Goal: Task Accomplishment & Management: Use online tool/utility

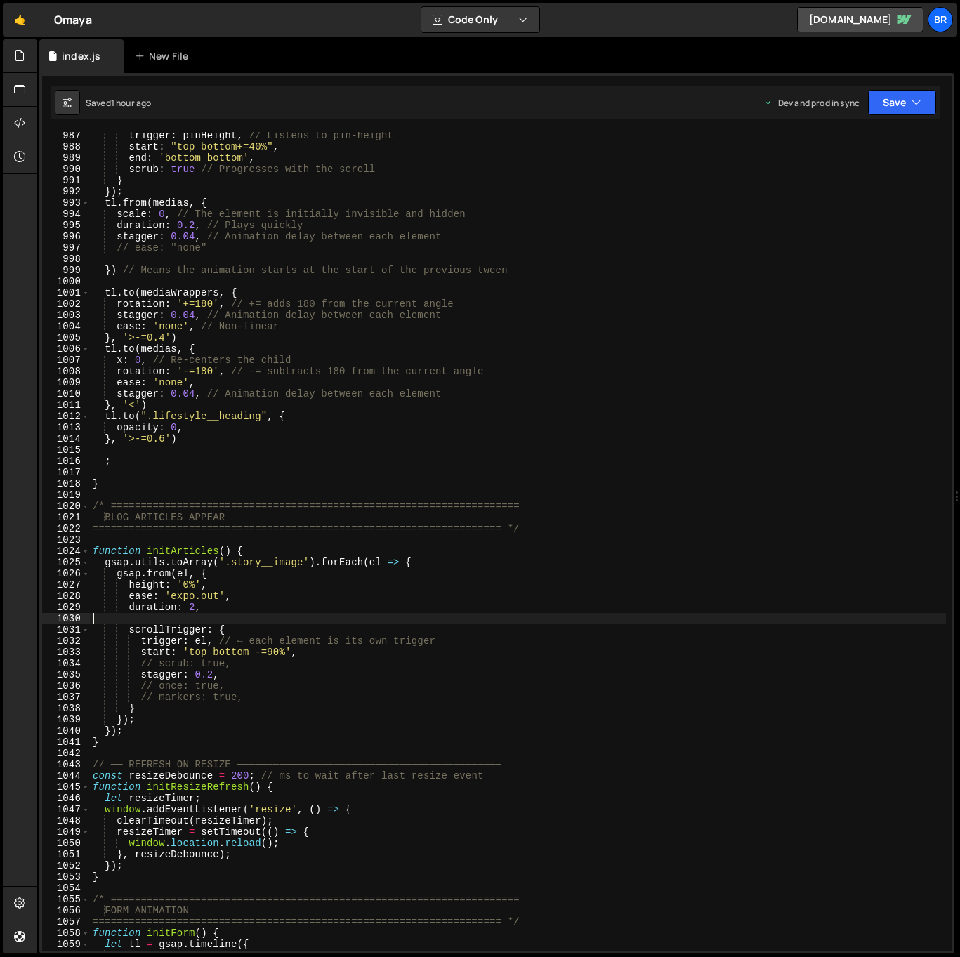
scroll to position [2464, 0]
click at [943, 13] on div "br" at bounding box center [940, 19] width 25 height 25
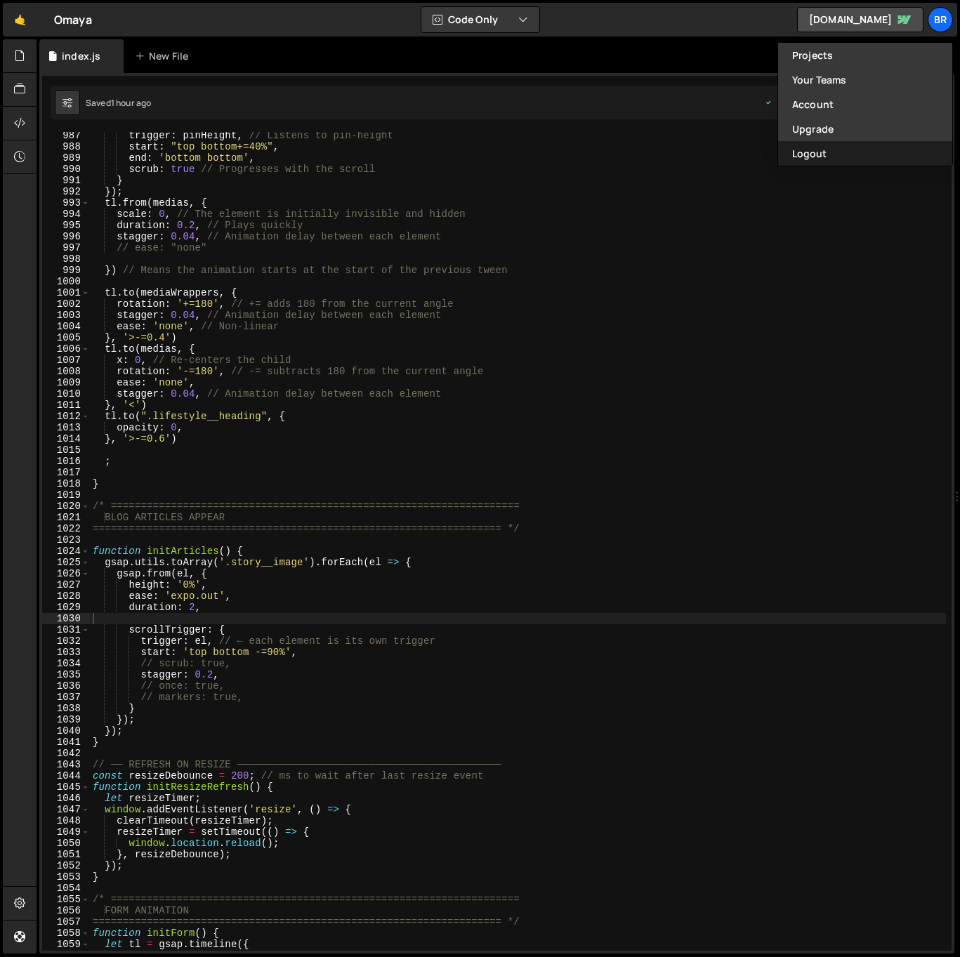
click at [857, 150] on button "Logout" at bounding box center [865, 153] width 174 height 25
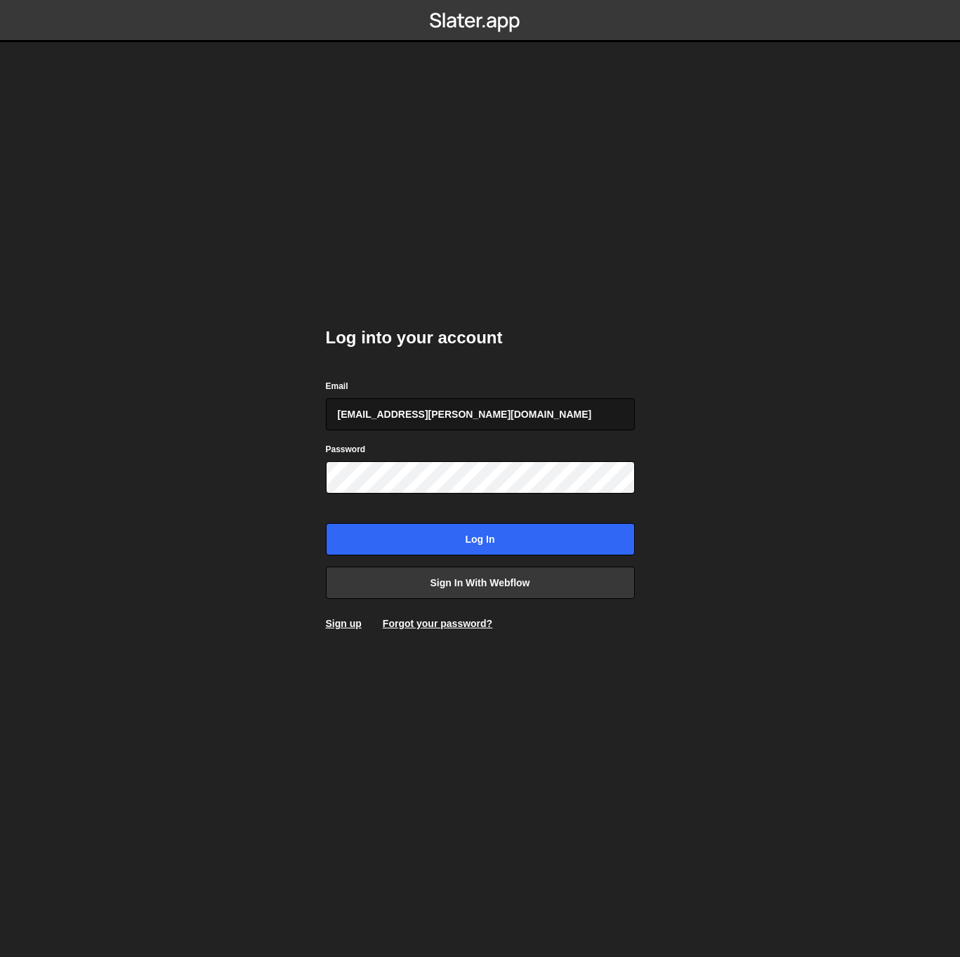
click at [433, 420] on input "georgi@branda.bg" at bounding box center [480, 414] width 309 height 32
type input "gdtsonev@gmail.com"
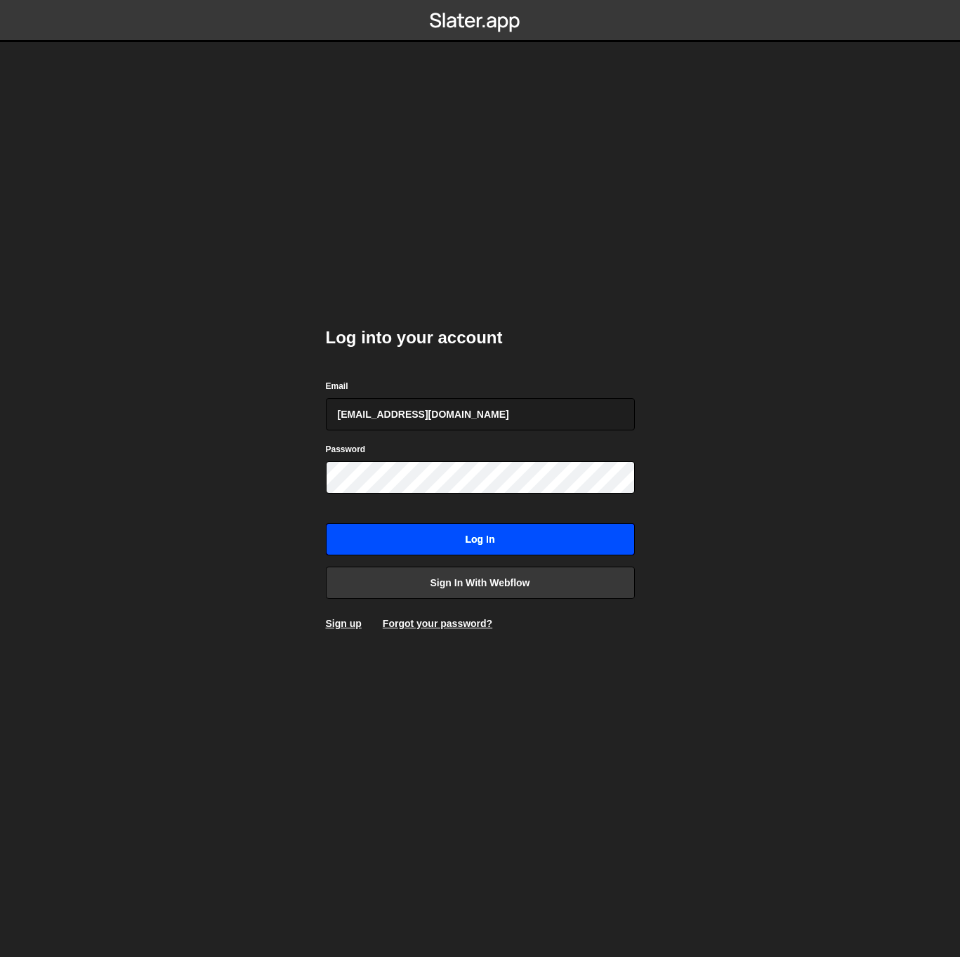
click at [498, 533] on input "Log in" at bounding box center [480, 539] width 309 height 32
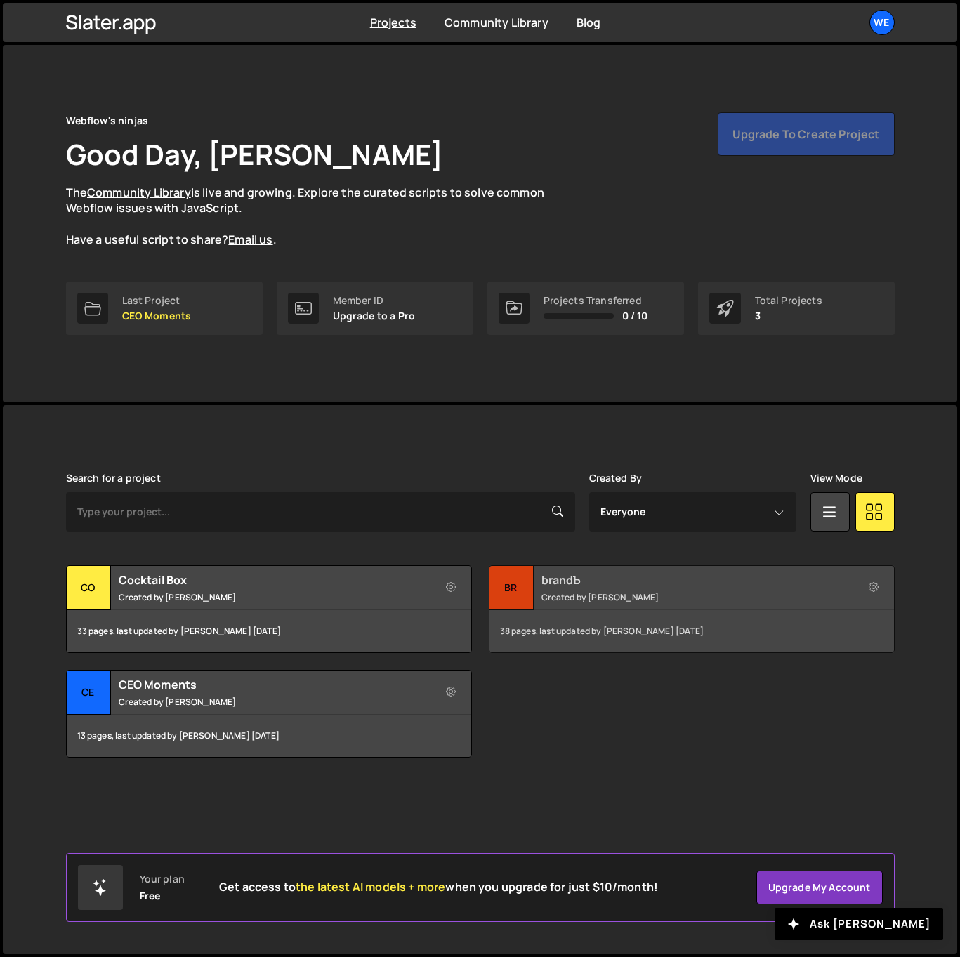
click at [623, 584] on h2 "brandЪ" at bounding box center [696, 579] width 310 height 15
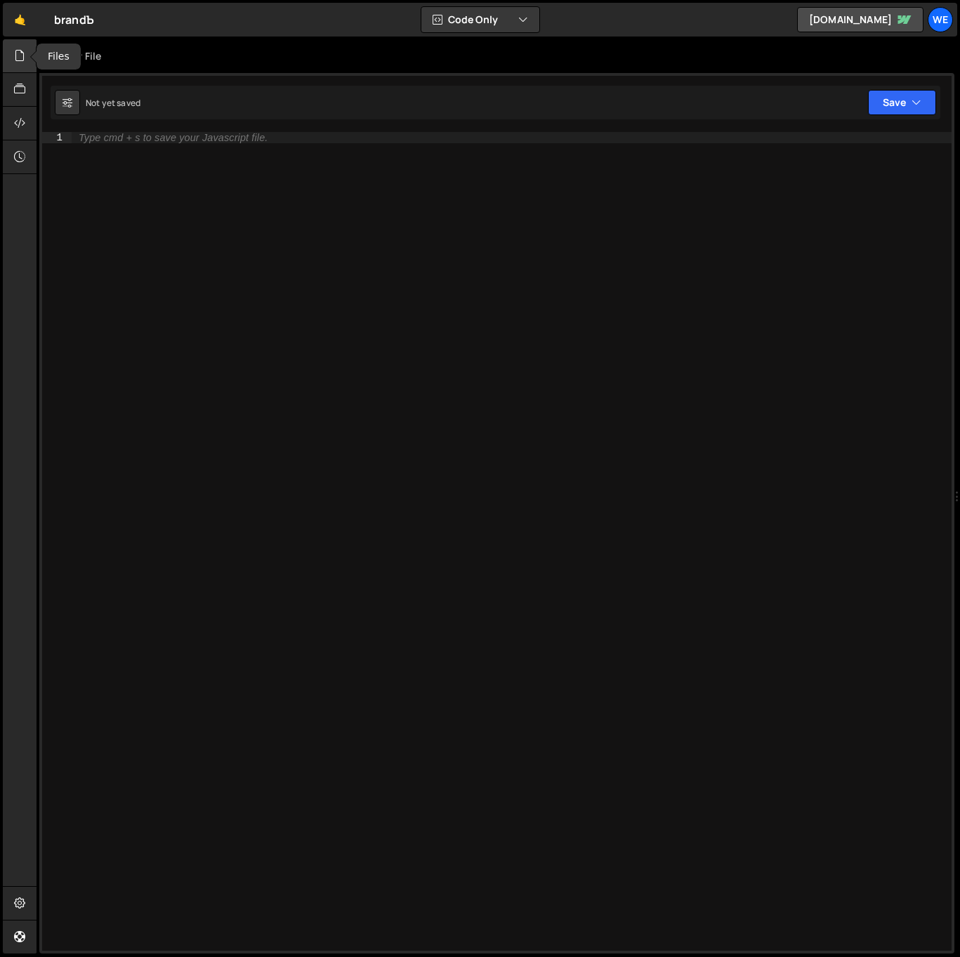
click at [25, 47] on div at bounding box center [20, 56] width 34 height 34
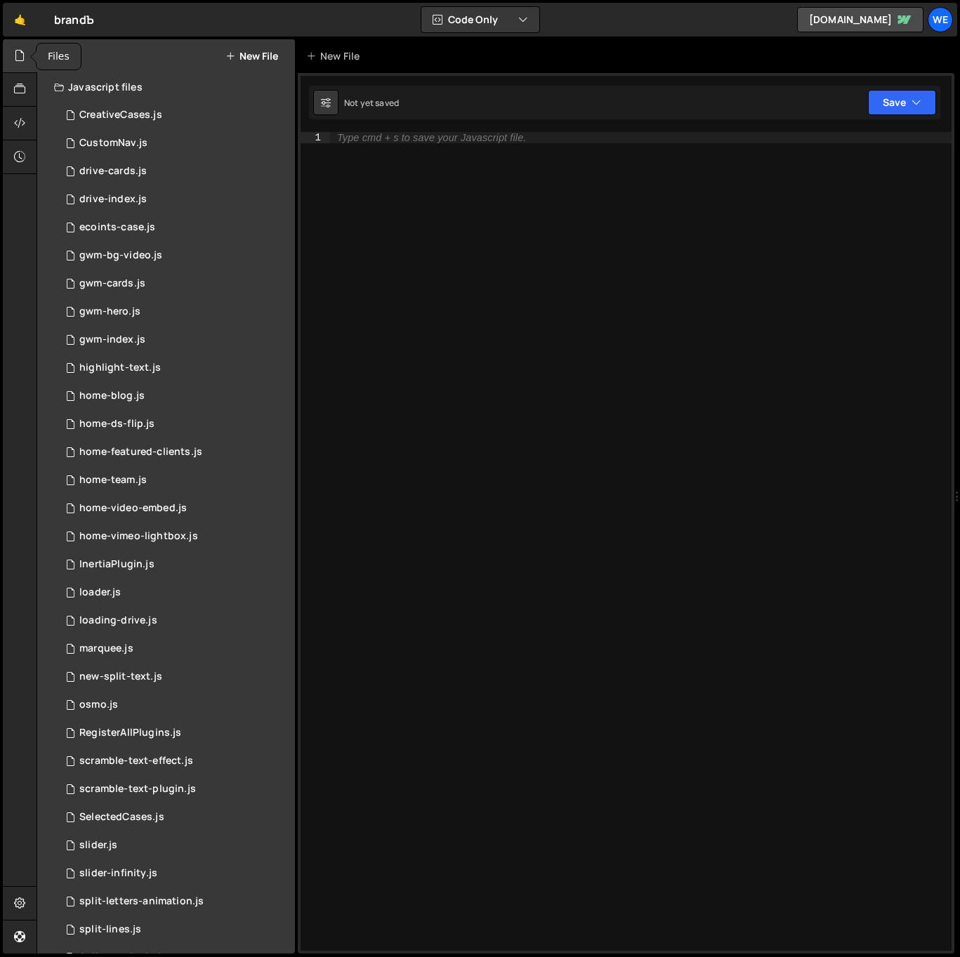
click at [11, 54] on div at bounding box center [20, 56] width 34 height 34
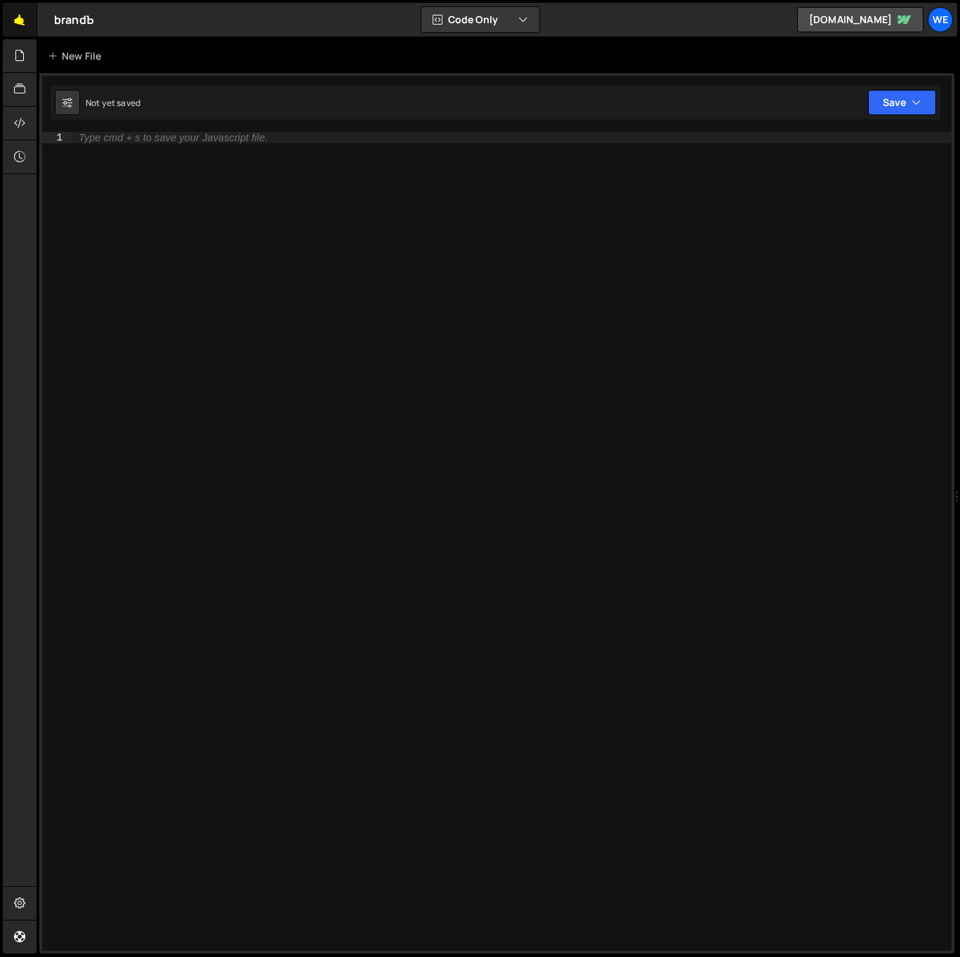
click at [19, 24] on link "🤙" at bounding box center [20, 20] width 34 height 34
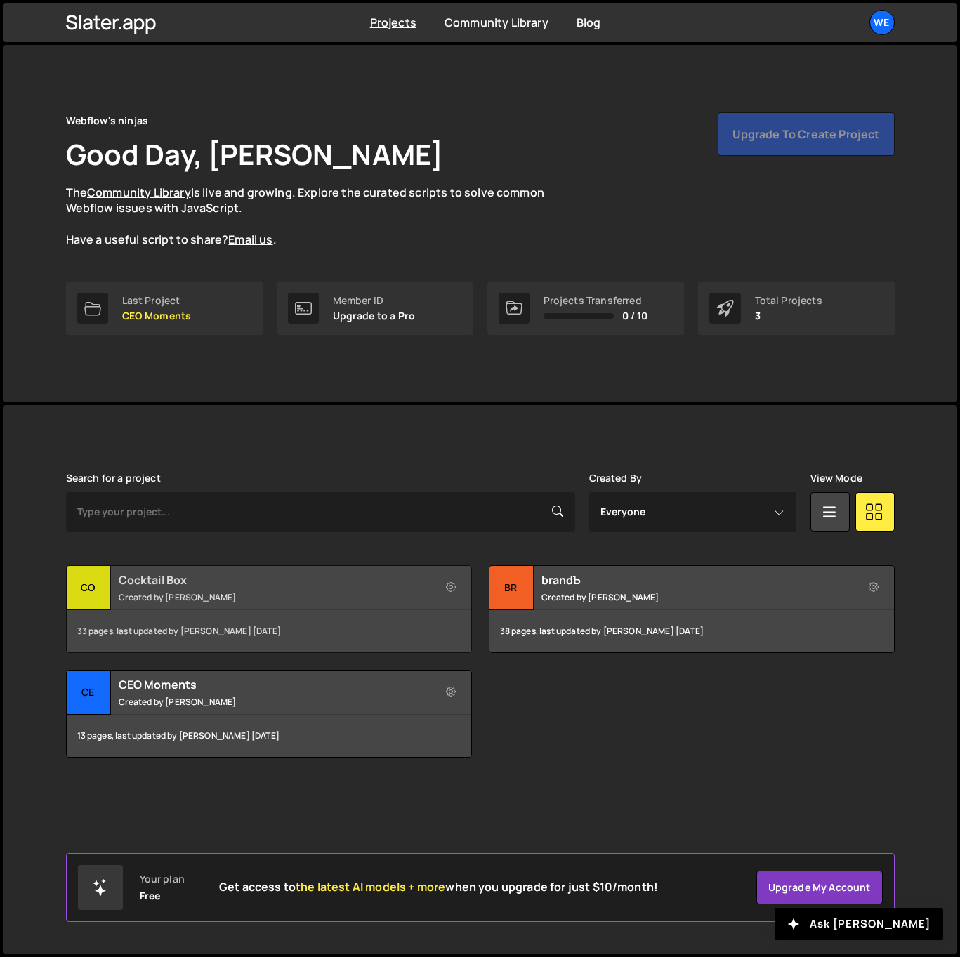
click at [298, 593] on small "Created by Georgi Tsonev" at bounding box center [274, 597] width 310 height 12
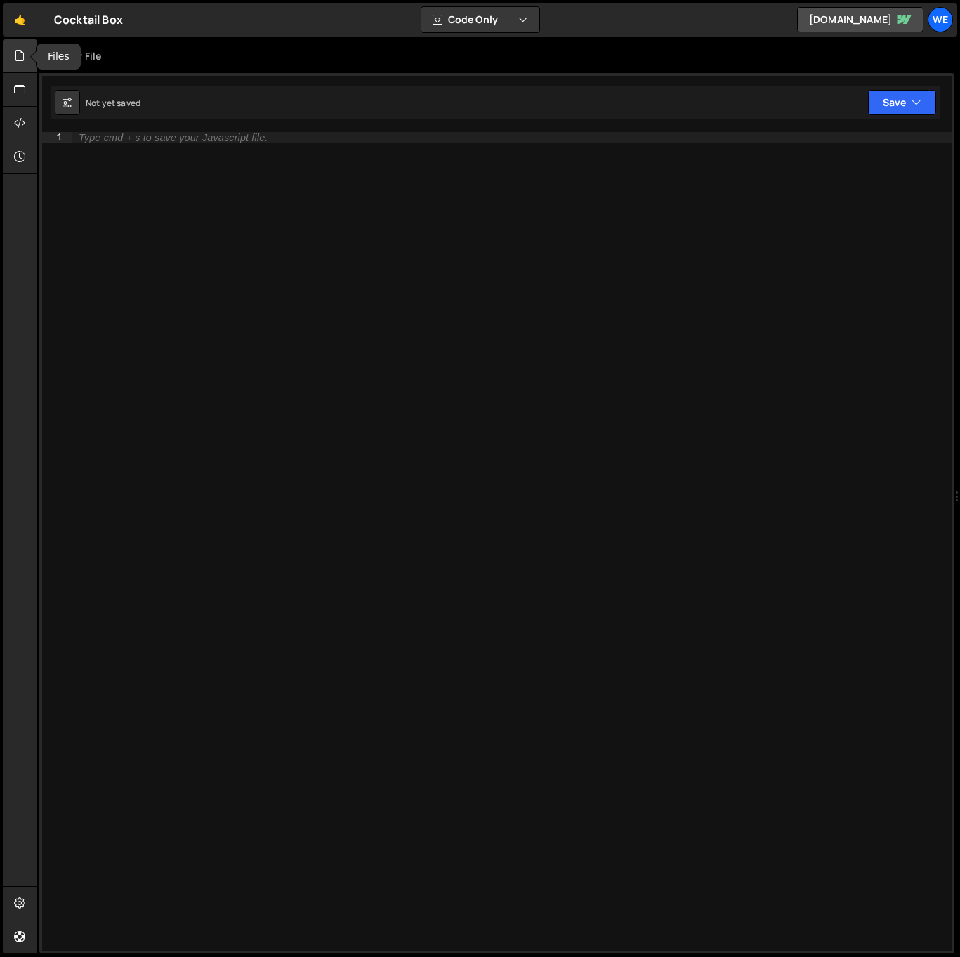
click at [20, 58] on icon at bounding box center [19, 55] width 11 height 15
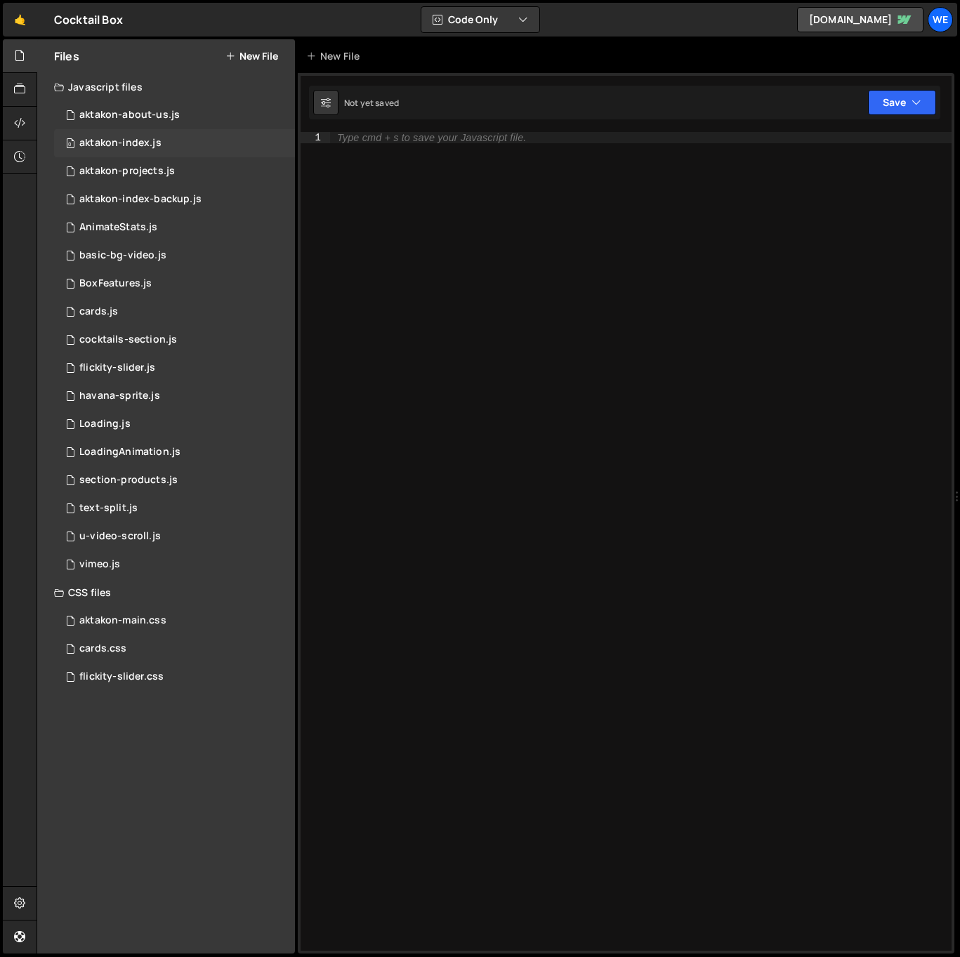
click at [143, 141] on div "aktakon-index.js" at bounding box center [120, 143] width 82 height 13
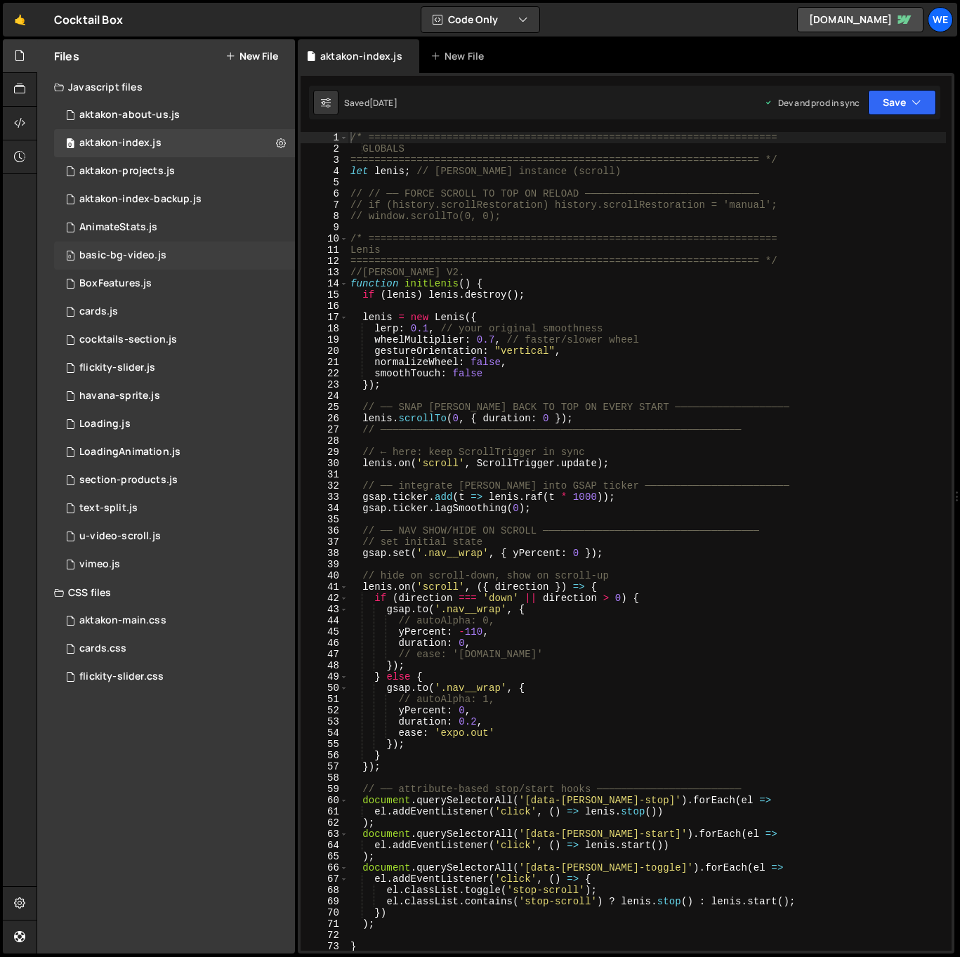
scroll to position [693, 0]
click at [25, 58] on icon at bounding box center [19, 55] width 11 height 15
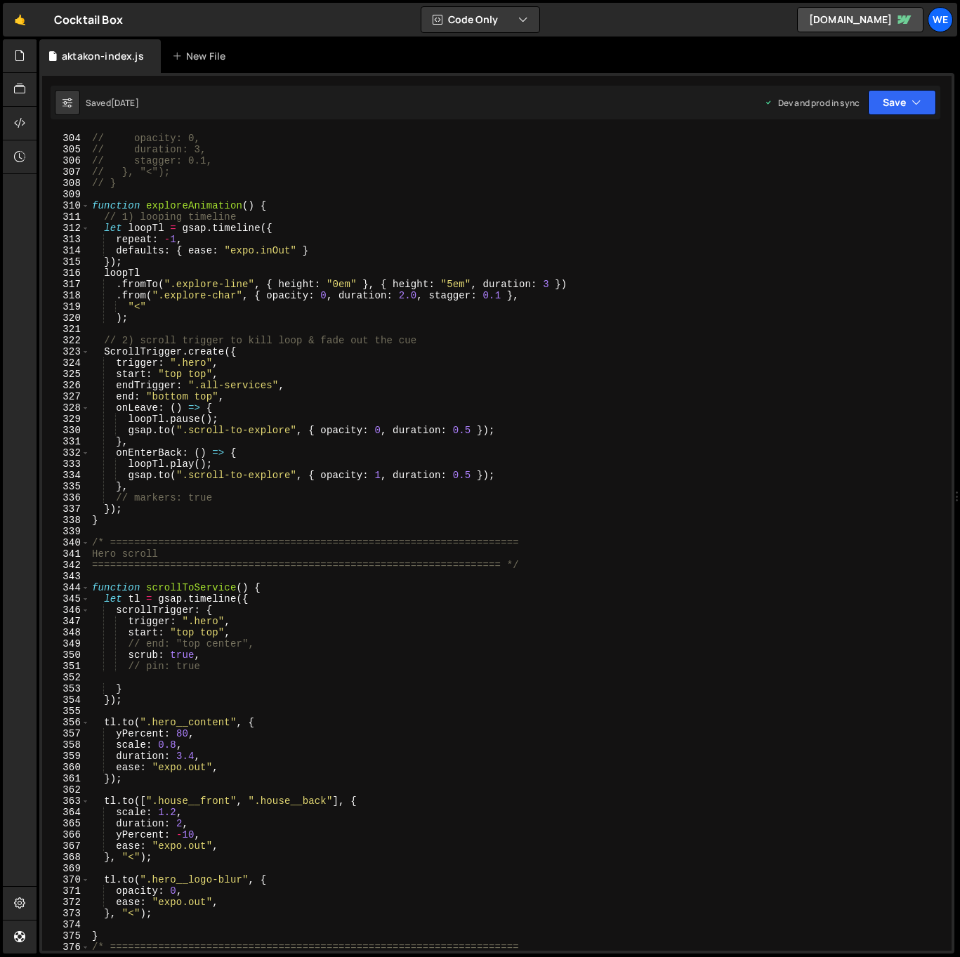
scroll to position [3090, 0]
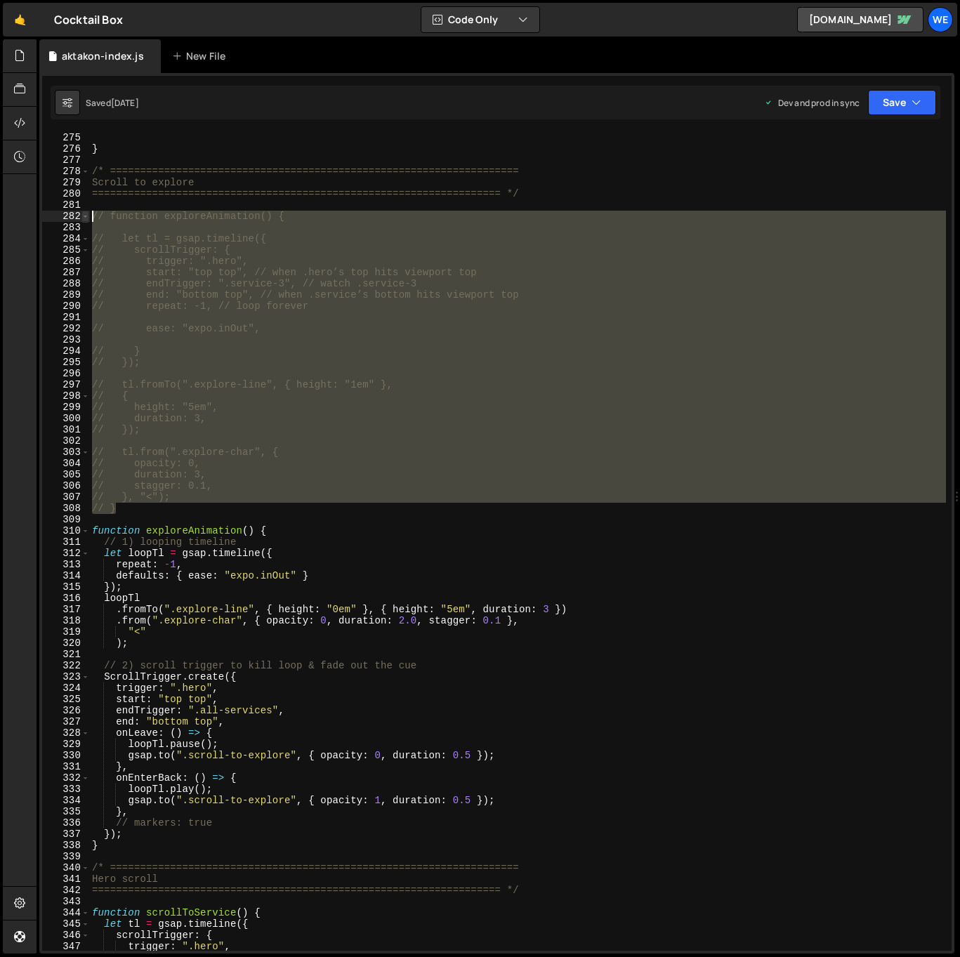
drag, startPoint x: 129, startPoint y: 510, endPoint x: 82, endPoint y: 211, distance: 302.9
click at [82, 211] on div "// } 275 276 277 278 279 280 281 282 283 284 285 286 287 288 289 290 291 292 29…" at bounding box center [496, 541] width 909 height 819
type textarea "// function exploreAnimation() {"
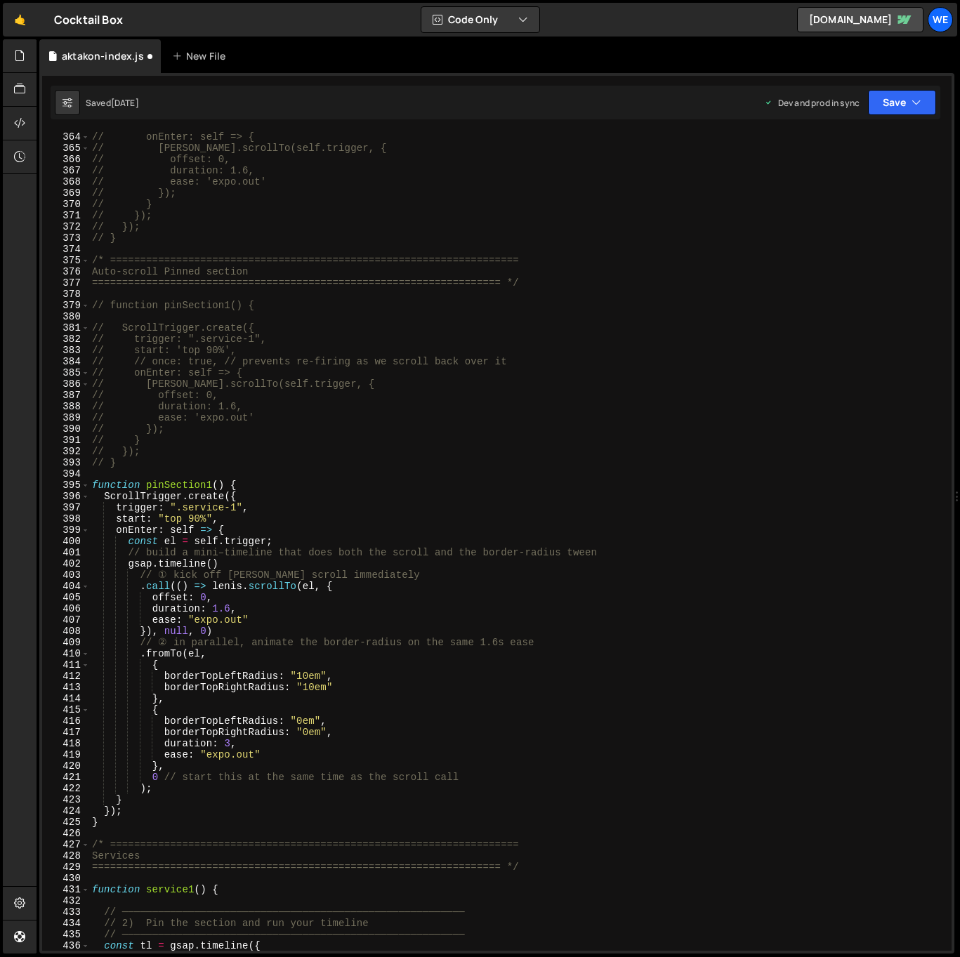
scroll to position [4078, 0]
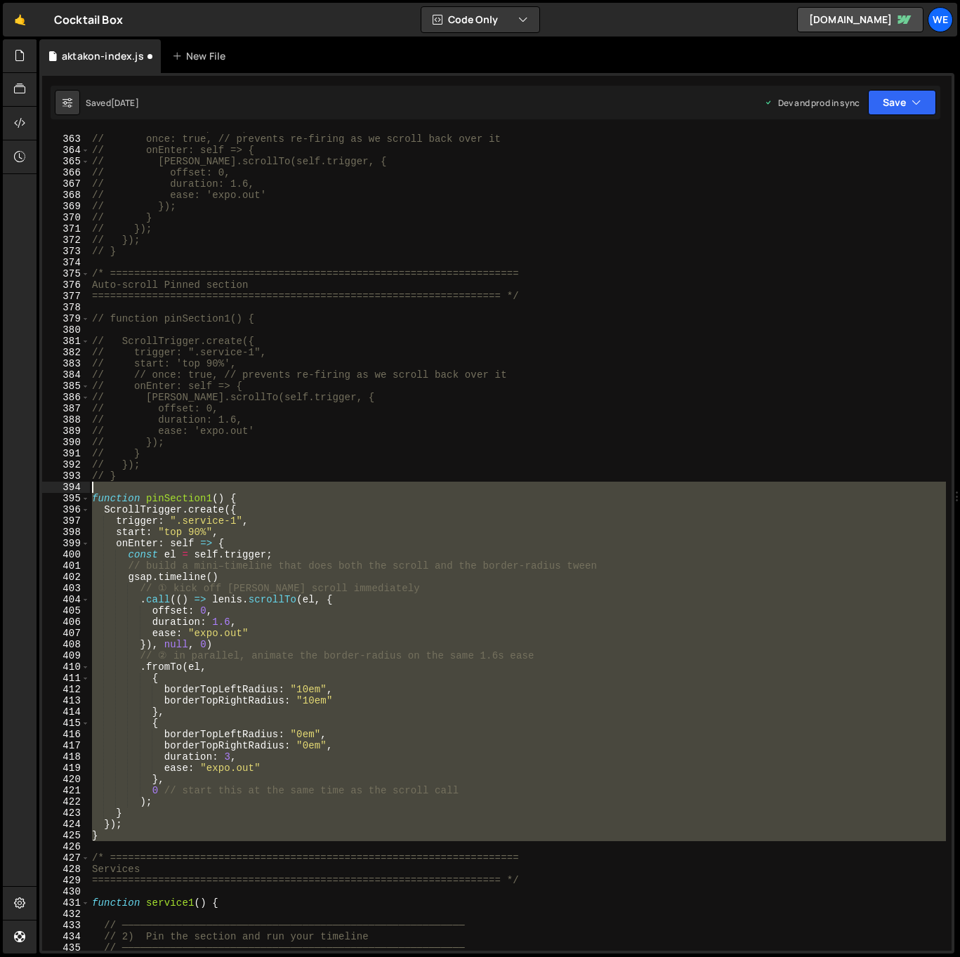
drag, startPoint x: 121, startPoint y: 844, endPoint x: 102, endPoint y: 491, distance: 353.8
click at [102, 491] on div "// start: 'top 90%', // once: true, // prevents re-firing as we scroll back ove…" at bounding box center [517, 542] width 857 height 841
click at [228, 805] on div "// start: 'top 90%', // once: true, // prevents re-firing as we scroll back ove…" at bounding box center [517, 541] width 857 height 819
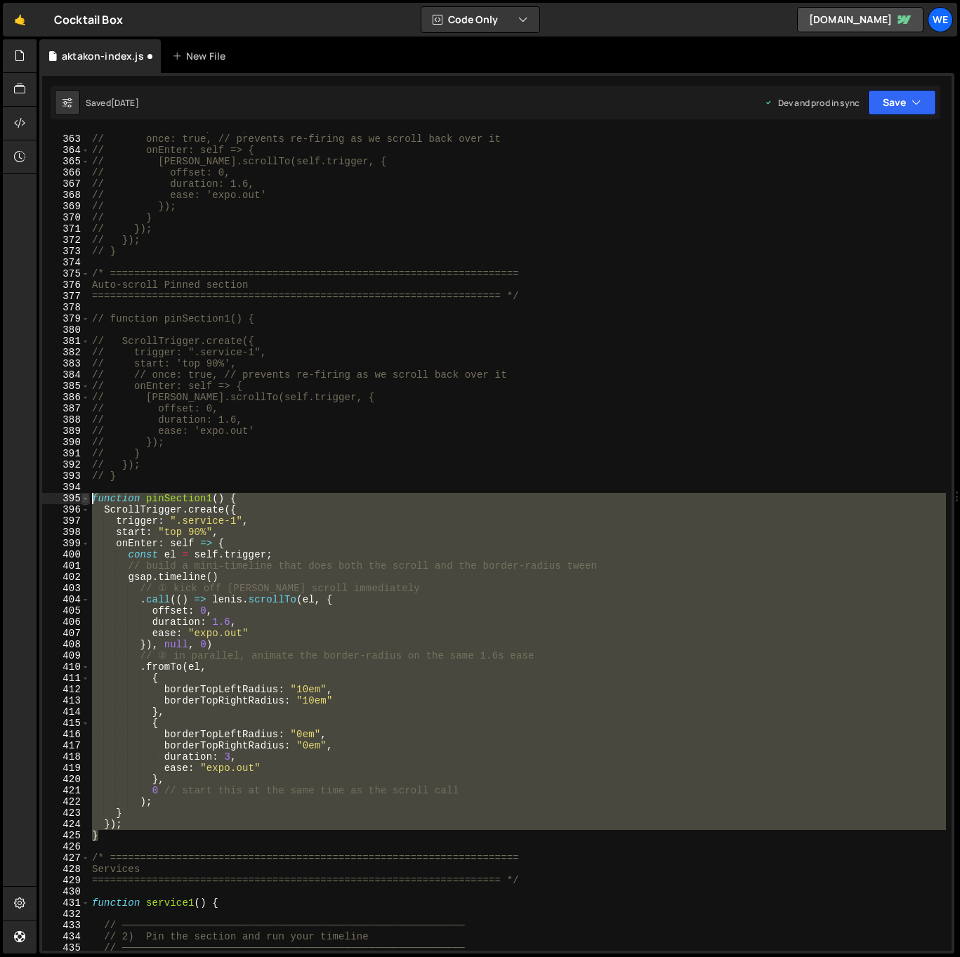
drag, startPoint x: 103, startPoint y: 744, endPoint x: 86, endPoint y: 496, distance: 248.5
click at [86, 496] on div "); 362 363 364 365 366 367 368 369 370 371 372 373 374 375 376 377 378 379 380 …" at bounding box center [496, 541] width 909 height 819
click at [309, 454] on div "// start: 'top 90%', // once: true, // prevents re-firing as we scroll back ove…" at bounding box center [517, 542] width 857 height 841
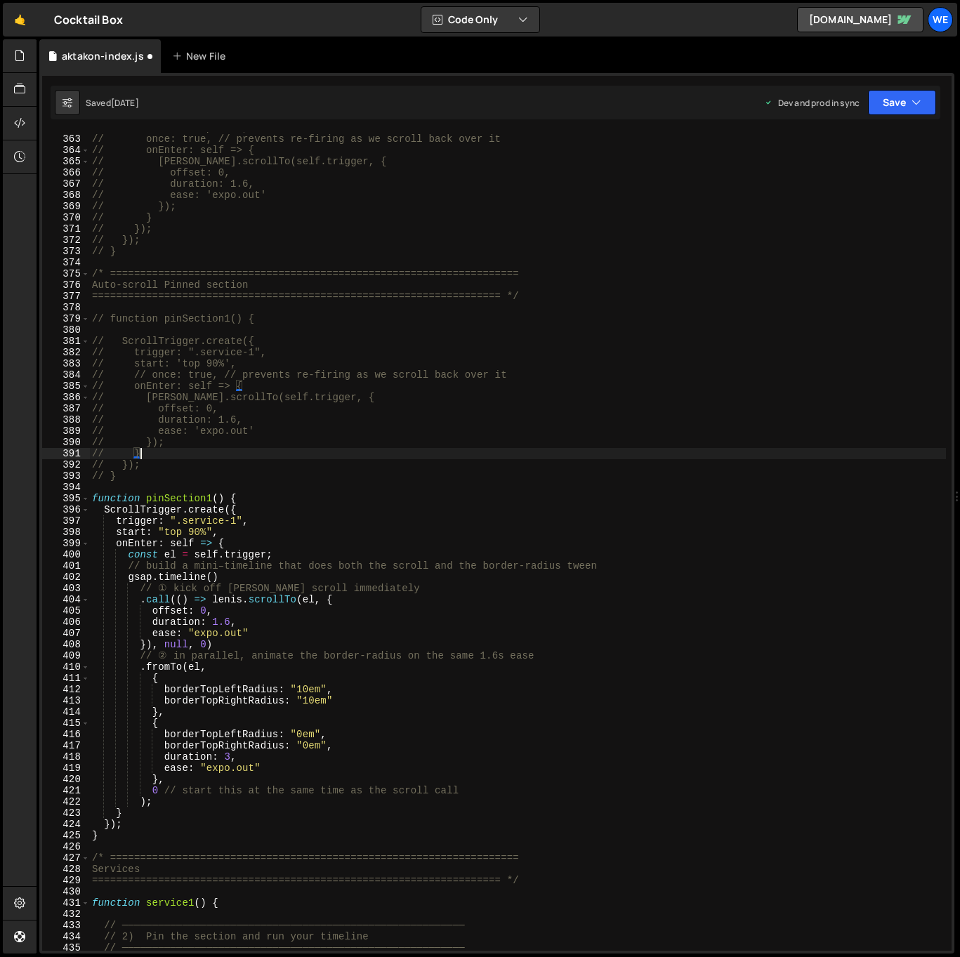
type textarea "// }"
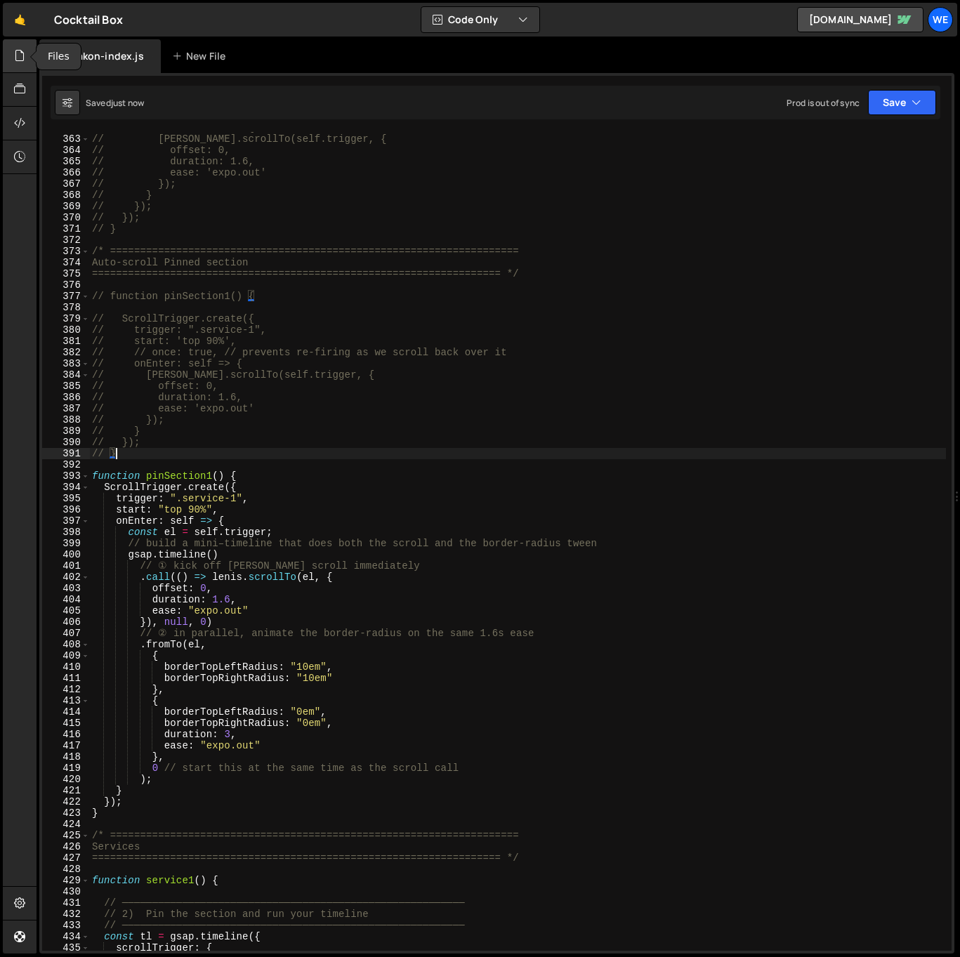
click at [22, 58] on icon at bounding box center [19, 55] width 11 height 15
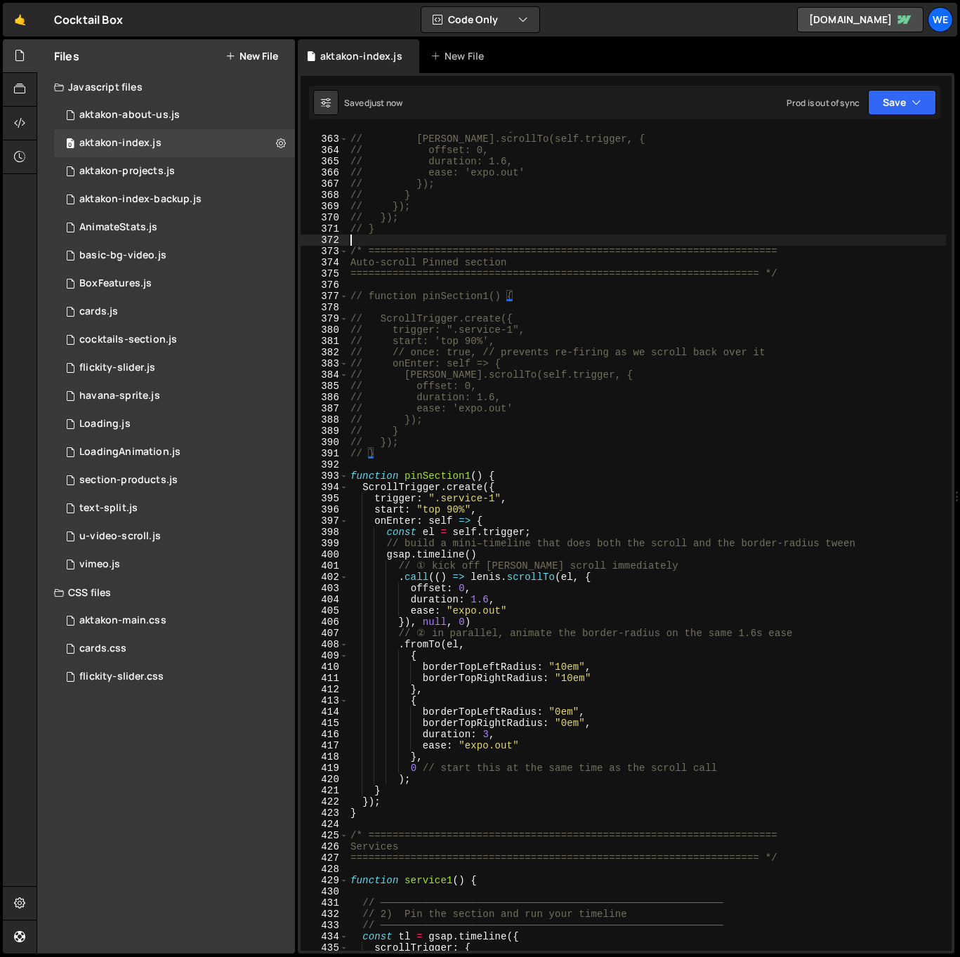
click at [521, 238] on div "// onEnter: self => { // [PERSON_NAME].scrollTo(self.trigger, { // offset: 0, /…" at bounding box center [647, 542] width 598 height 841
type textarea "initScript();"
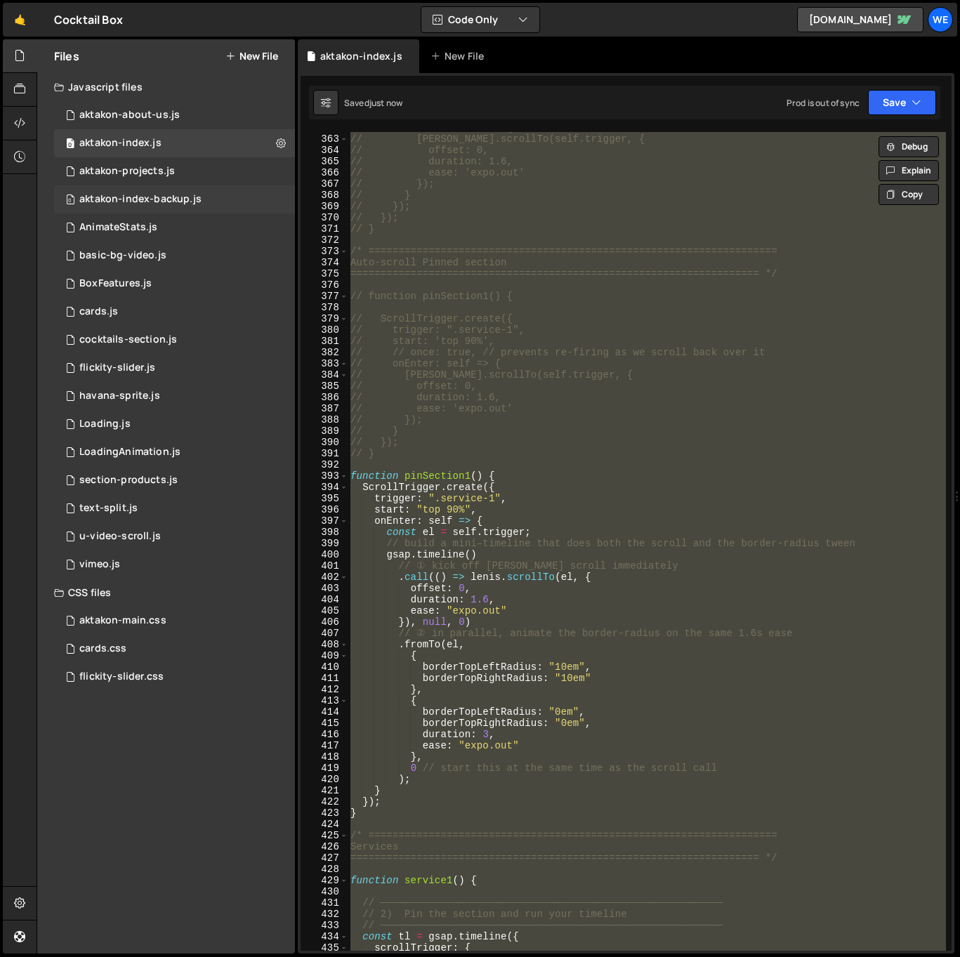
click at [177, 191] on div "0 aktakon-index-backup.js 0" at bounding box center [174, 199] width 241 height 28
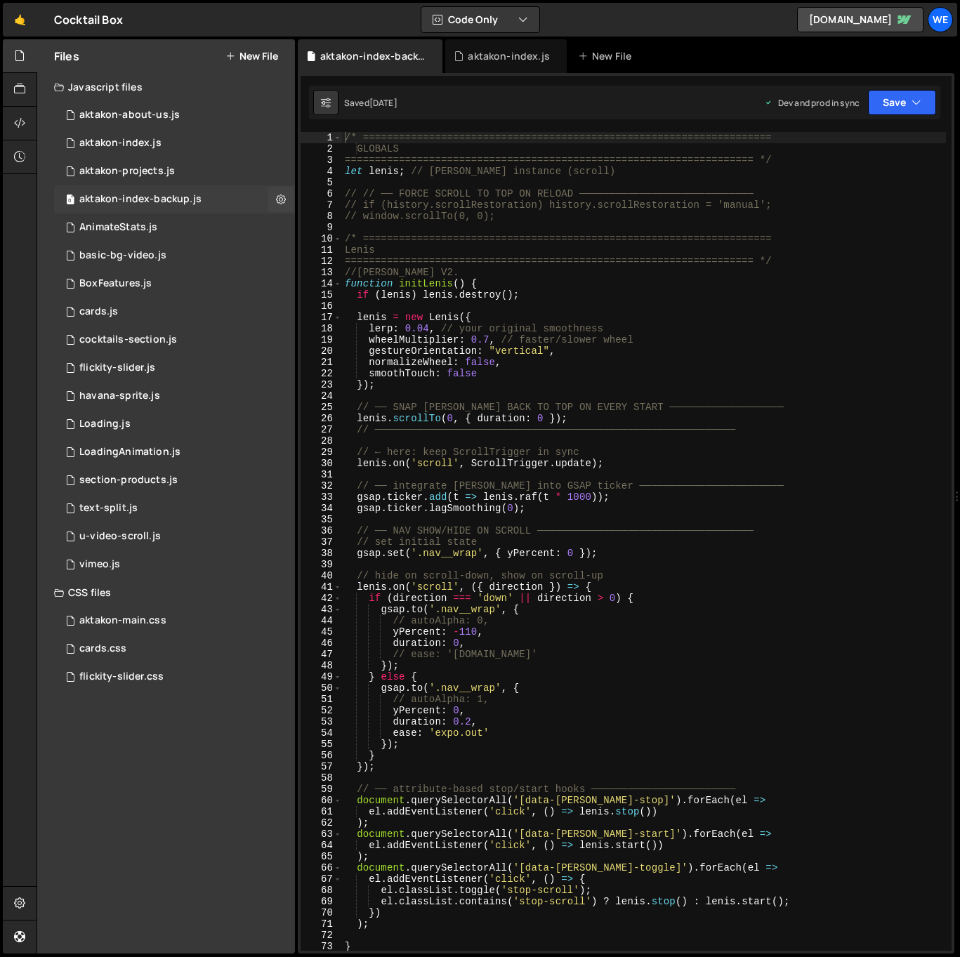
scroll to position [0, 0]
click at [541, 225] on div "/* ==================================================================== GLOBALS…" at bounding box center [644, 552] width 604 height 841
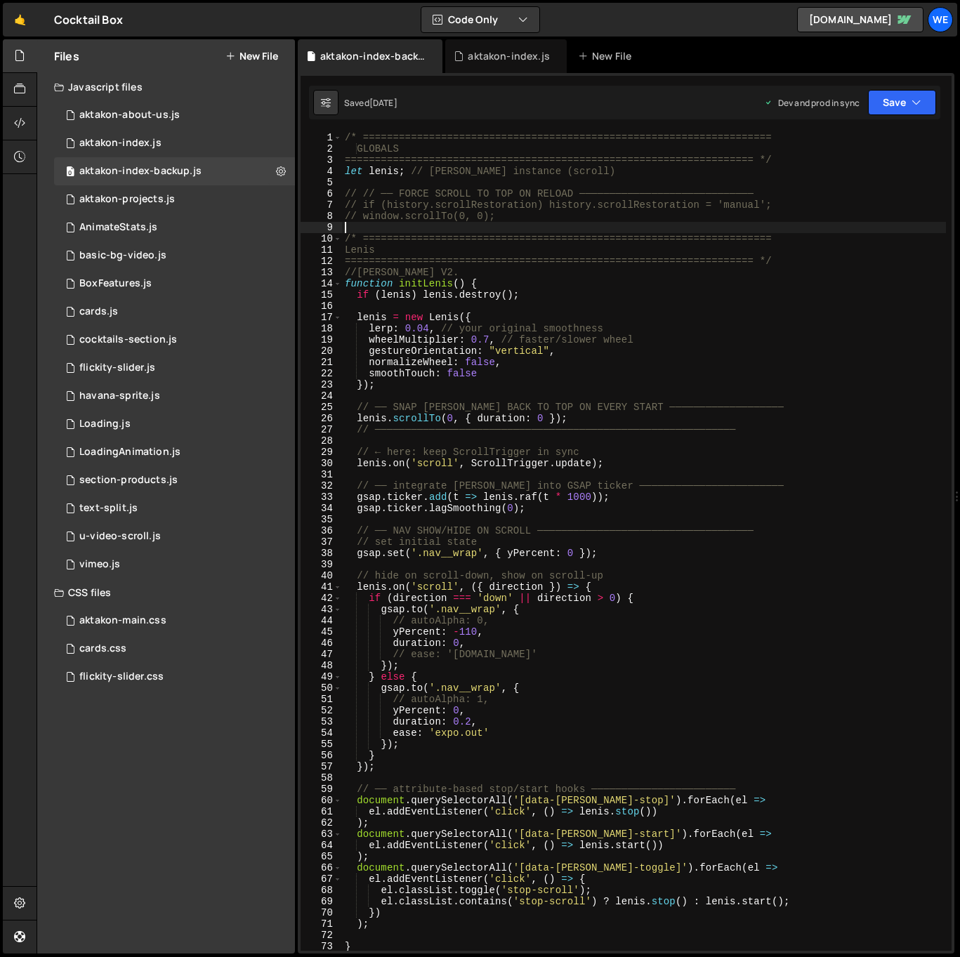
type textarea "initScript();"
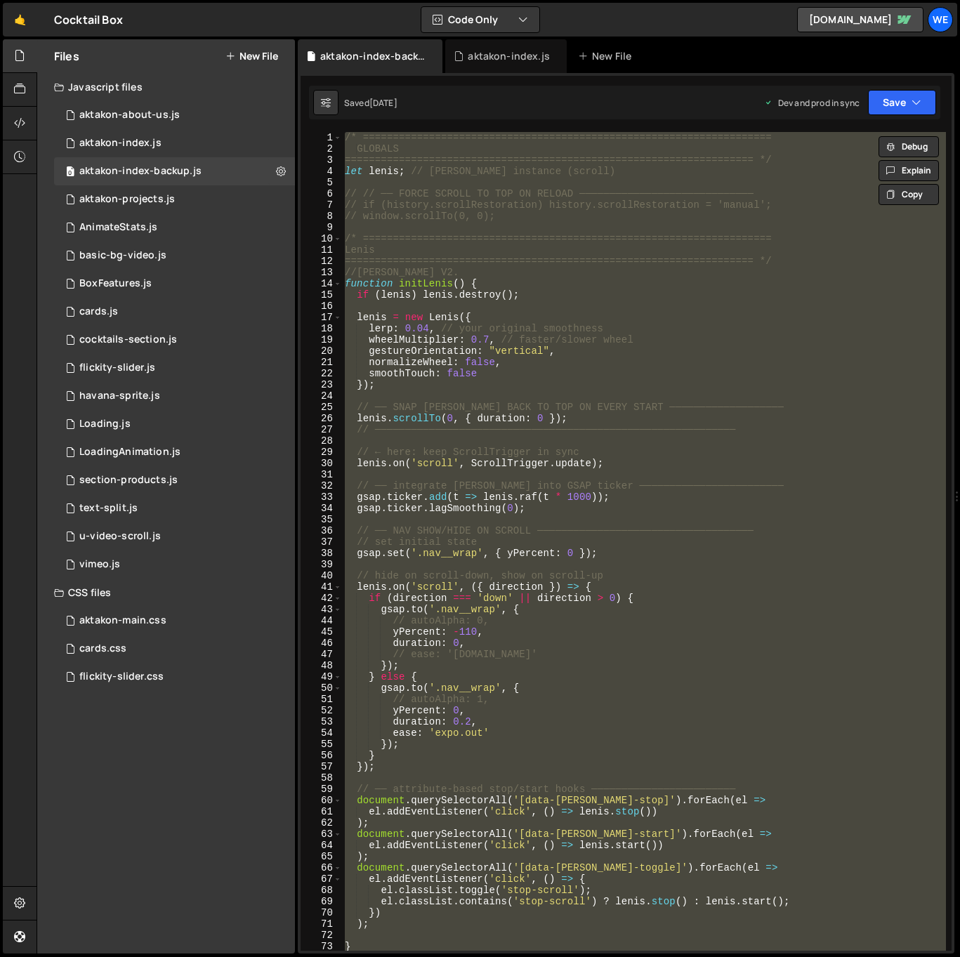
paste textarea
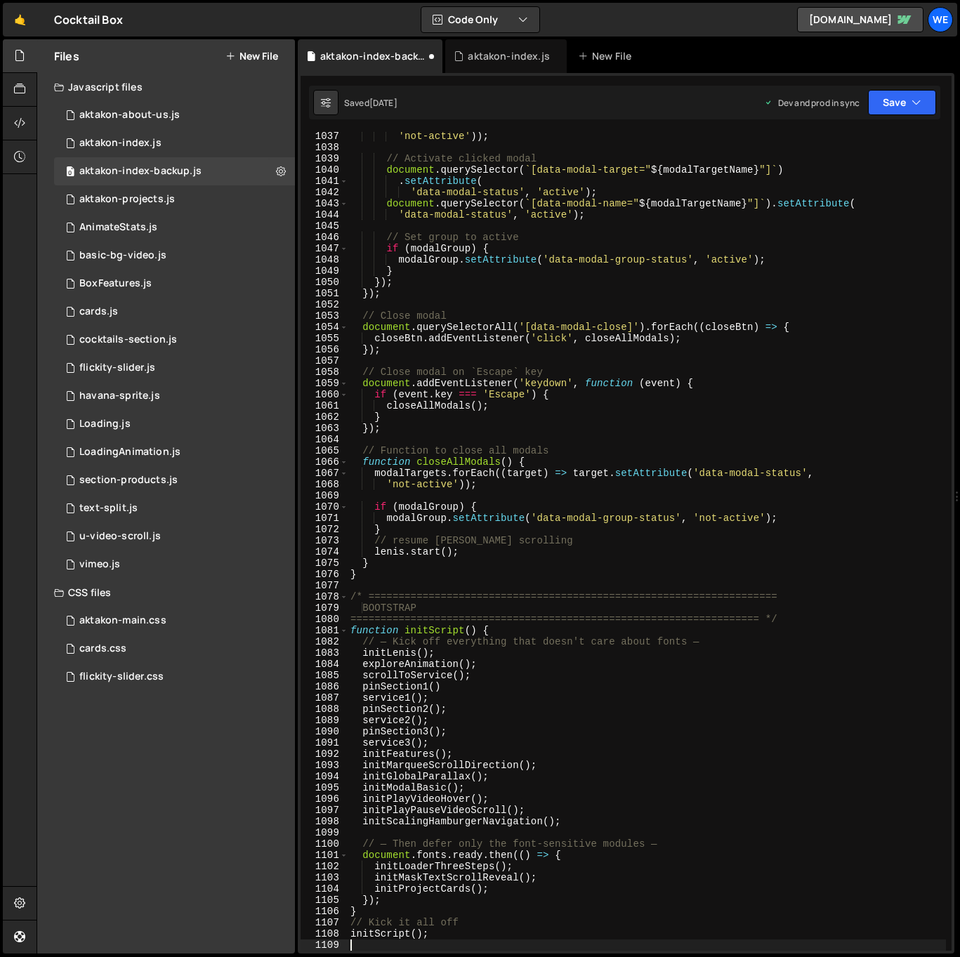
scroll to position [11778, 0]
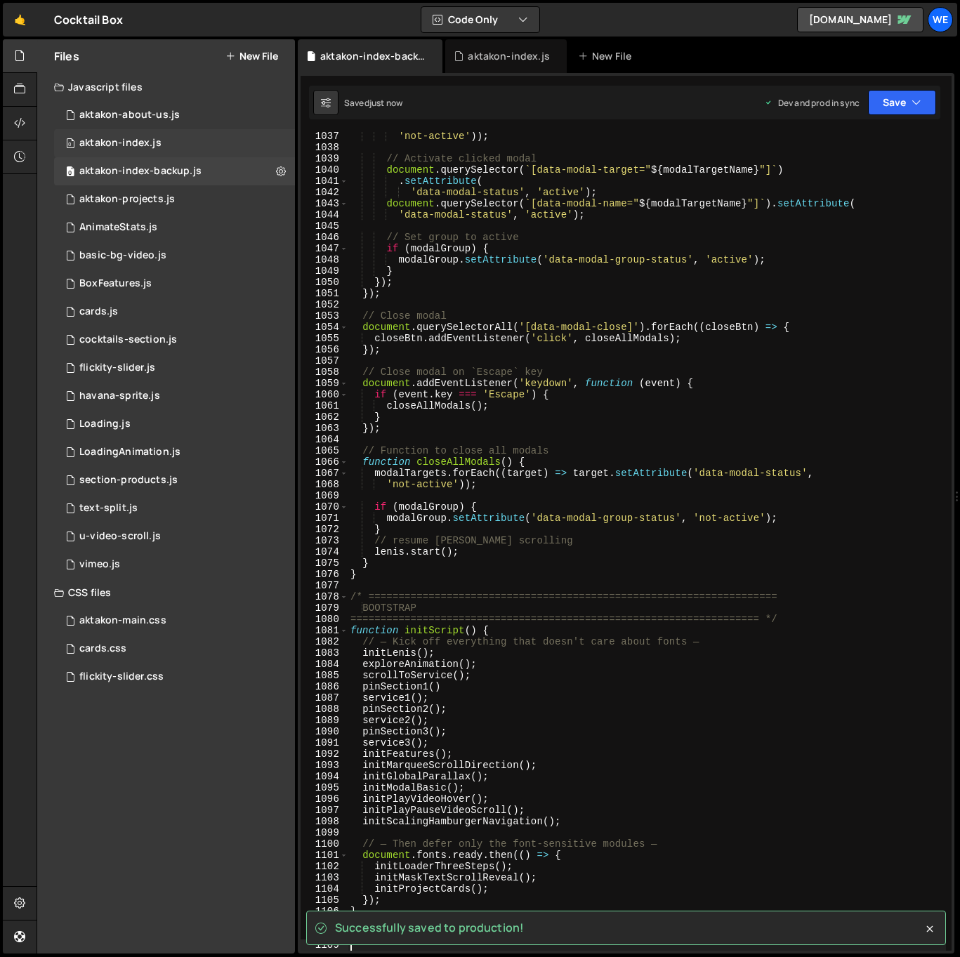
click at [160, 144] on div "0 aktakon-index.js 0" at bounding box center [174, 143] width 241 height 28
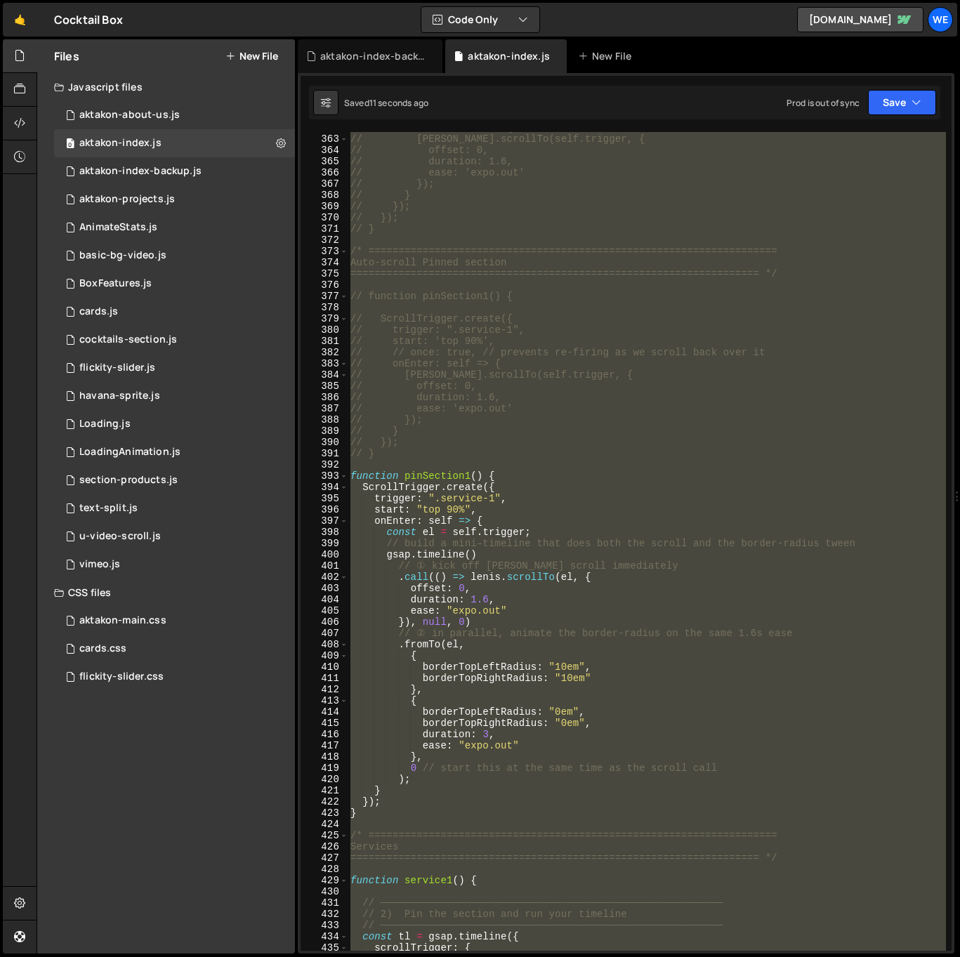
scroll to position [693, 0]
click at [718, 609] on div "// onEnter: self => { // [PERSON_NAME].scrollTo(self.trigger, { // offset: 0, /…" at bounding box center [647, 541] width 598 height 819
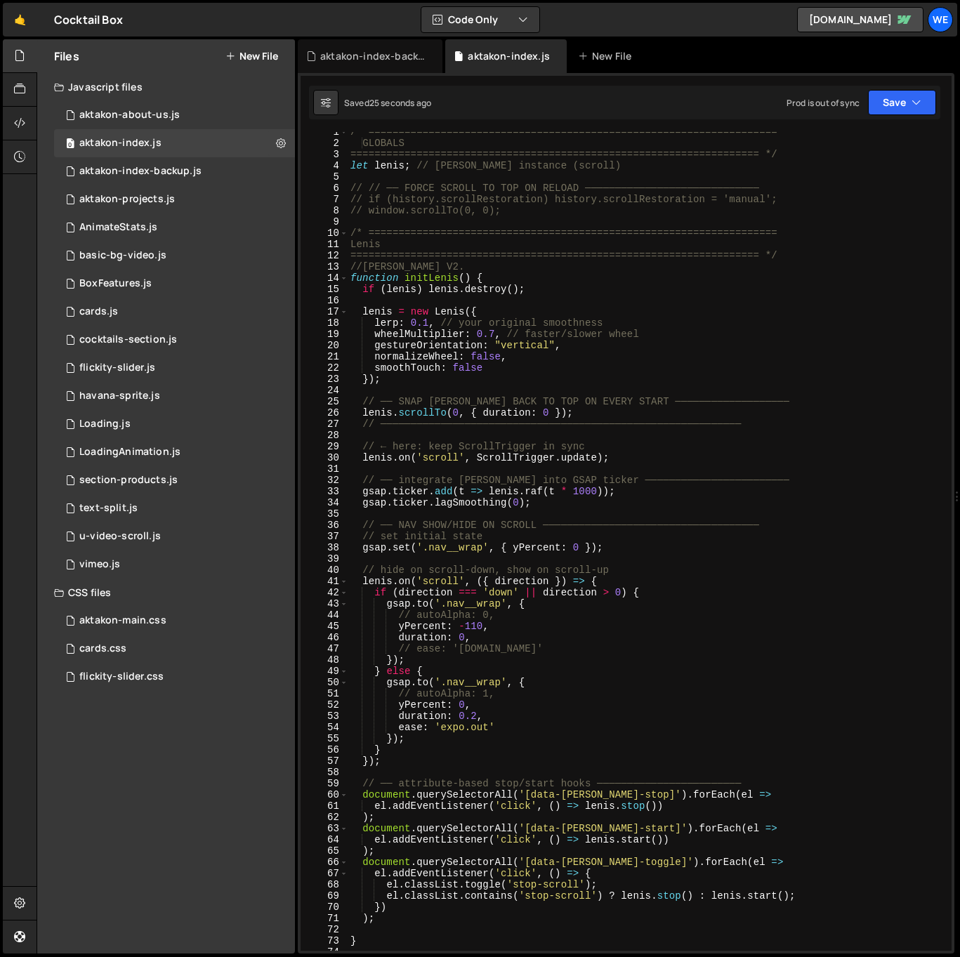
scroll to position [0, 0]
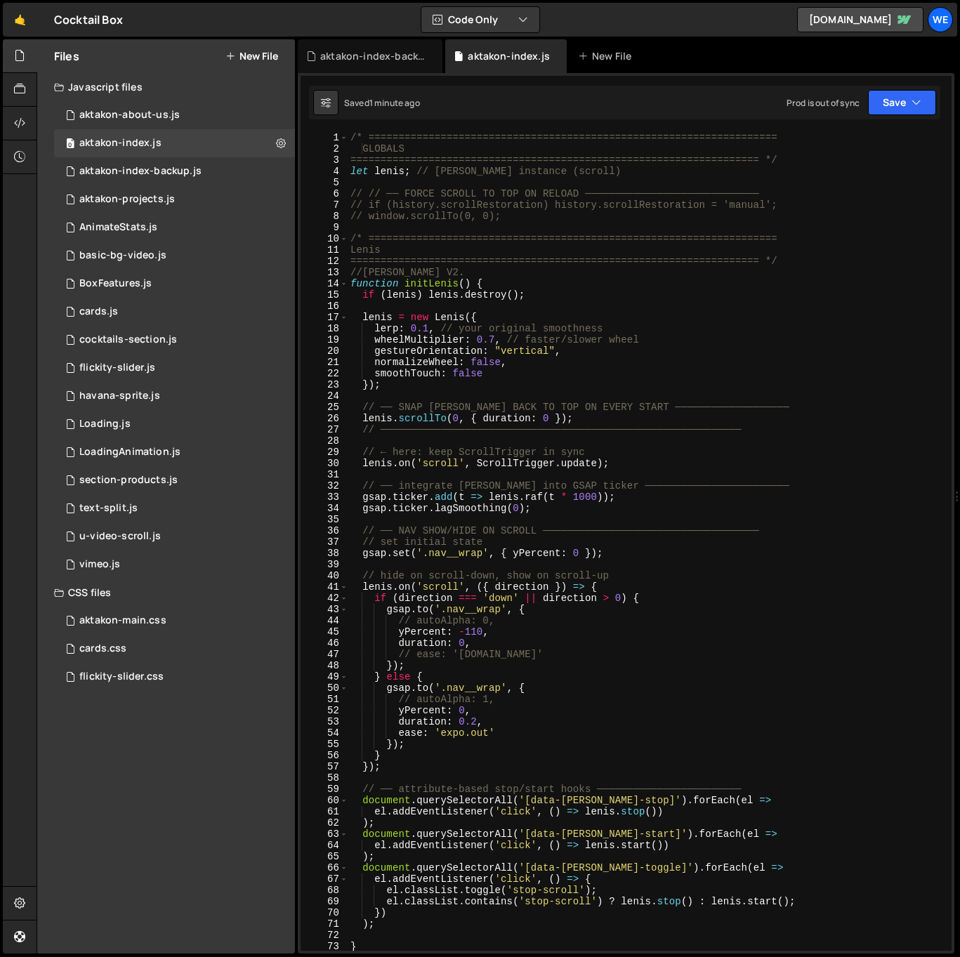
click at [603, 626] on div "/* ==================================================================== GLOBALS…" at bounding box center [647, 552] width 598 height 841
click at [713, 716] on div "/* ==================================================================== GLOBALS…" at bounding box center [647, 552] width 598 height 841
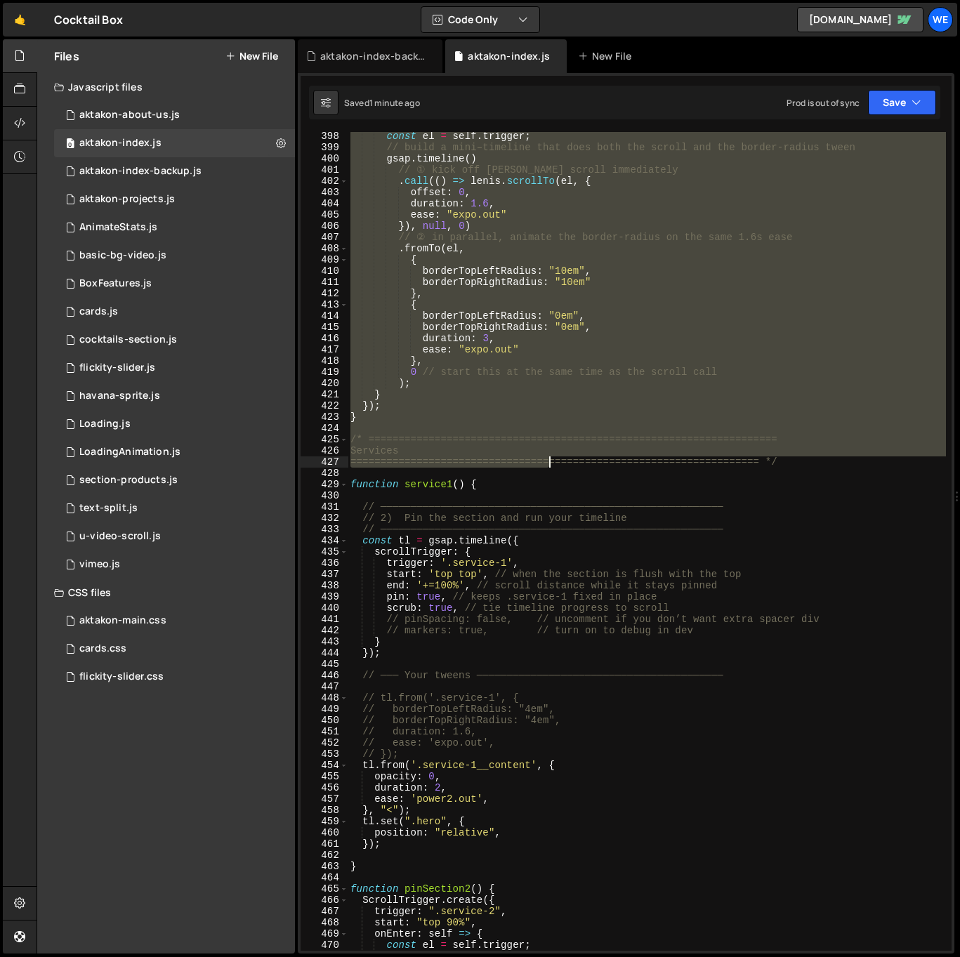
scroll to position [4397, 0]
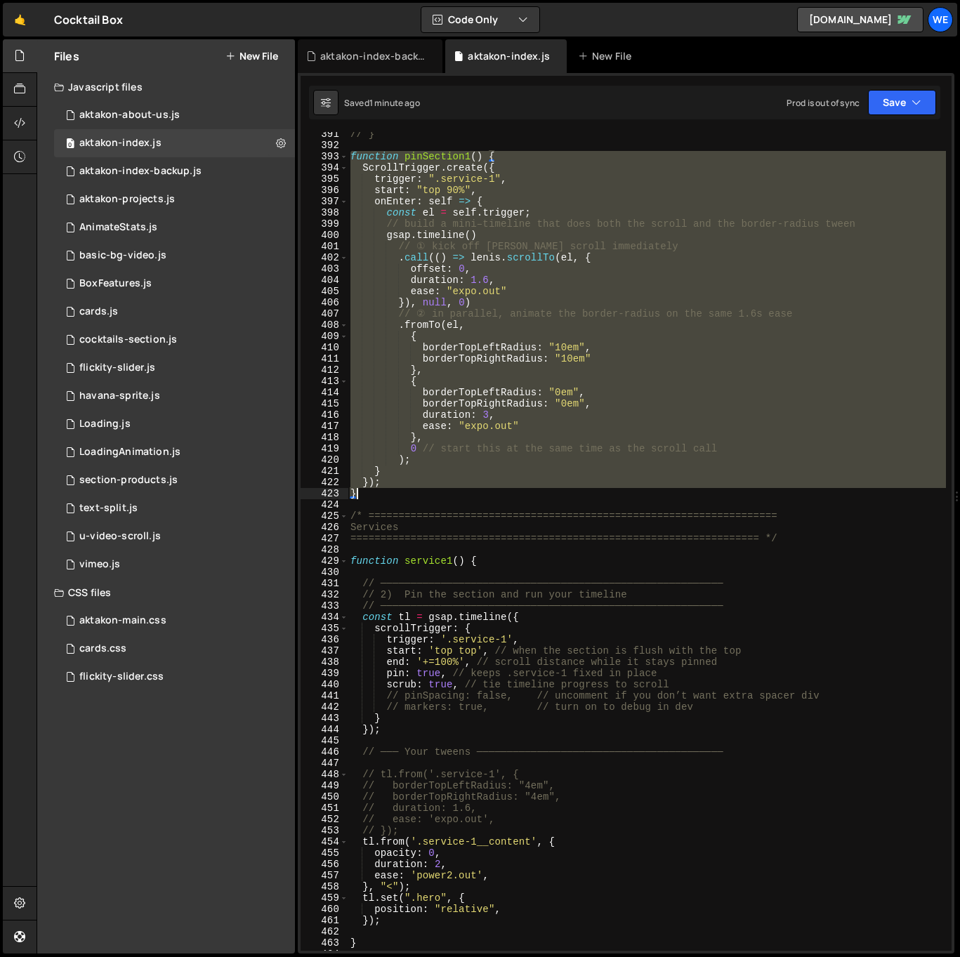
drag, startPoint x: 353, startPoint y: 294, endPoint x: 524, endPoint y: 497, distance: 265.1
click at [524, 497] on div "// } function pinSection1 ( ) { ScrollTrigger . create ({ trigger : ".service-1…" at bounding box center [647, 549] width 598 height 841
type textarea "}); }"
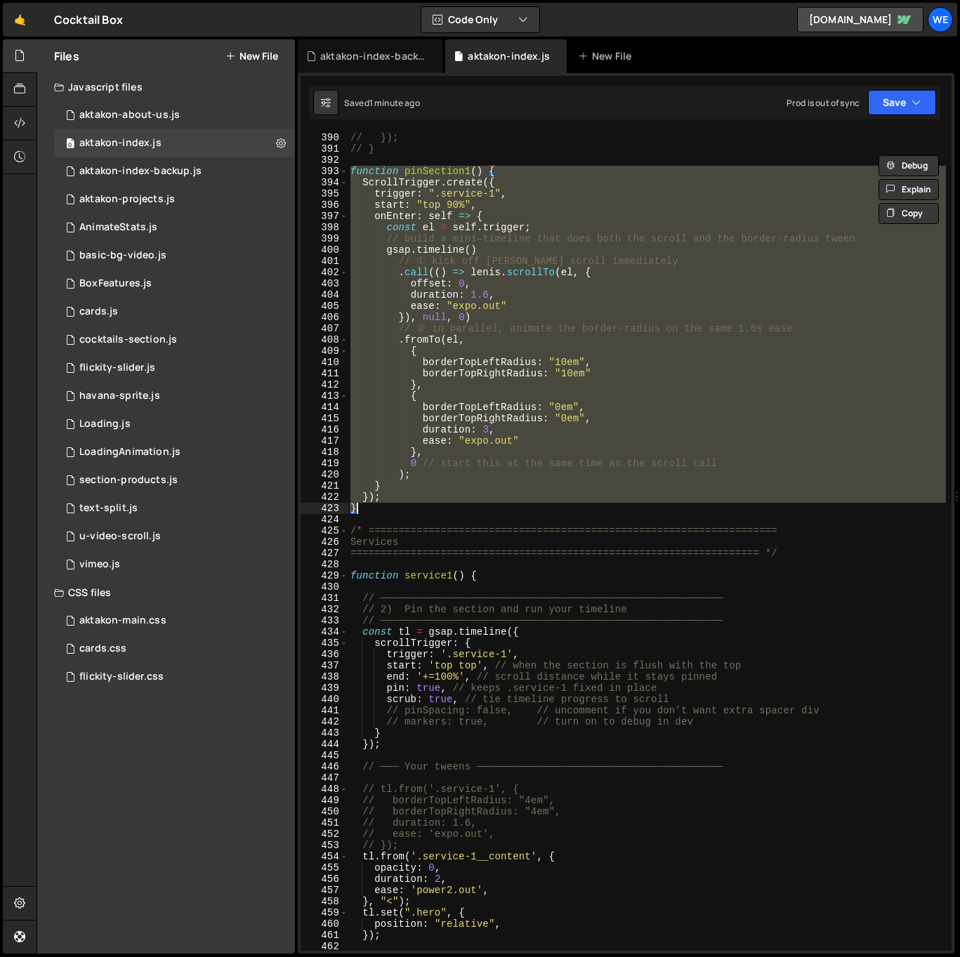
scroll to position [4133, 0]
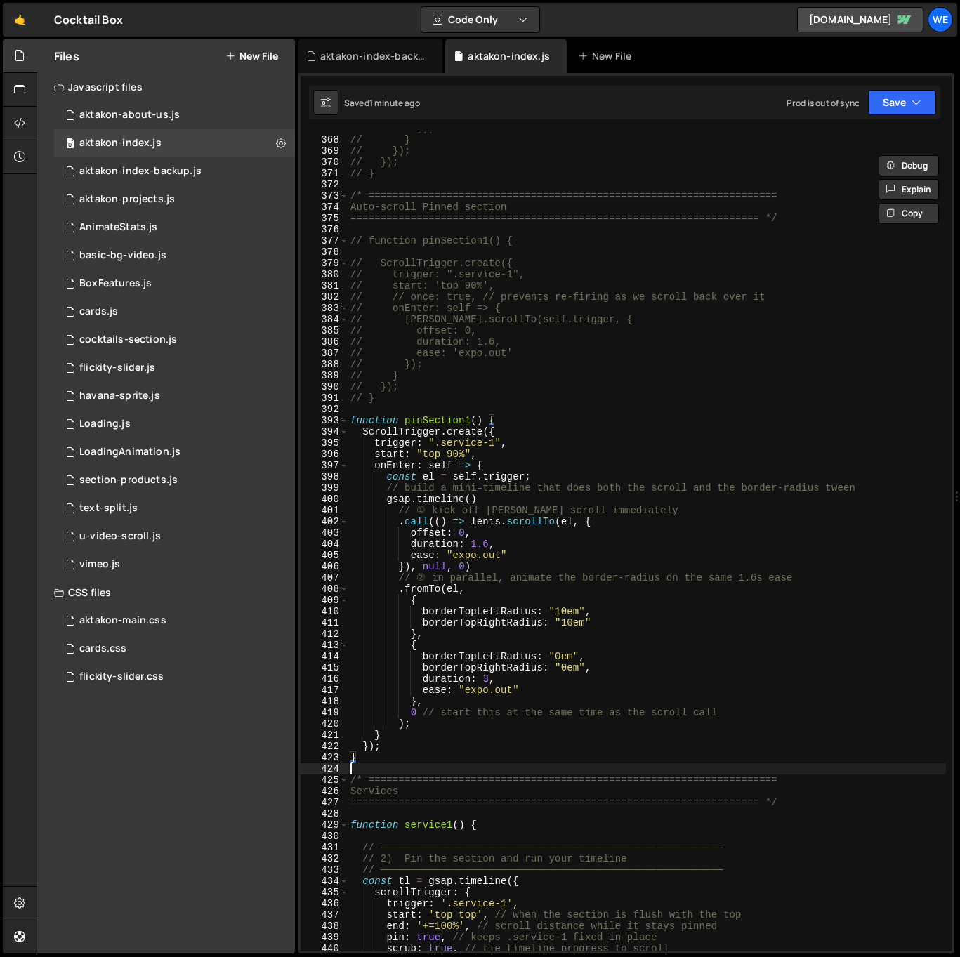
click at [374, 773] on div "// }); // } // }); // }); // } /* =============================================…" at bounding box center [647, 543] width 598 height 841
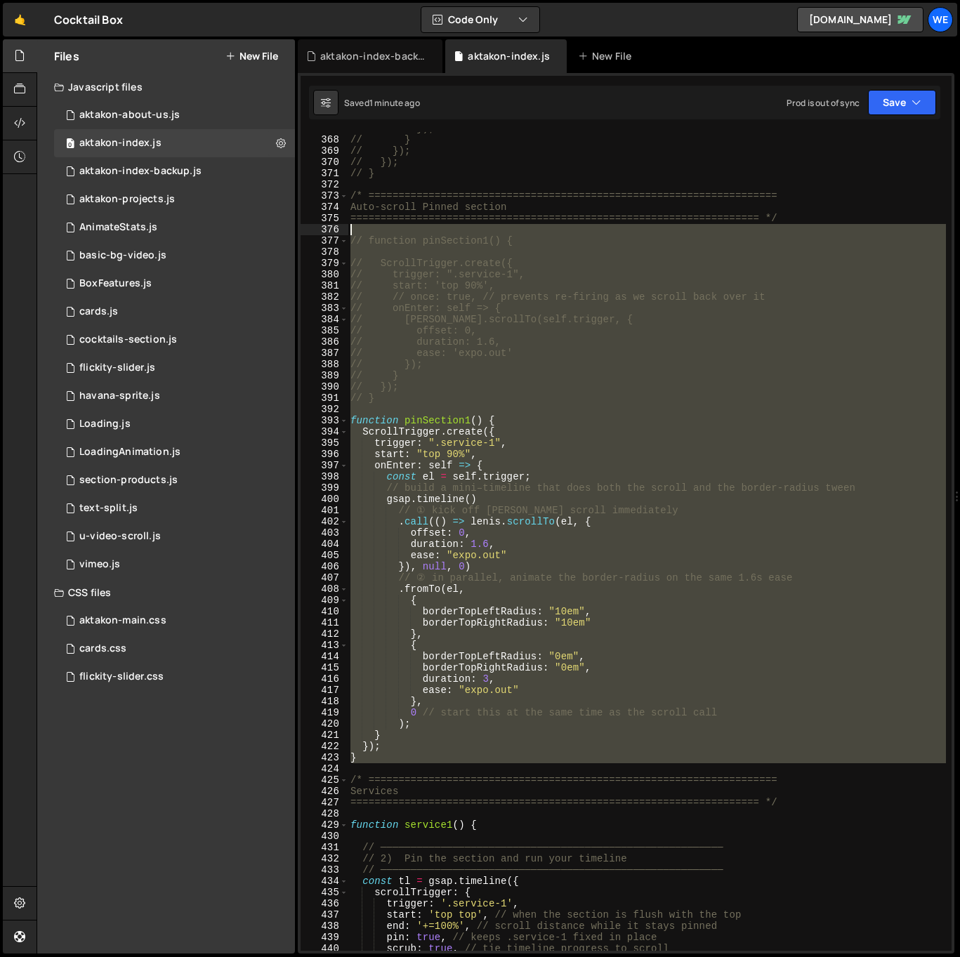
drag, startPoint x: 367, startPoint y: 764, endPoint x: 357, endPoint y: 232, distance: 531.7
click at [357, 232] on div "// }); // } // }); // }); // } /* =============================================…" at bounding box center [647, 543] width 598 height 841
paste textarea "initLenisSnapToSection();"
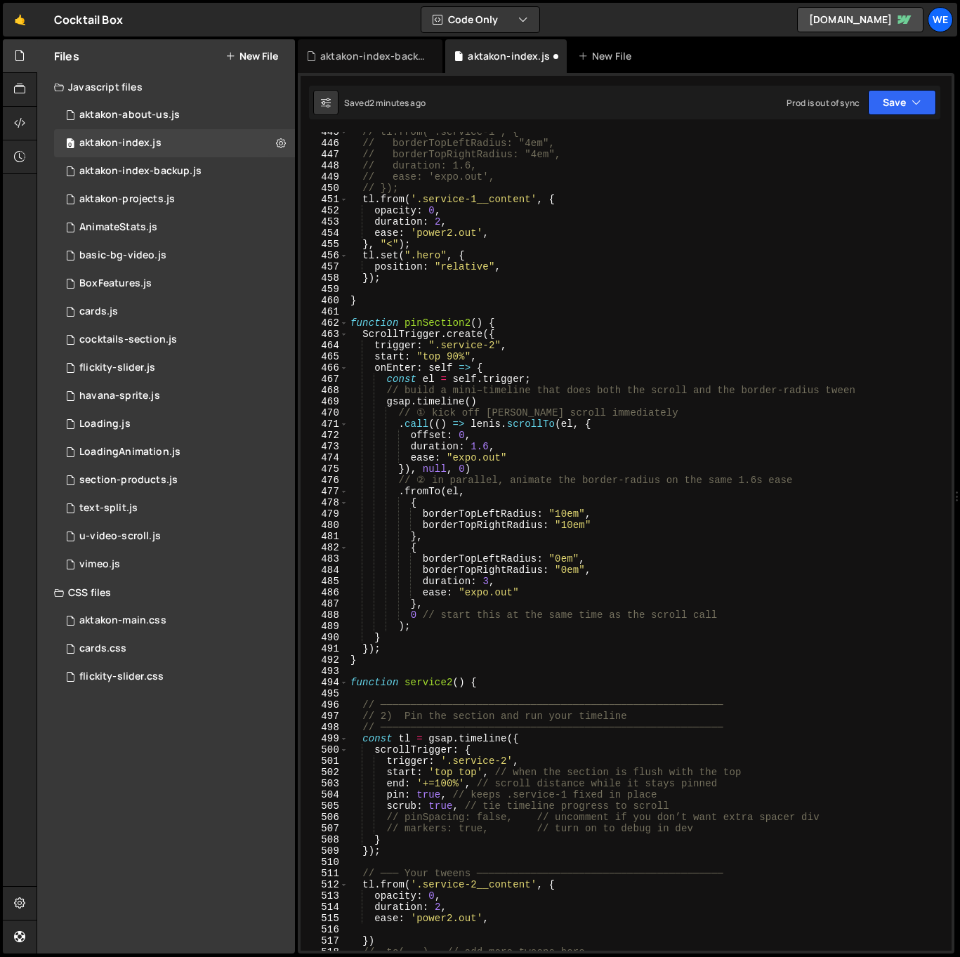
scroll to position [4936, 0]
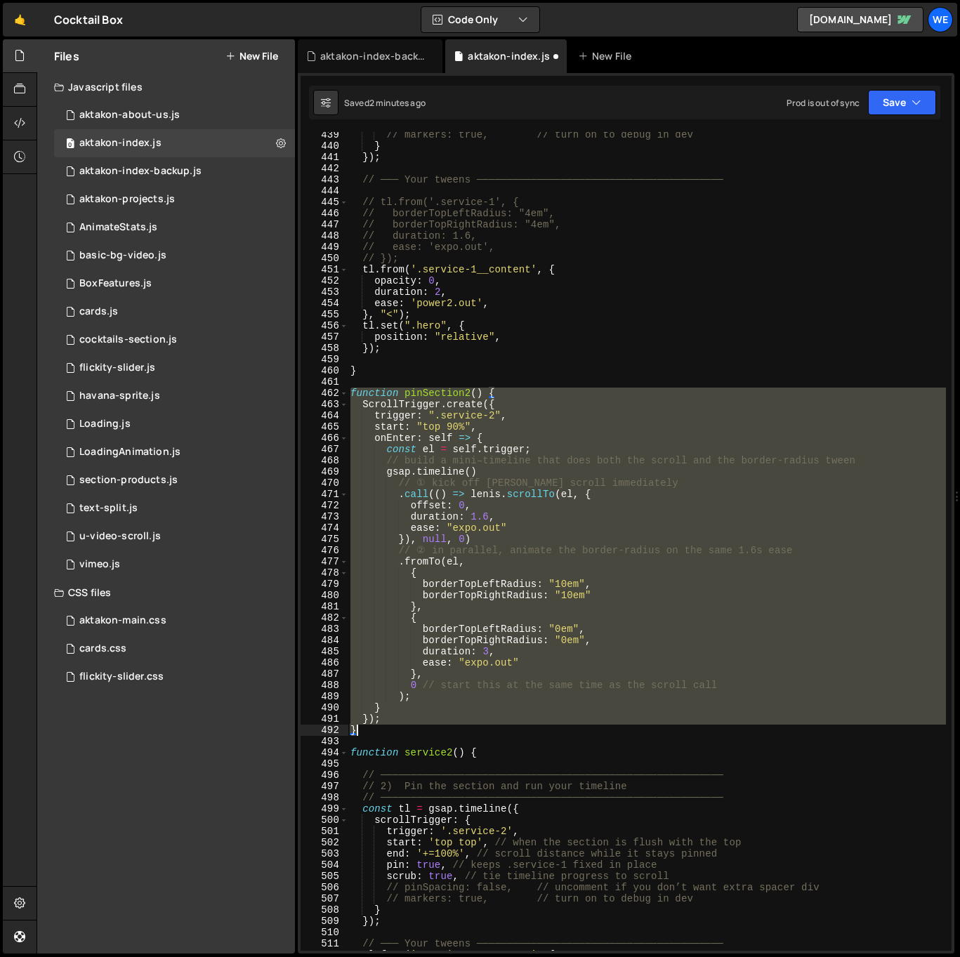
drag, startPoint x: 350, startPoint y: 391, endPoint x: 486, endPoint y: 732, distance: 366.9
click at [486, 732] on div "// markers: true, // turn on to debug in dev } }) ; // ─── Your tweens ────────…" at bounding box center [647, 549] width 598 height 841
type textarea "}); }"
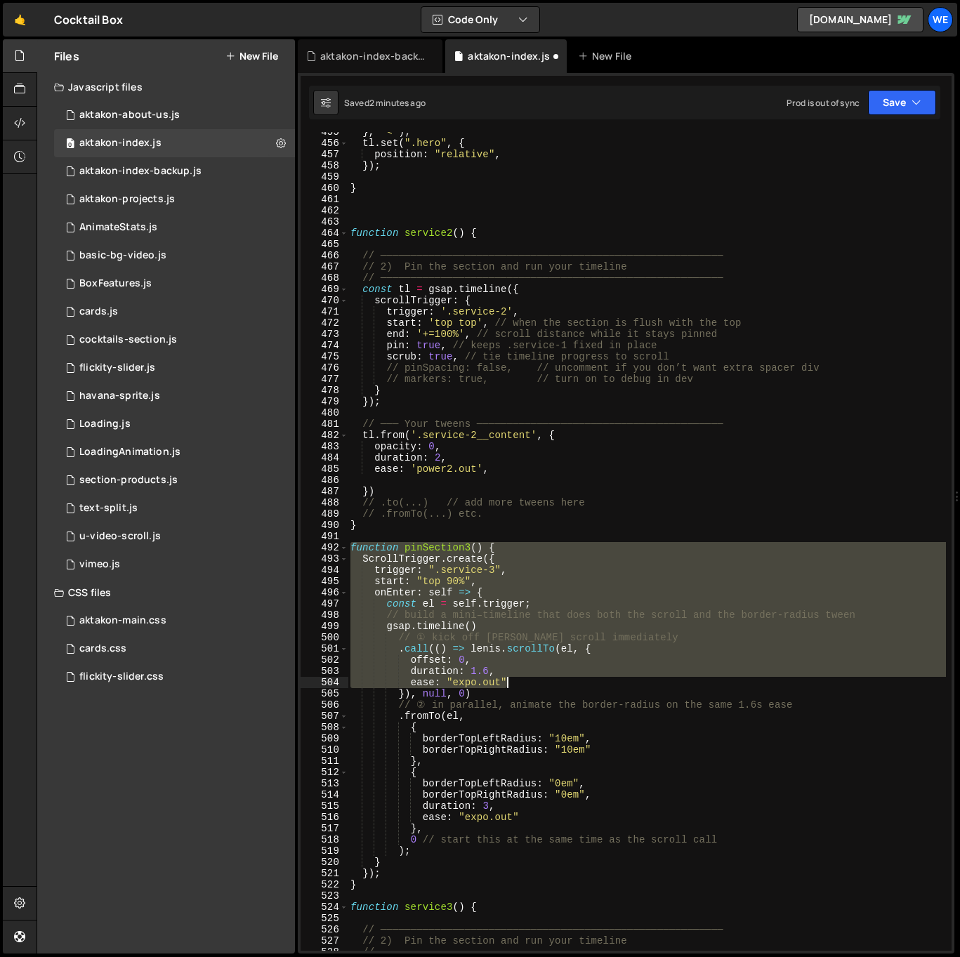
scroll to position [5130, 0]
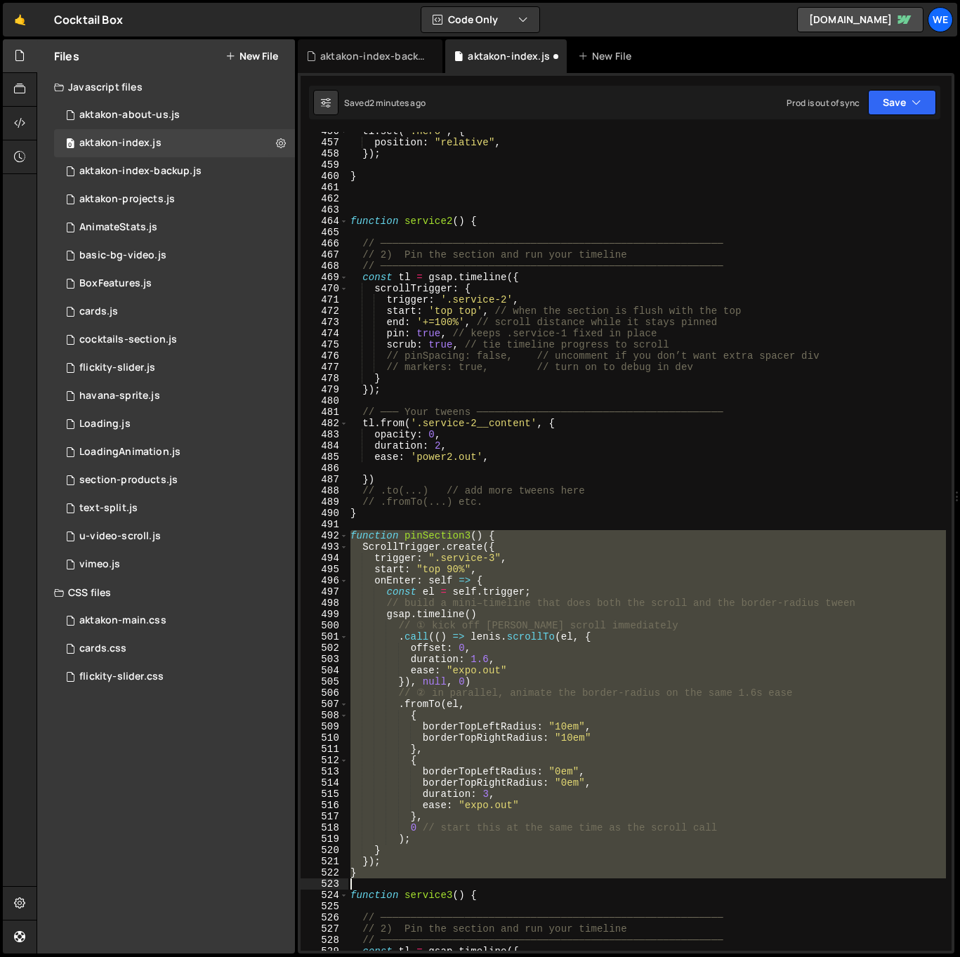
drag, startPoint x: 352, startPoint y: 549, endPoint x: 406, endPoint y: 879, distance: 334.5
click at [406, 879] on div "tl . set ( ".hero" , { position : "relative" , }) ; } function service2 ( ) { /…" at bounding box center [647, 546] width 598 height 841
type textarea "}); }"
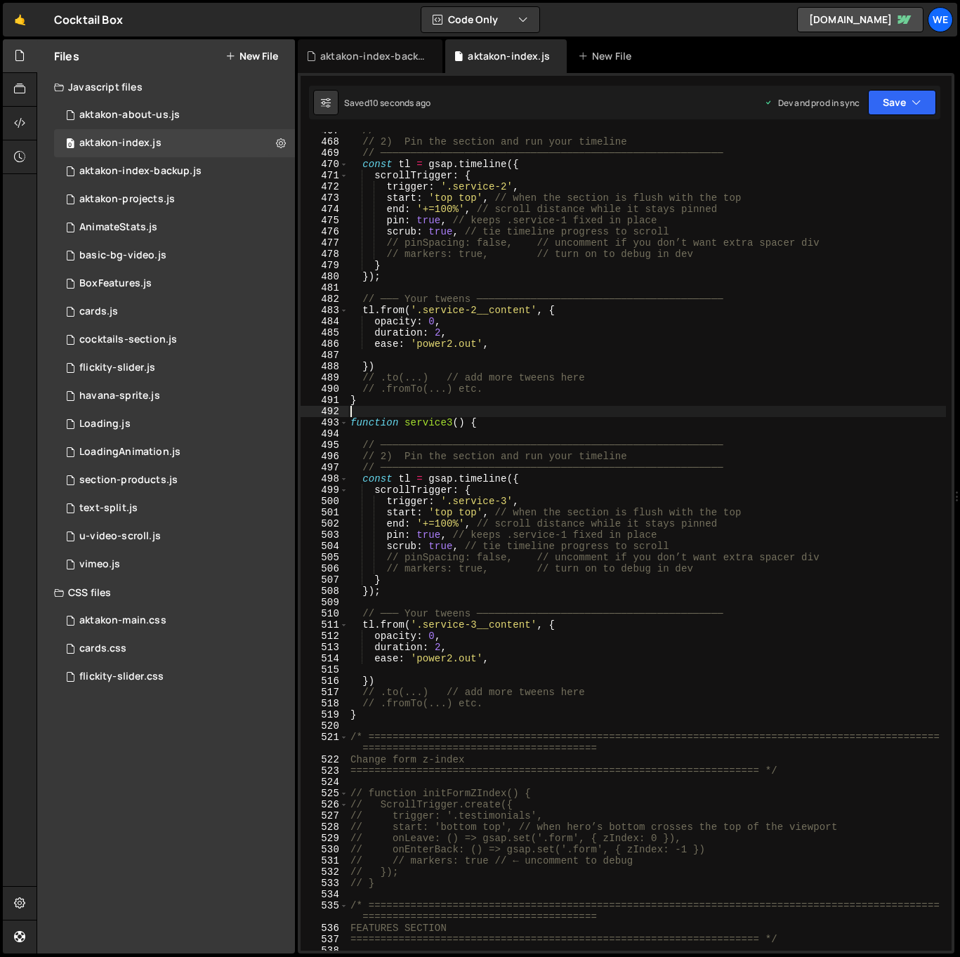
scroll to position [5306, 0]
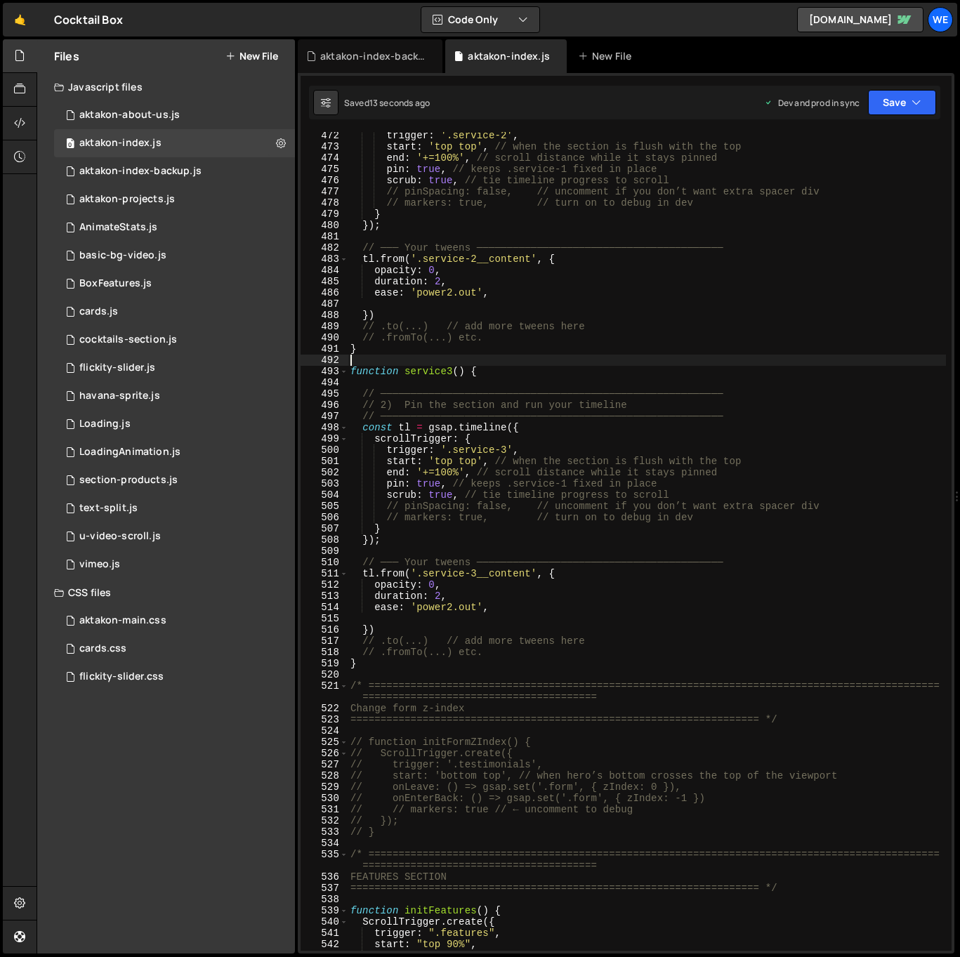
drag, startPoint x: 348, startPoint y: 683, endPoint x: 459, endPoint y: 850, distance: 200.6
click at [460, 851] on div "472 473 474 475 476 477 478 479 480 481 482 483 484 485 486 487 488 489 490 491…" at bounding box center [626, 541] width 651 height 819
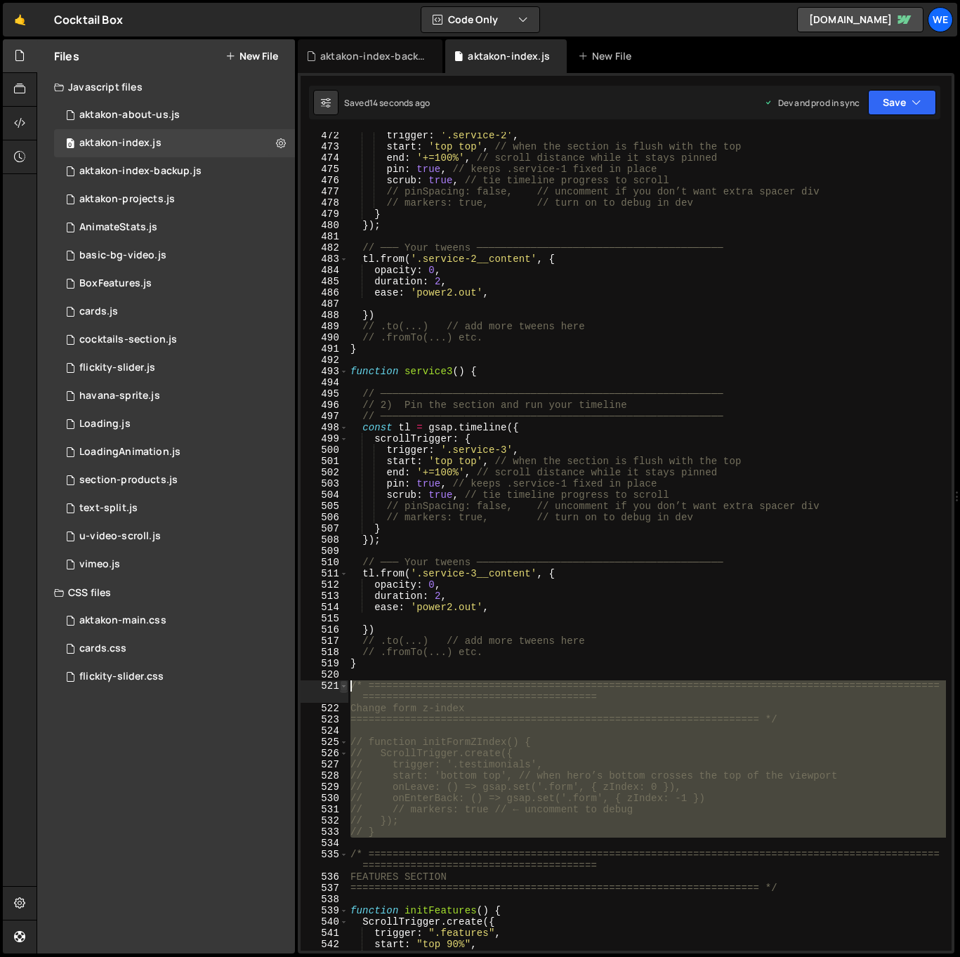
drag, startPoint x: 408, startPoint y: 843, endPoint x: 345, endPoint y: 687, distance: 168.9
click at [345, 687] on div "472 473 474 475 476 477 478 479 480 481 482 483 484 485 486 487 488 489 490 491…" at bounding box center [626, 541] width 651 height 819
type textarea "/* ============================================================================…"
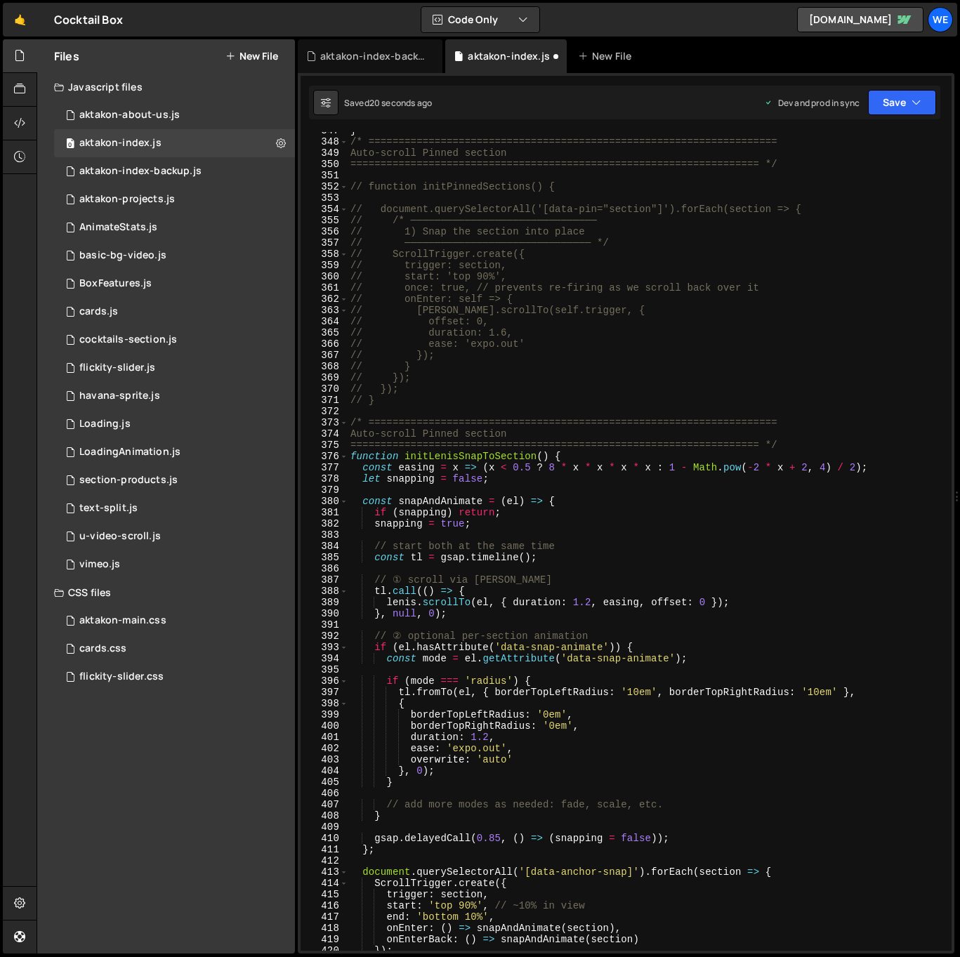
scroll to position [4060, 0]
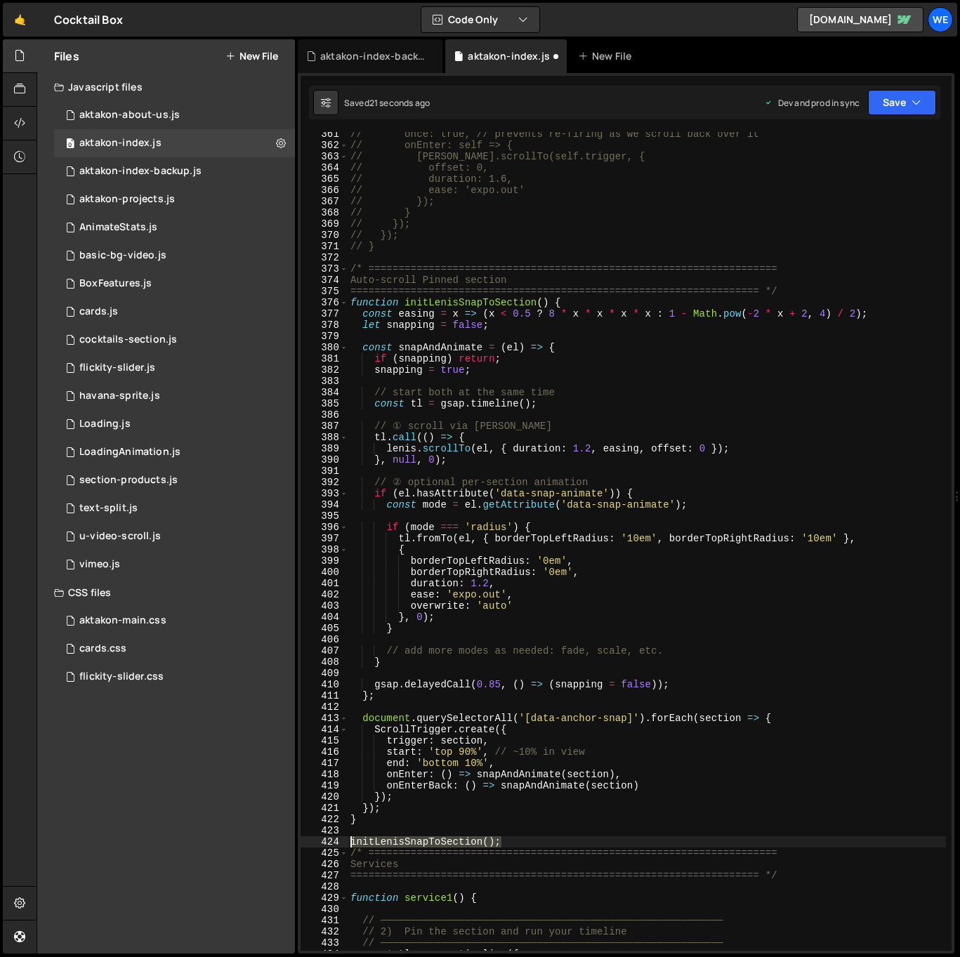
drag, startPoint x: 516, startPoint y: 839, endPoint x: 336, endPoint y: 837, distance: 179.8
click at [338, 838] on div "361 362 363 364 365 366 367 368 369 370 371 372 373 374 375 376 377 378 379 380…" at bounding box center [626, 541] width 651 height 819
type textarea "initLenisSnapToSection();"
click at [650, 587] on div "// once: true, // prevents re-firing as we scroll back over it // onEnter: self…" at bounding box center [647, 549] width 598 height 841
type textarea "duration: 1.2,"
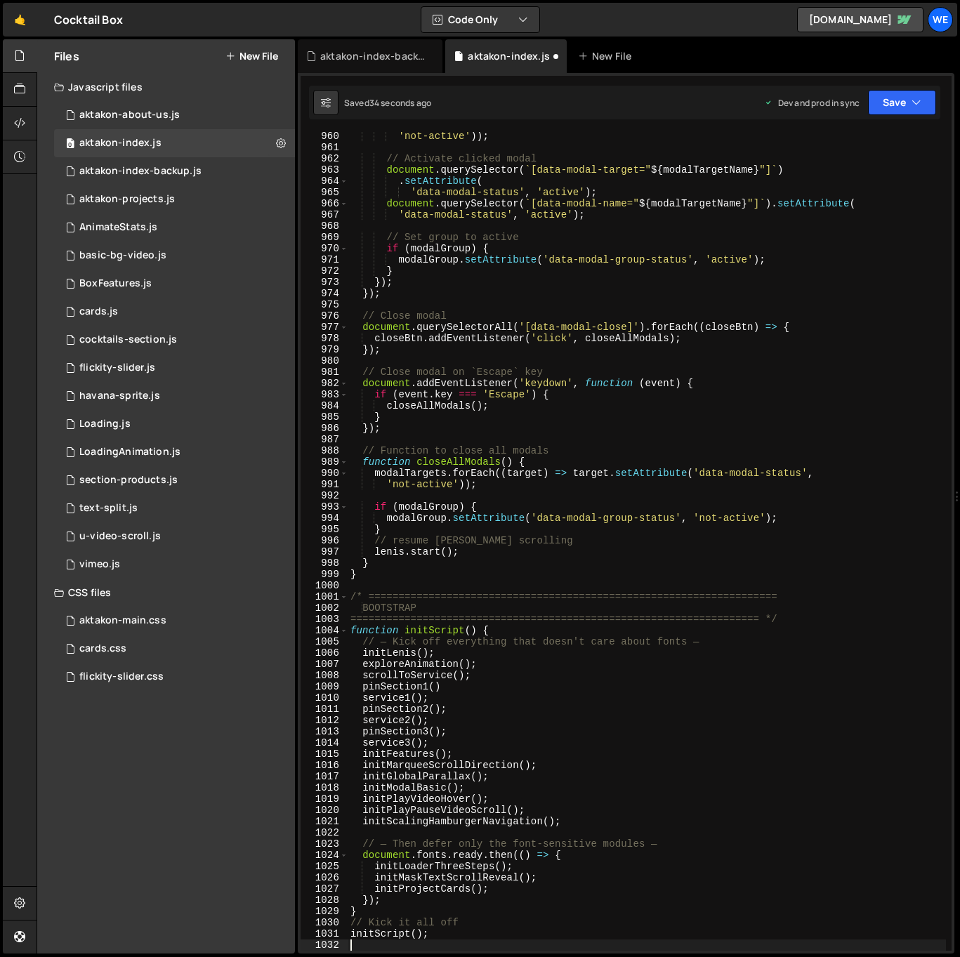
scroll to position [10901, 0]
click at [487, 671] on div "'not-active' )) ; // Activate clicked modal document . querySelector ( ` [data-…" at bounding box center [647, 551] width 598 height 841
type textarea "pinSection1()"
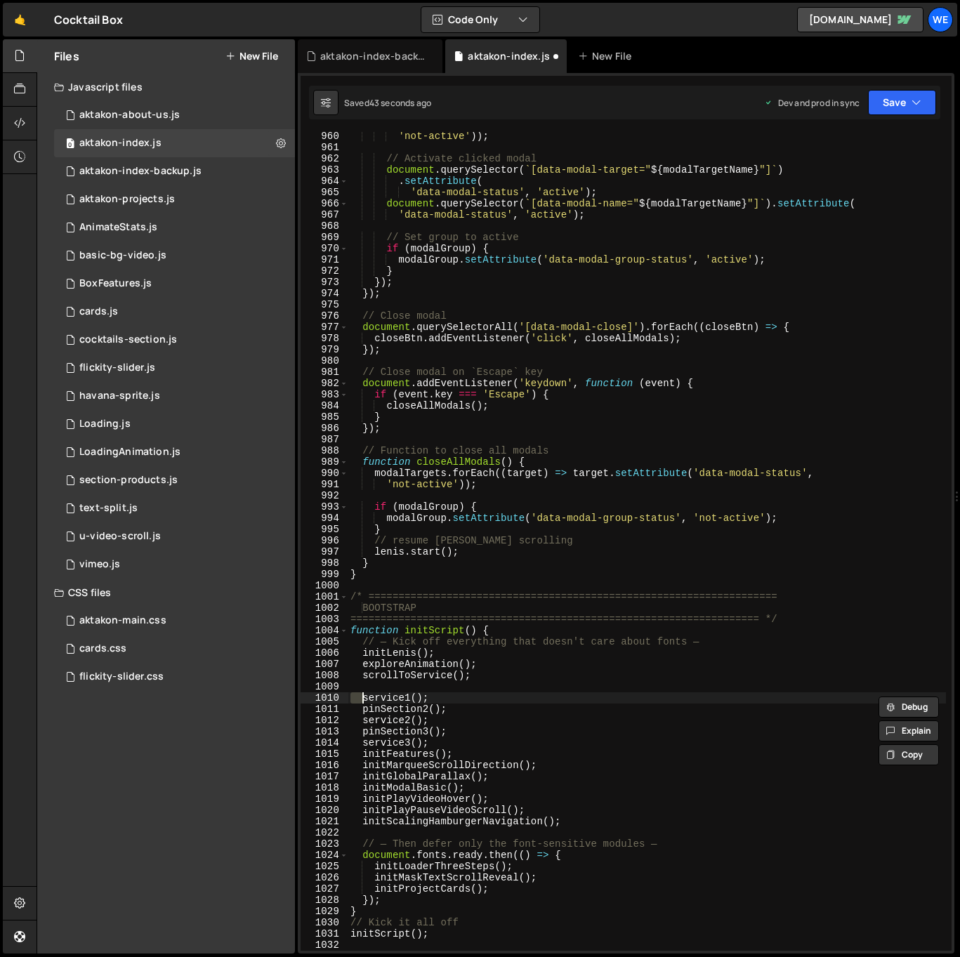
type textarea "service1();"
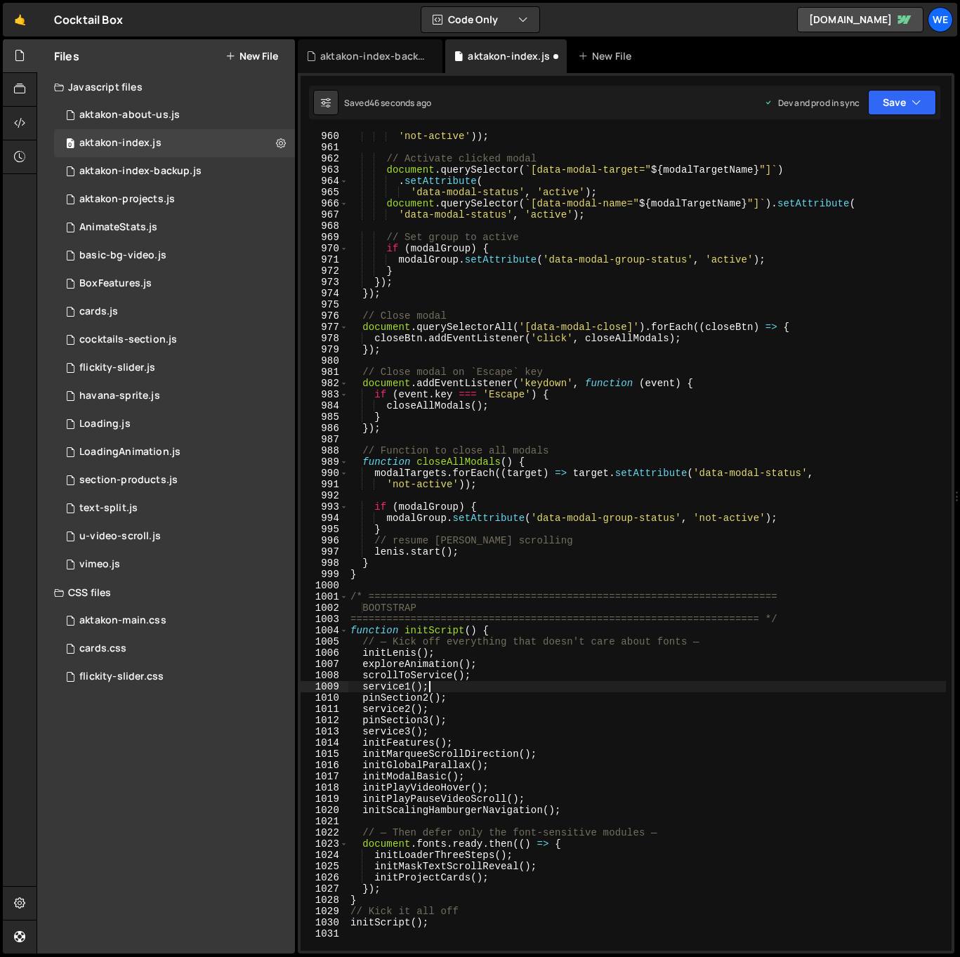
type textarea "pinSection2();"
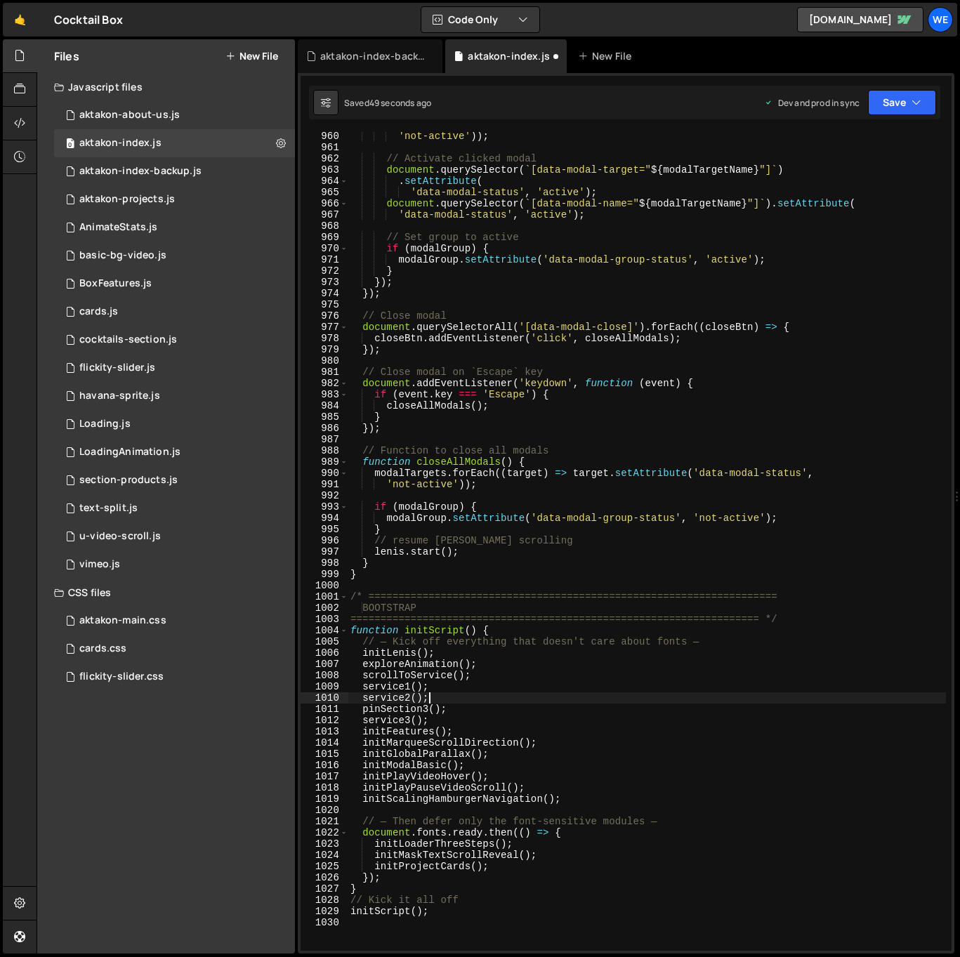
type textarea "pinSection3();"
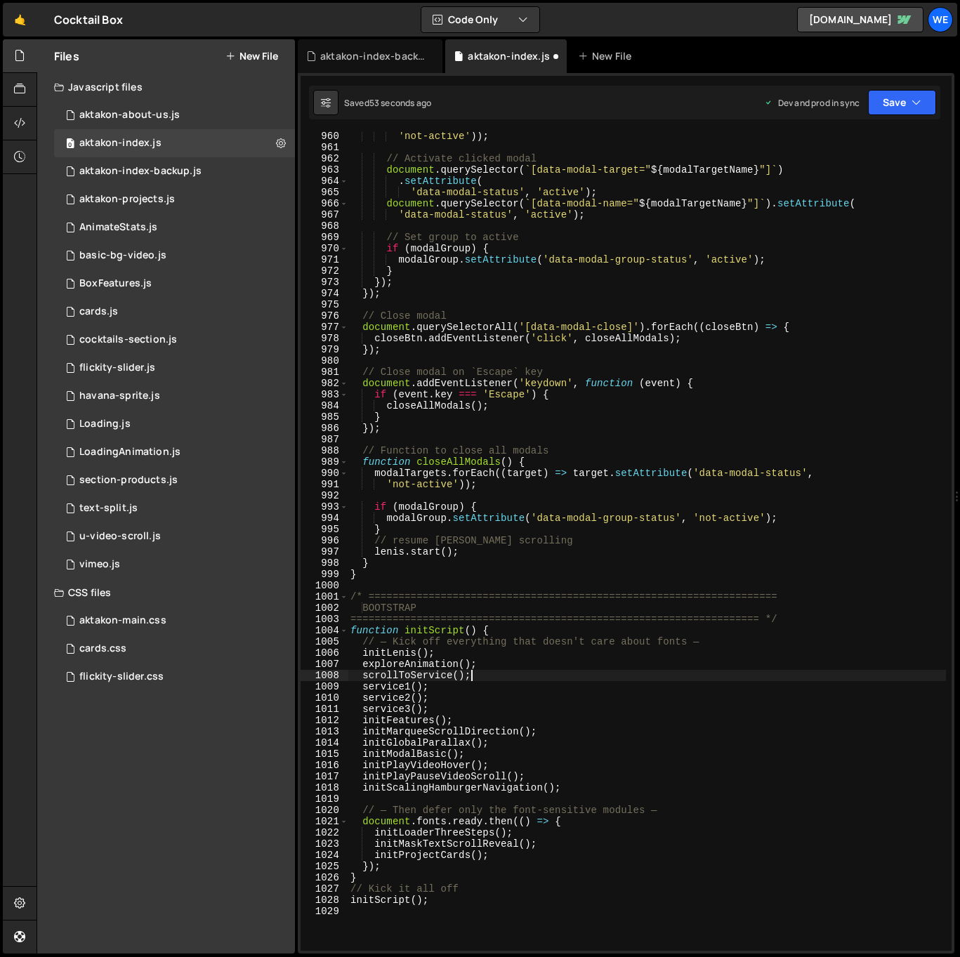
type textarea "exploreAnimation();"
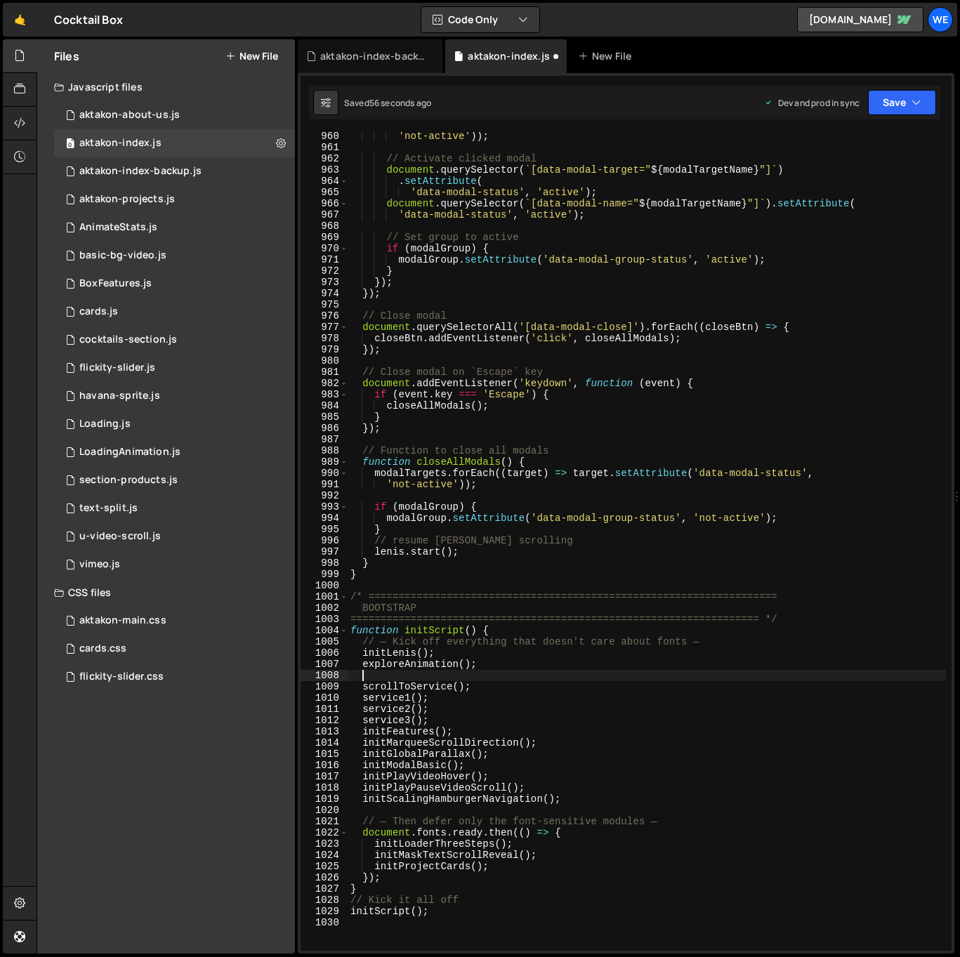
paste textarea "initLenisSnapToSection();"
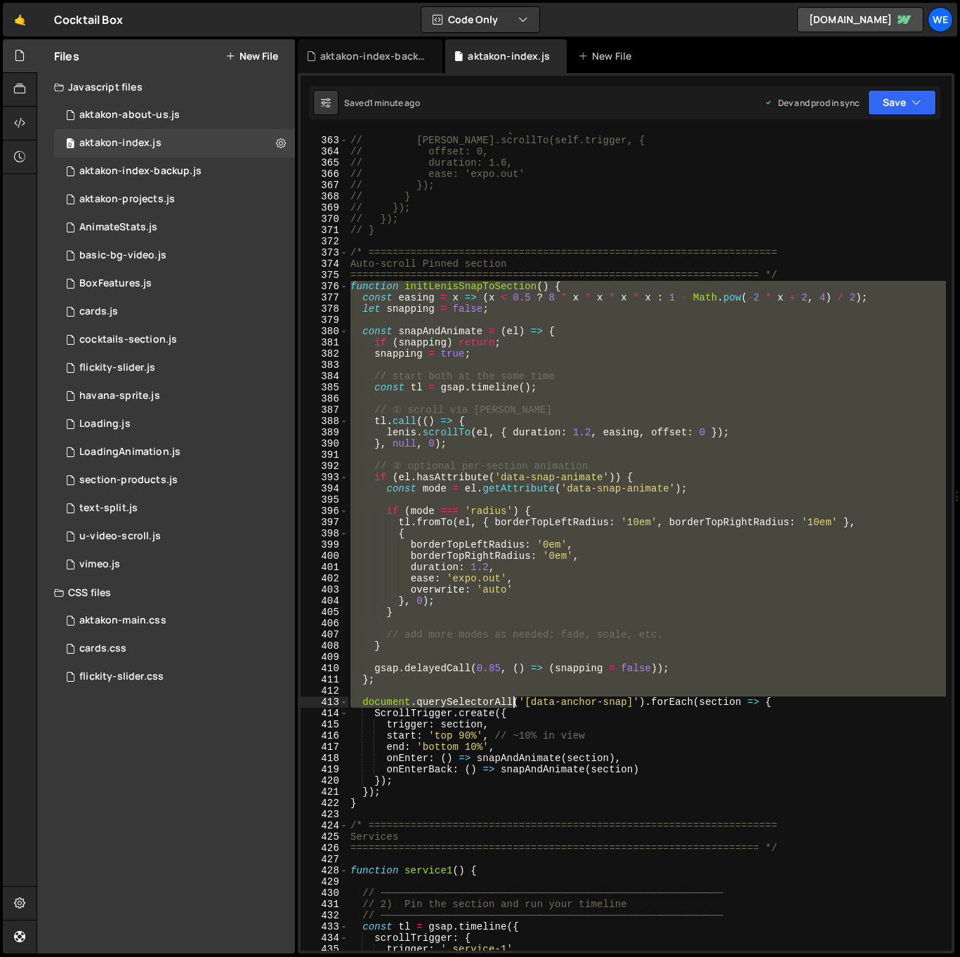
scroll to position [4159, 0]
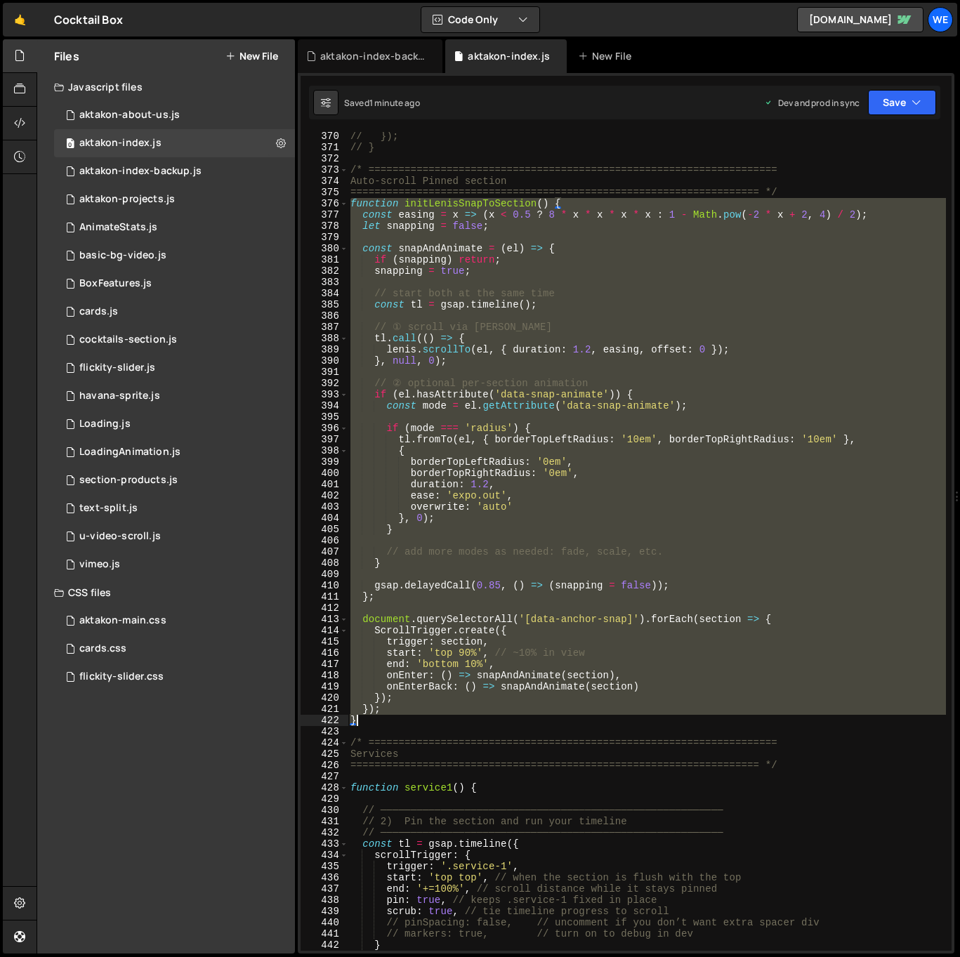
drag, startPoint x: 352, startPoint y: 418, endPoint x: 416, endPoint y: 720, distance: 308.7
click at [414, 721] on div "// }); // } /* ================================================================…" at bounding box center [647, 551] width 598 height 841
click at [571, 424] on div "// }); // } /* ================================================================…" at bounding box center [647, 551] width 598 height 841
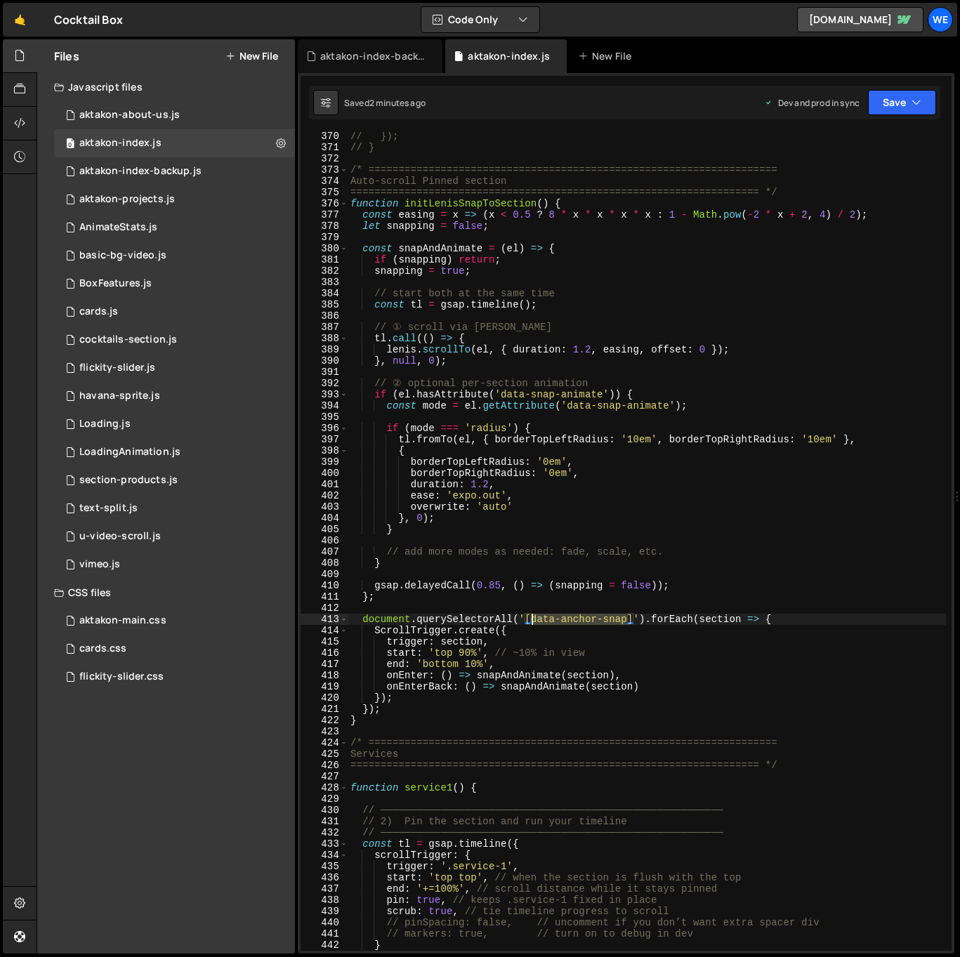
drag, startPoint x: 627, startPoint y: 620, endPoint x: 532, endPoint y: 619, distance: 94.8
click at [532, 619] on div "// }); // } /* ================================================================…" at bounding box center [647, 551] width 598 height 841
click at [487, 691] on div "// }); // } /* ================================================================…" at bounding box center [647, 552] width 598 height 841
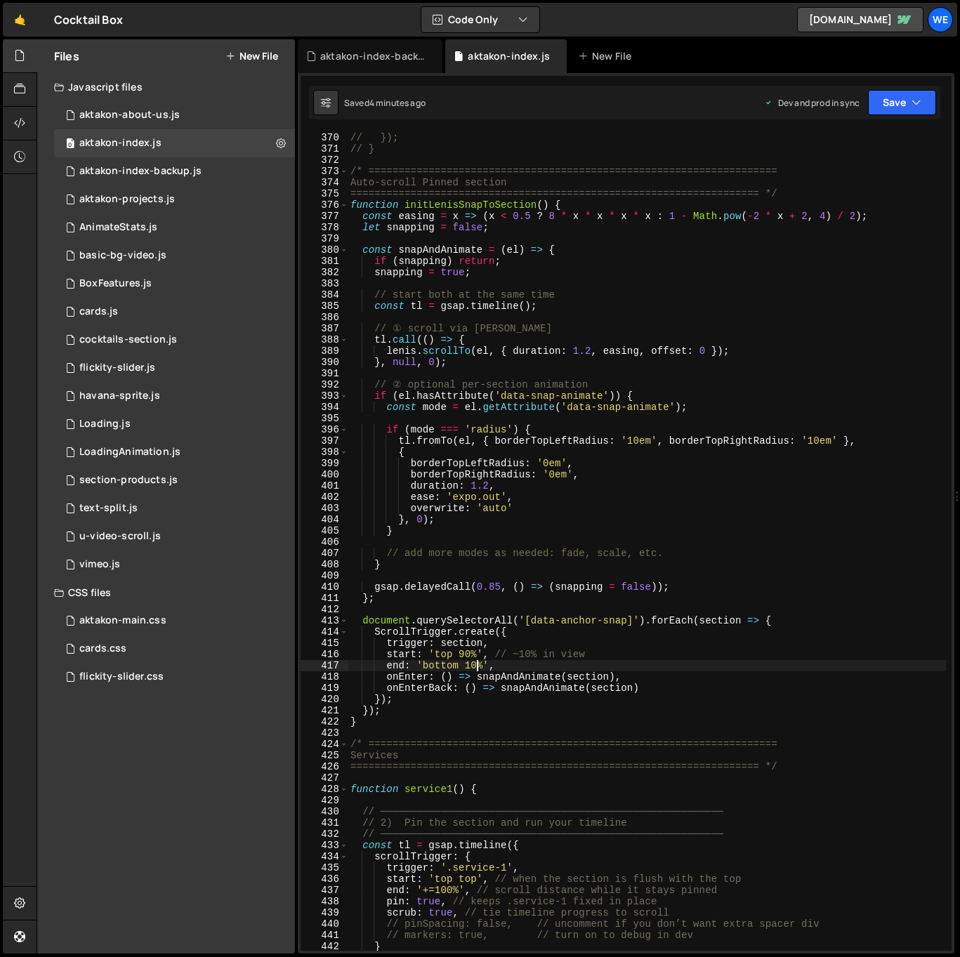
click at [480, 667] on div "// }); // } /* ================================================================…" at bounding box center [647, 552] width 598 height 841
click at [471, 650] on div "// }); // } /* ================================================================…" at bounding box center [647, 552] width 598 height 841
type textarea "start: 'top 96%', // ~10% in view"
click at [174, 169] on div "aktakon-index-backup.js" at bounding box center [140, 171] width 122 height 13
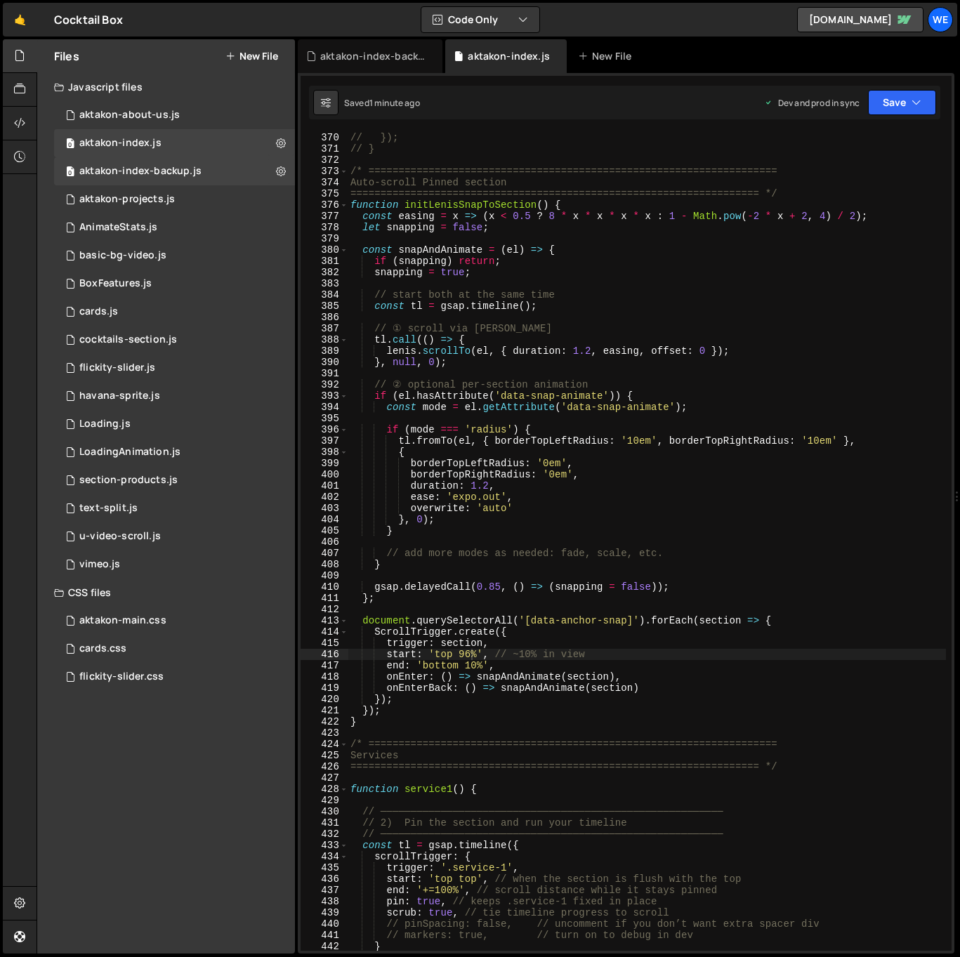
scroll to position [0, 0]
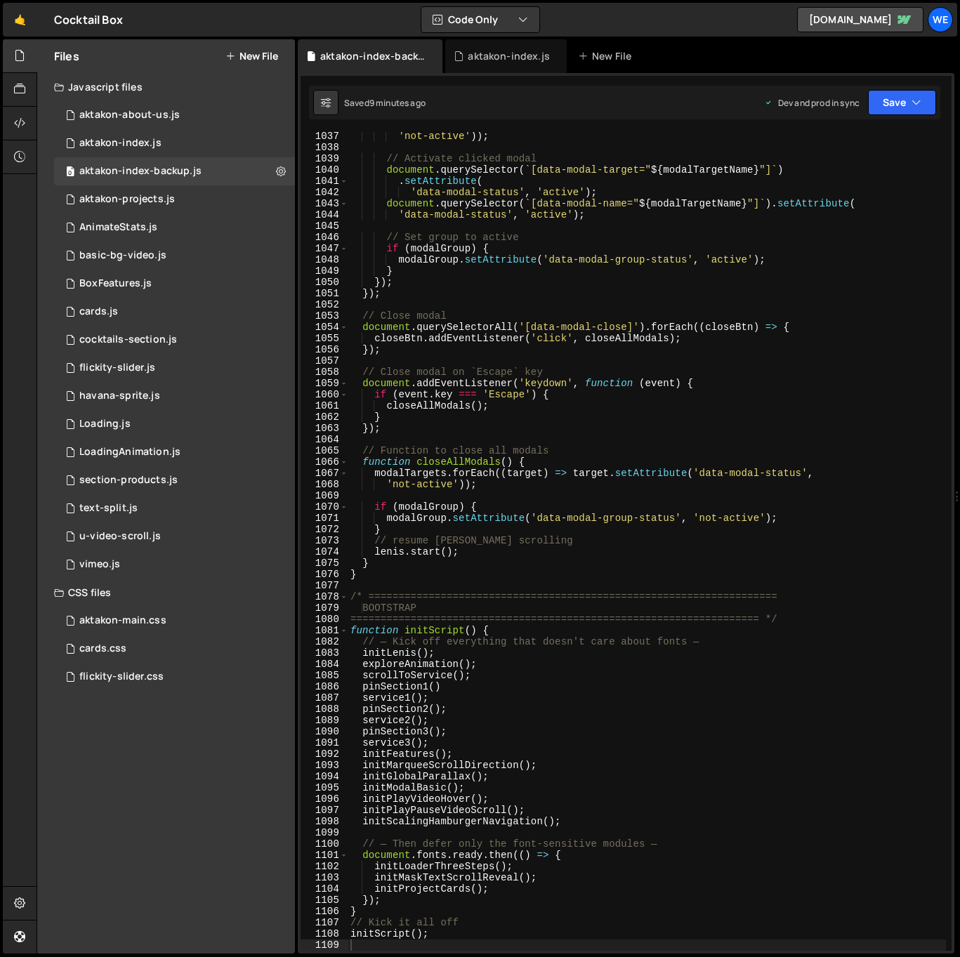
click at [661, 290] on div "'not-active' )) ; // Activate clicked modal document . querySelector ( ` [data-…" at bounding box center [647, 551] width 598 height 841
type textarea "initScript();"
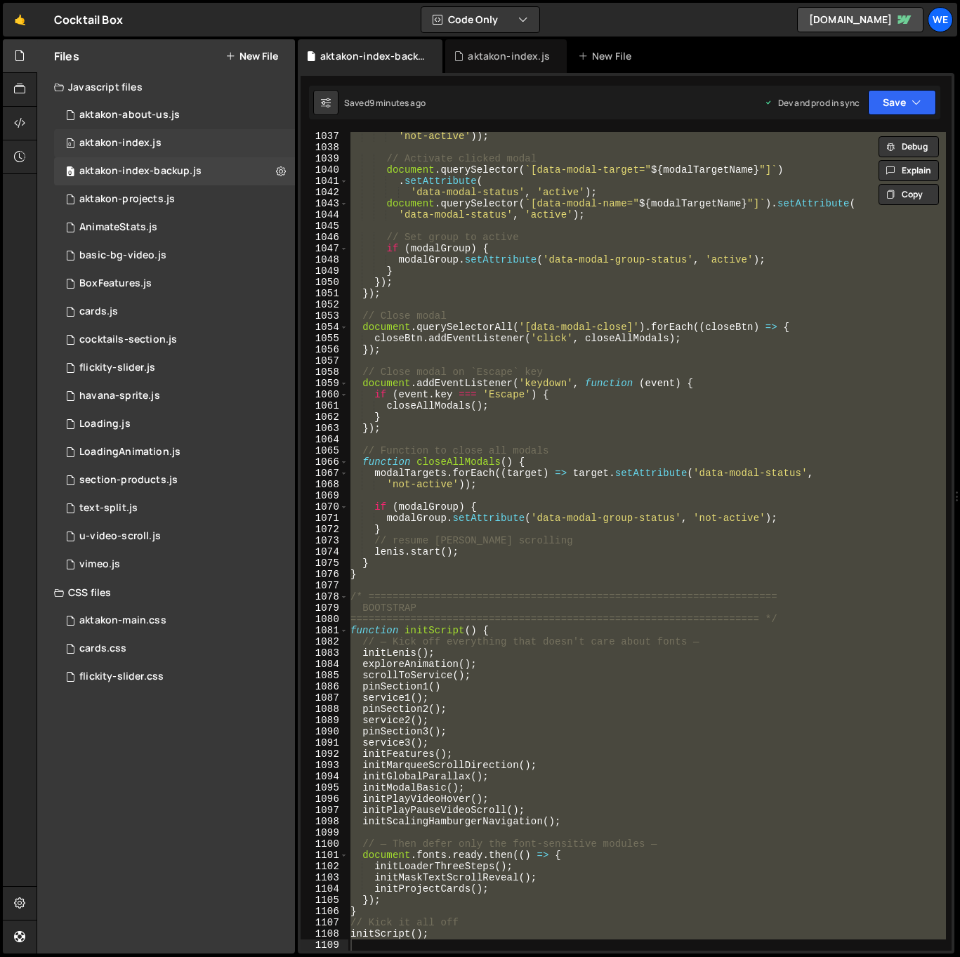
click at [169, 143] on div "0 aktakon-index.js 0" at bounding box center [174, 143] width 241 height 28
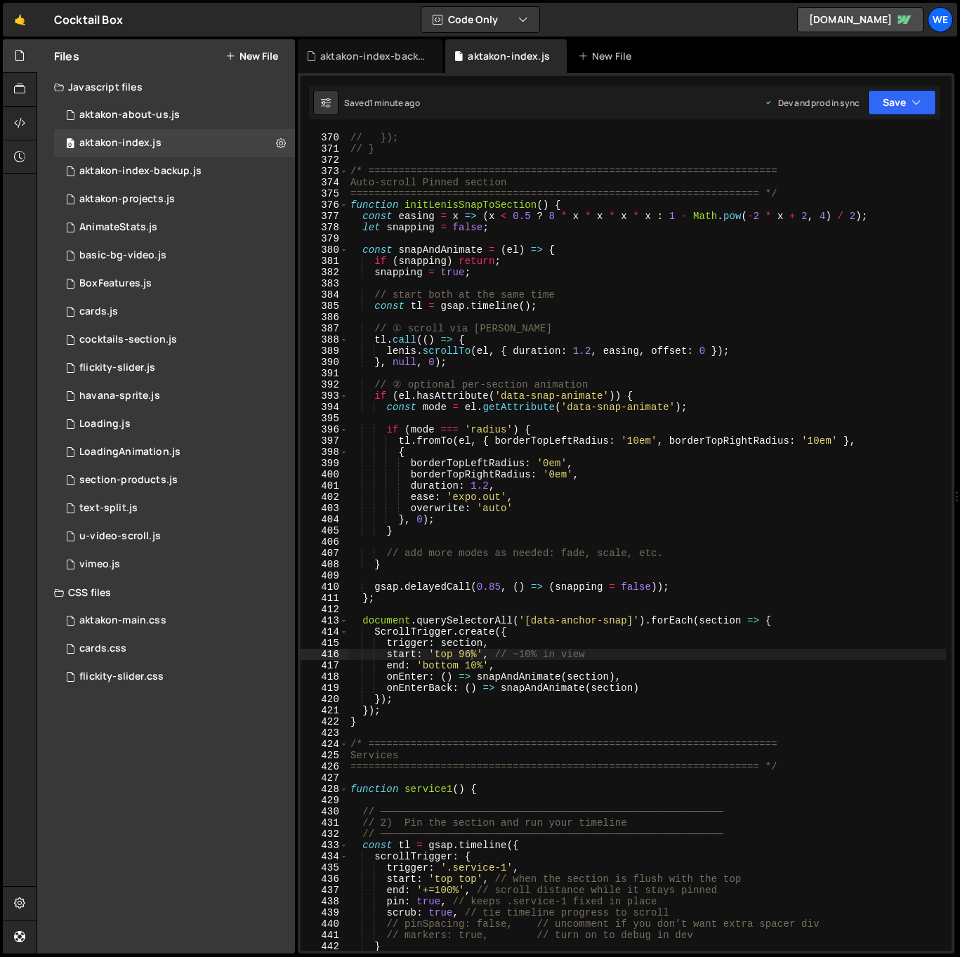
scroll to position [693, 0]
click at [579, 263] on div "// }); // } /* ================================================================…" at bounding box center [647, 552] width 598 height 841
type textarea "initScript();"
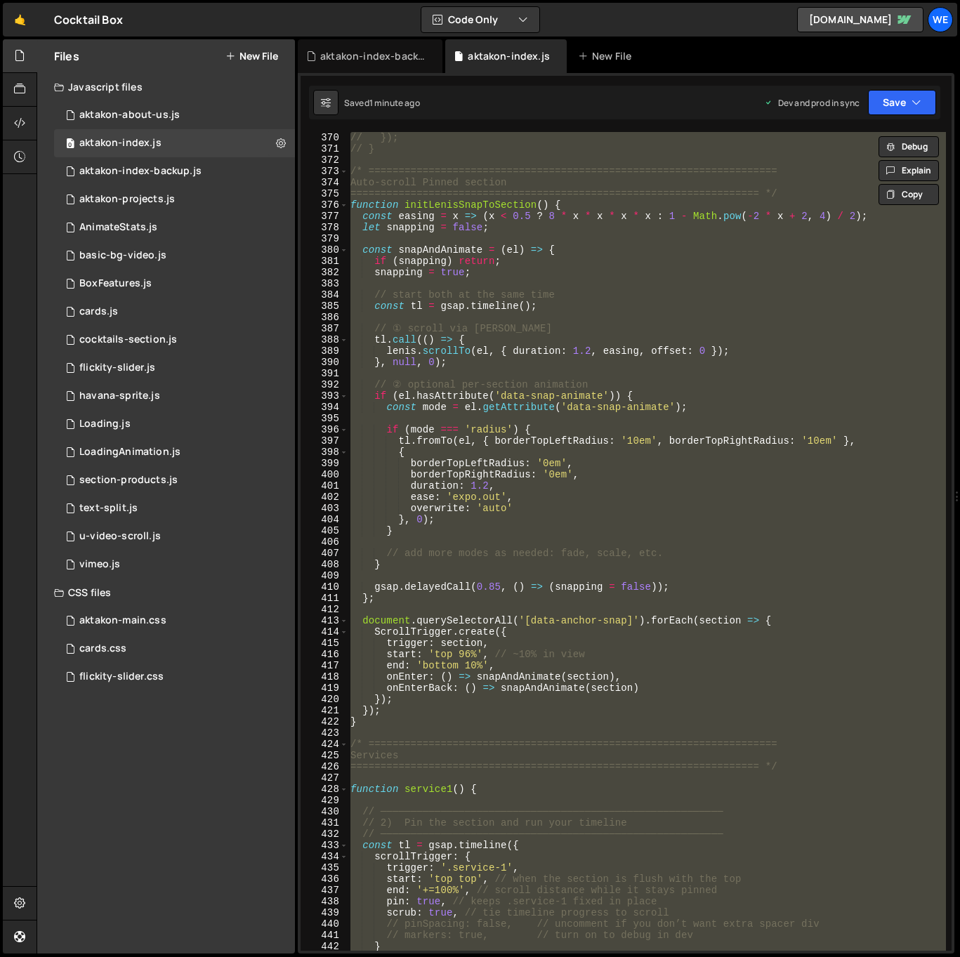
paste textarea
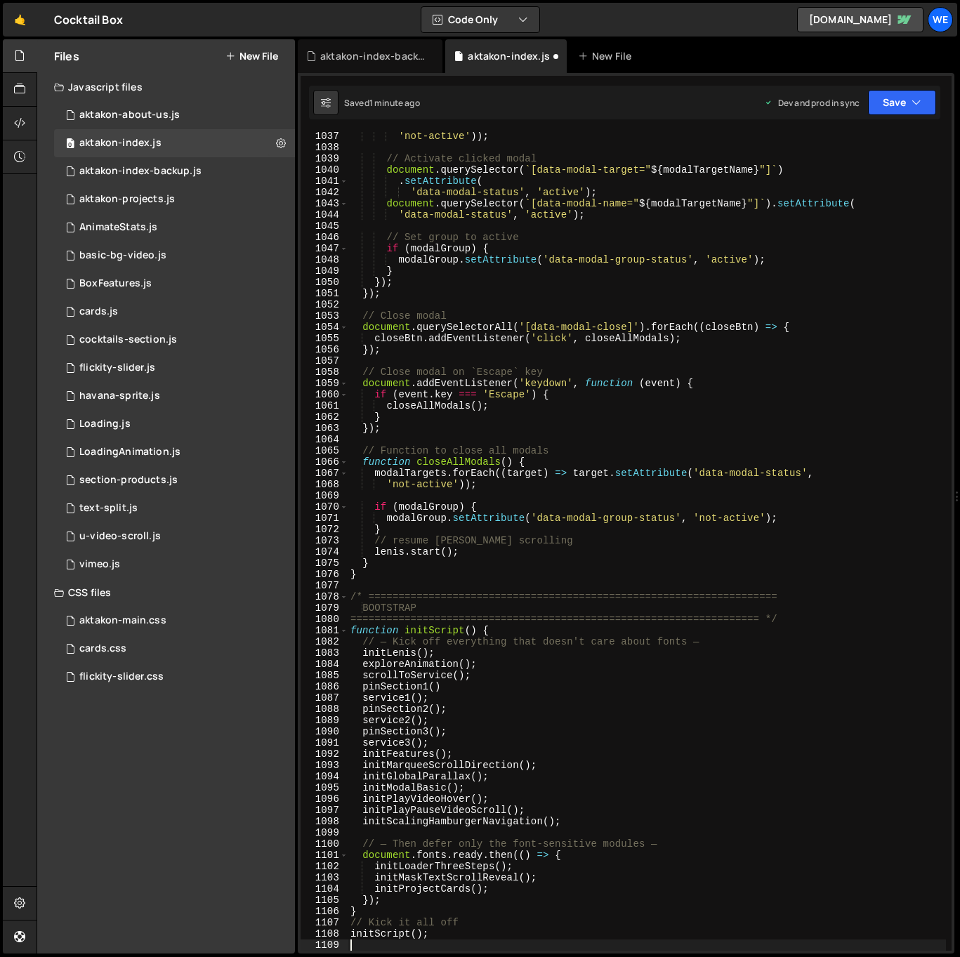
scroll to position [11778, 0]
click at [549, 486] on div "'not-active' )) ; // Activate clicked modal document . querySelector ( ` [data-…" at bounding box center [647, 551] width 598 height 841
type textarea "'not-active'));"
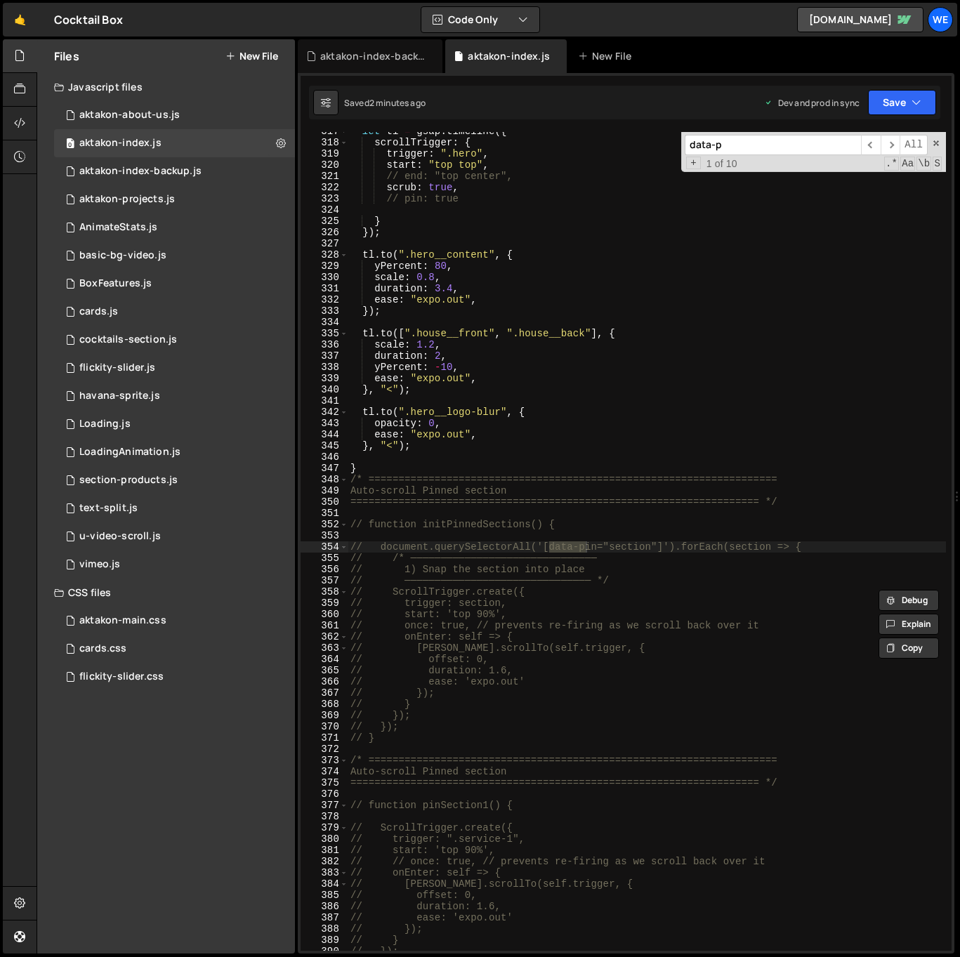
scroll to position [3568, 0]
type input "data-pi"
click at [552, 704] on div "let tl = gsap . timeline ({ scrollTrigger : { trigger : ".hero" , start : "top …" at bounding box center [647, 546] width 598 height 841
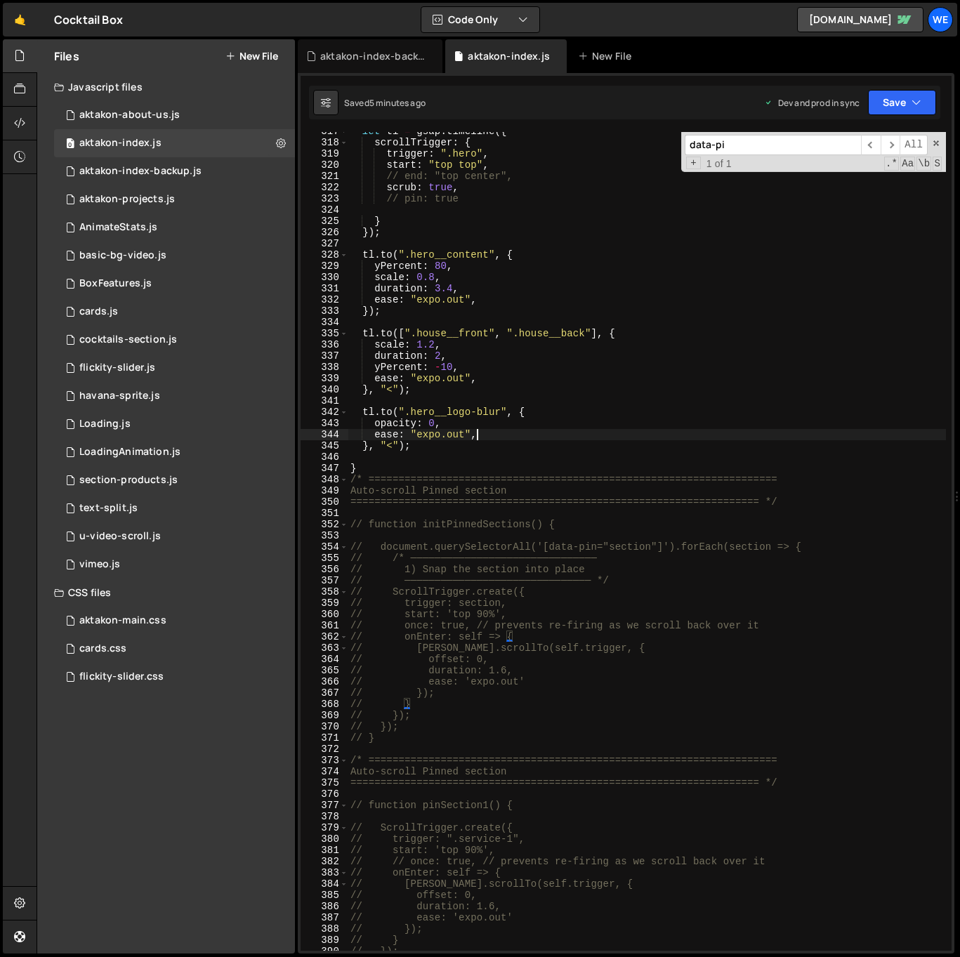
click at [697, 435] on div "let tl = gsap . timeline ({ scrollTrigger : { trigger : ".hero" , start : "top …" at bounding box center [647, 546] width 598 height 841
click at [938, 145] on span at bounding box center [936, 143] width 10 height 10
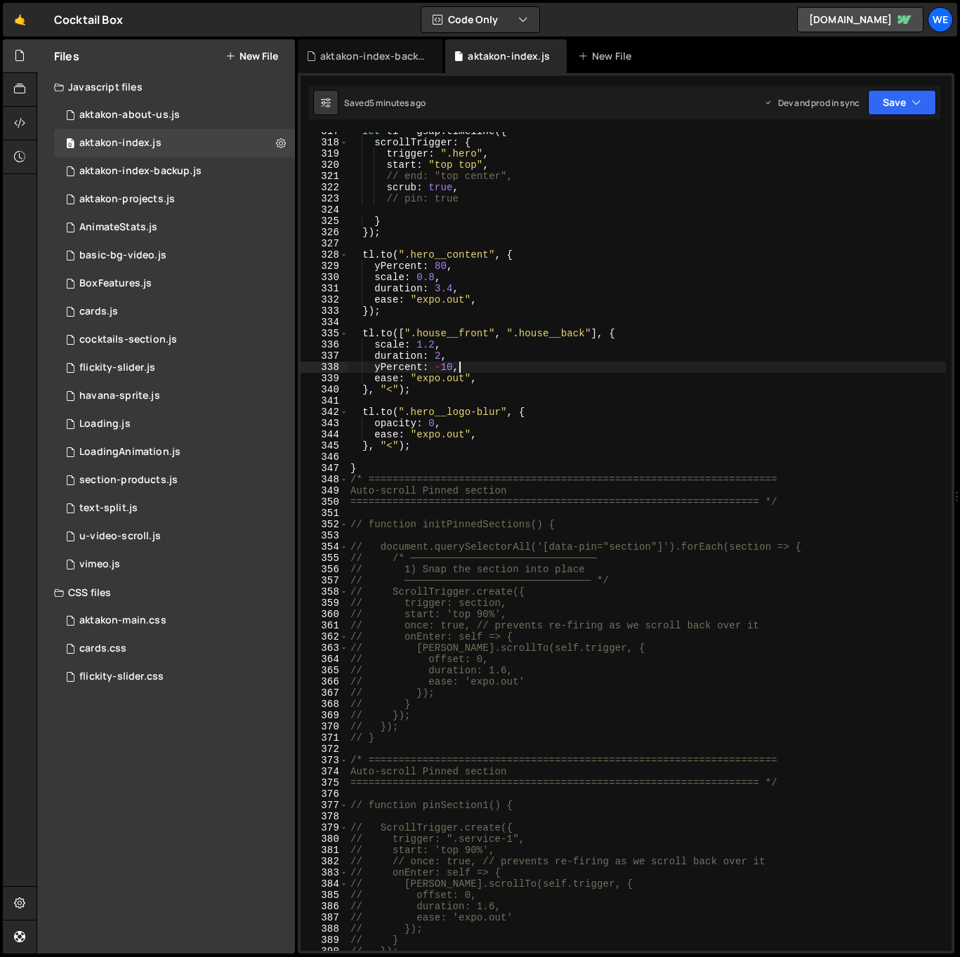
click at [771, 364] on div "let tl = gsap . timeline ({ scrollTrigger : { trigger : ".hero" , start : "top …" at bounding box center [647, 546] width 598 height 841
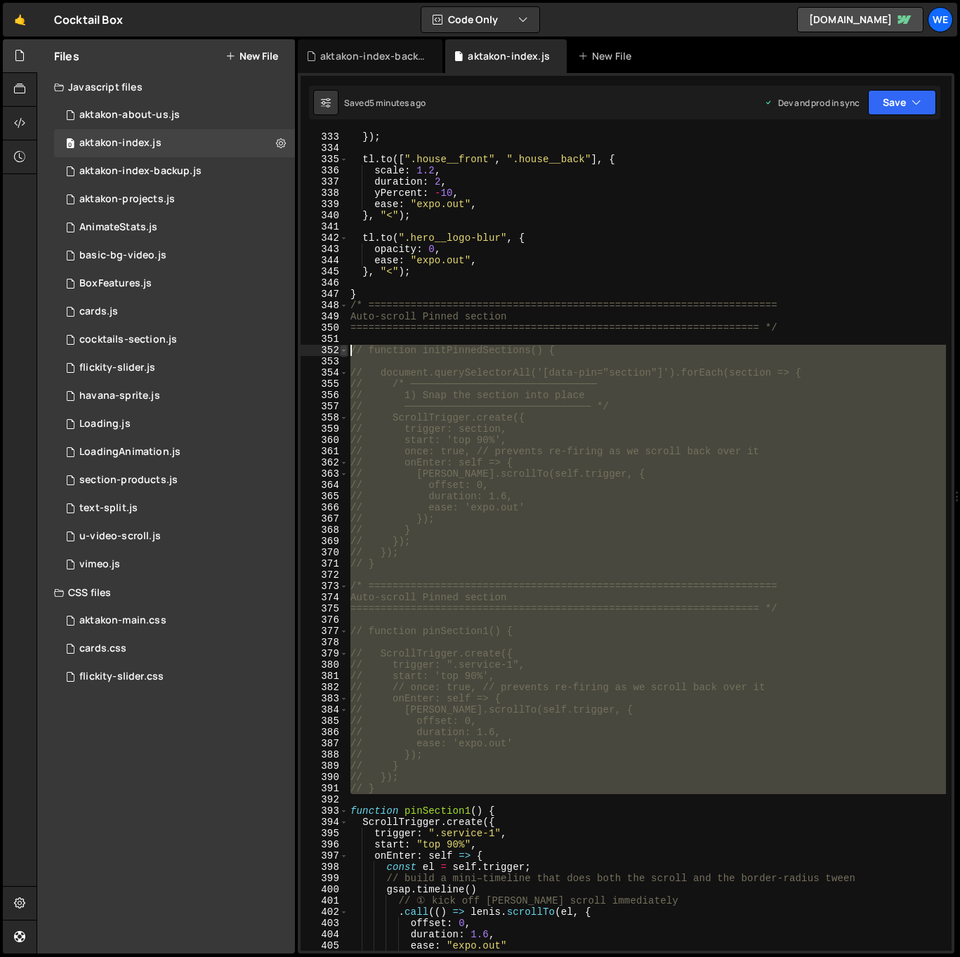
drag, startPoint x: 388, startPoint y: 796, endPoint x: 344, endPoint y: 349, distance: 449.6
click at [343, 350] on div "yPercent: -10, 333 334 335 336 337 338 339 340 341 342 343 344 345 346 347 348 …" at bounding box center [626, 541] width 651 height 819
type textarea "// function initPinnedSections() {"
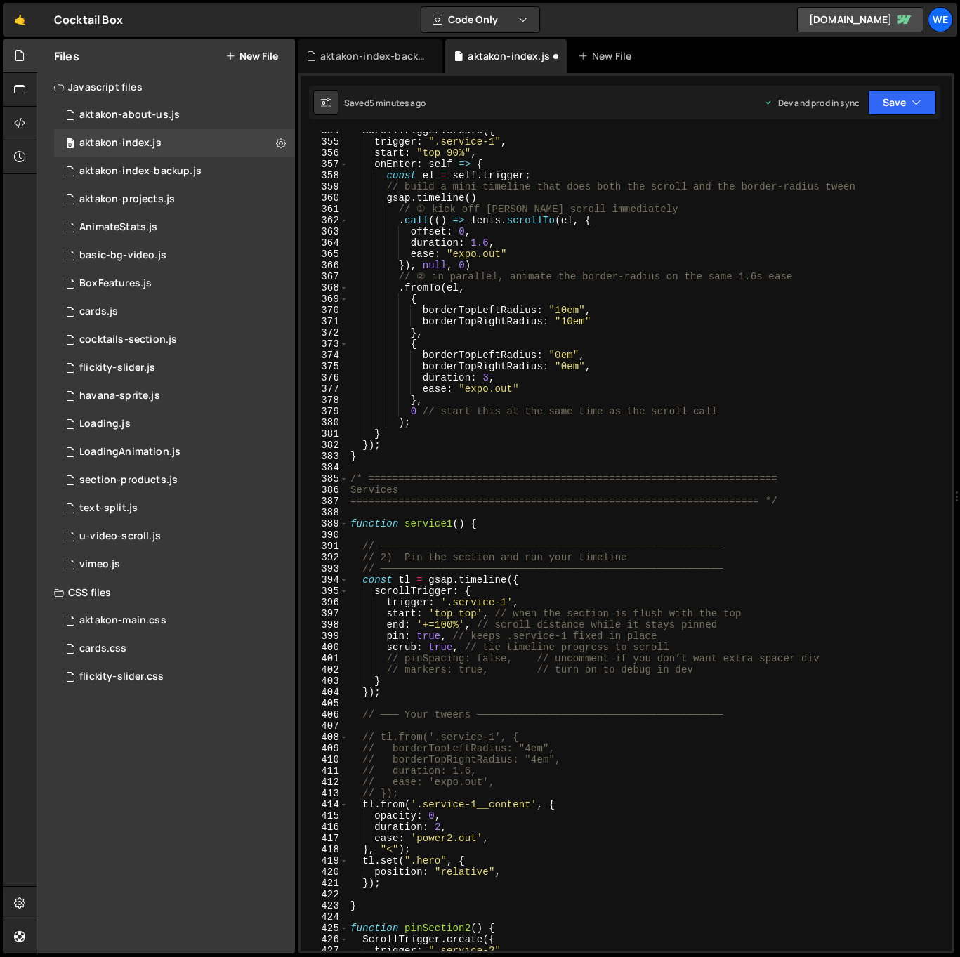
scroll to position [4399, 0]
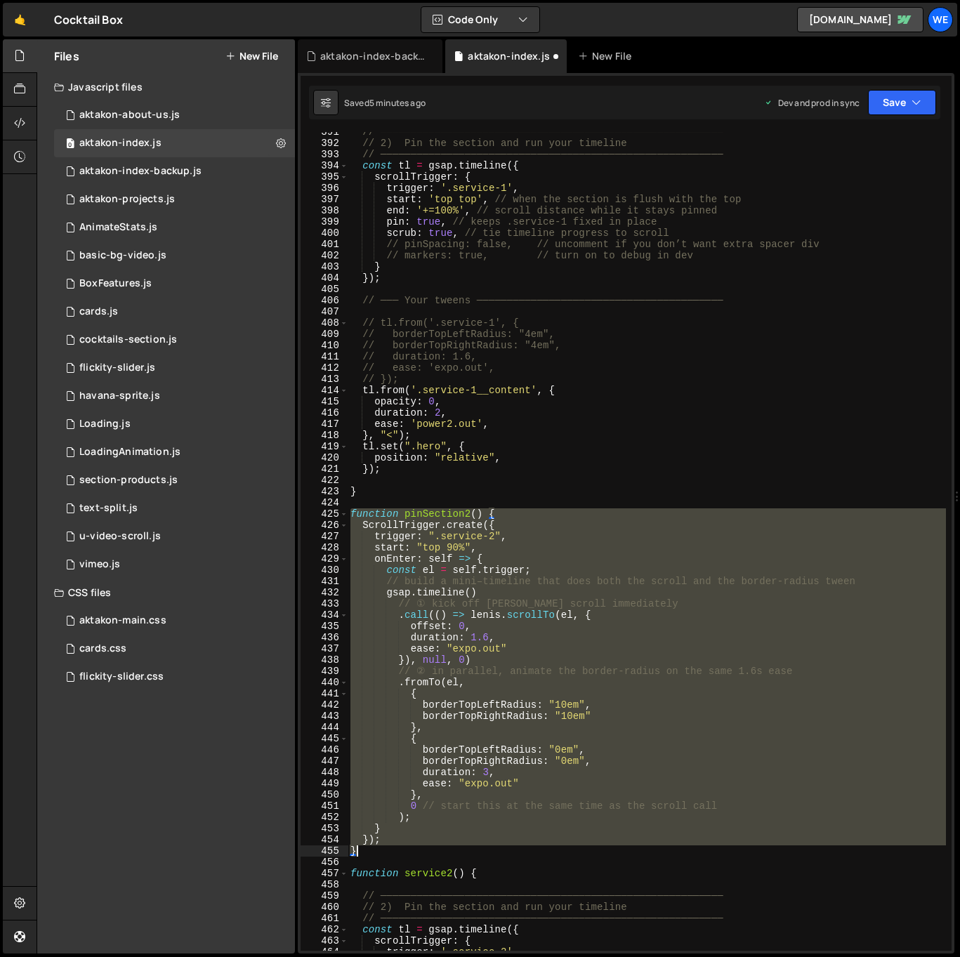
drag, startPoint x: 352, startPoint y: 514, endPoint x: 445, endPoint y: 853, distance: 351.7
click at [445, 853] on div "// ───────────────────────────────────────────────────────── // 2) Pin the sect…" at bounding box center [647, 546] width 598 height 841
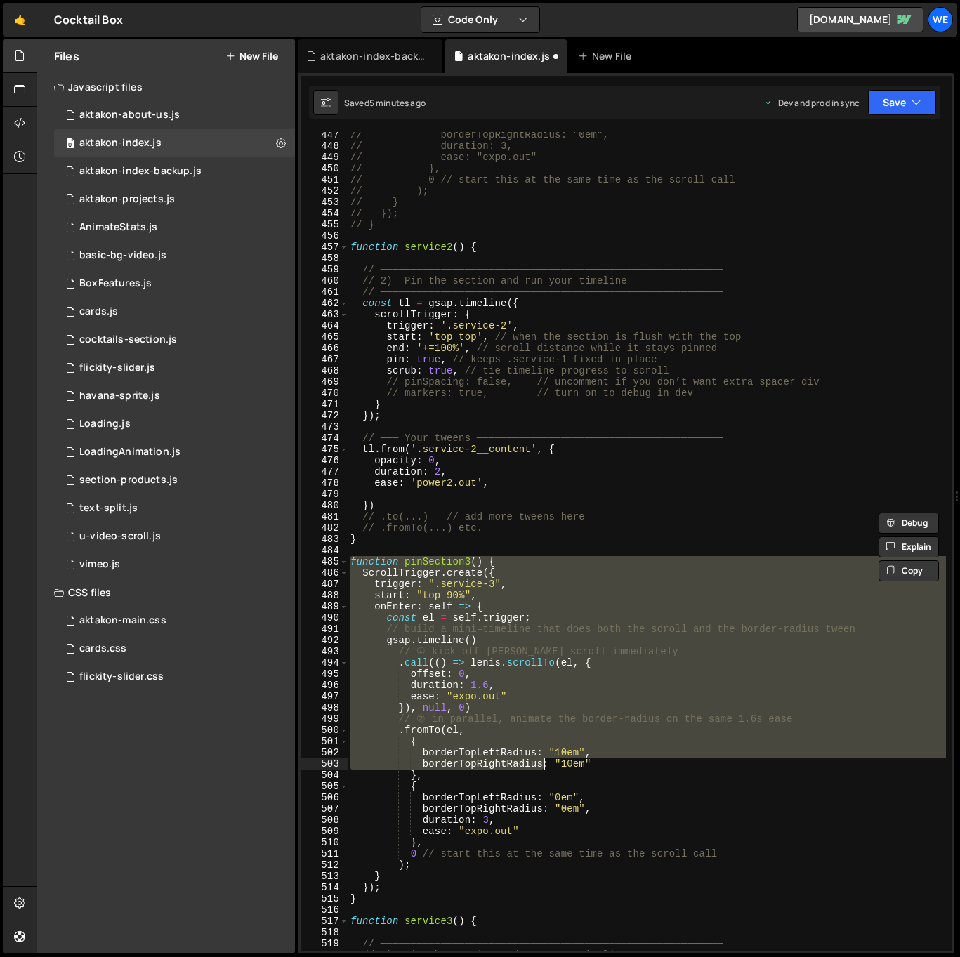
scroll to position [5026, 0]
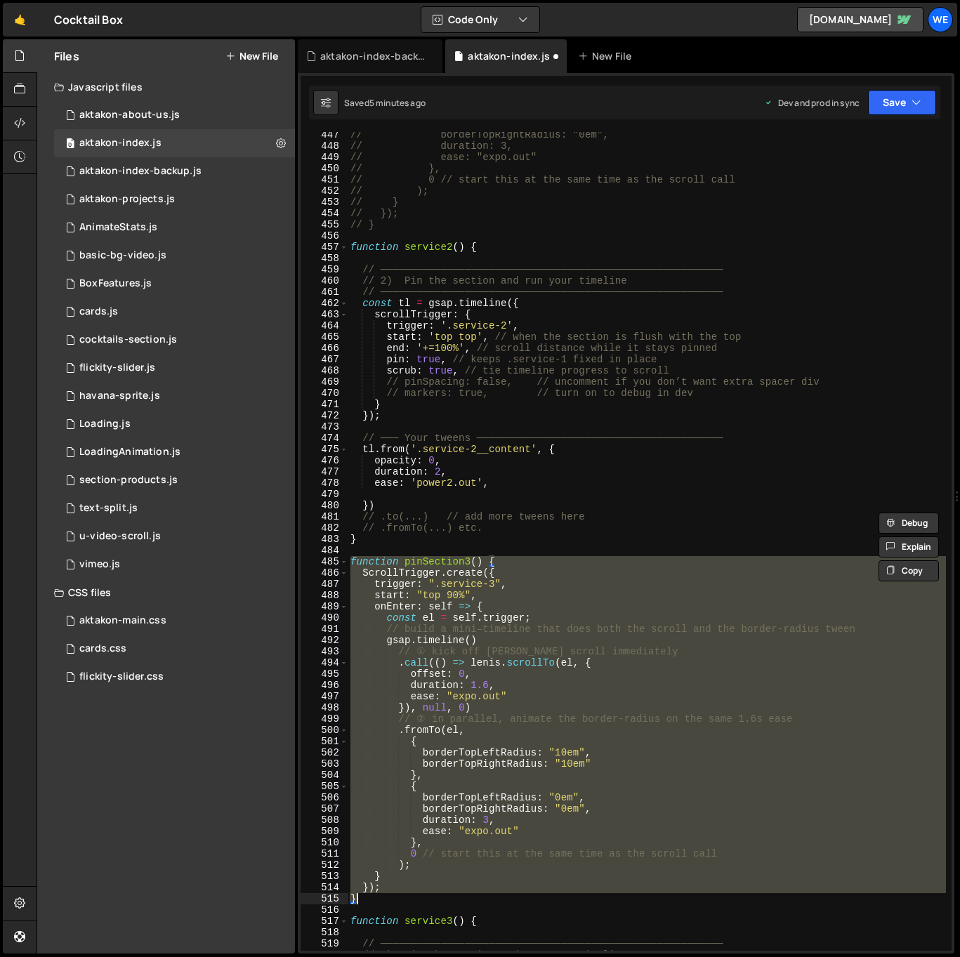
drag, startPoint x: 349, startPoint y: 608, endPoint x: 426, endPoint y: 900, distance: 301.3
click at [426, 900] on div "// borderTopRightRadius: "0em", // duration: 3, // ease: "expo.out" // }, // 0 …" at bounding box center [647, 549] width 598 height 841
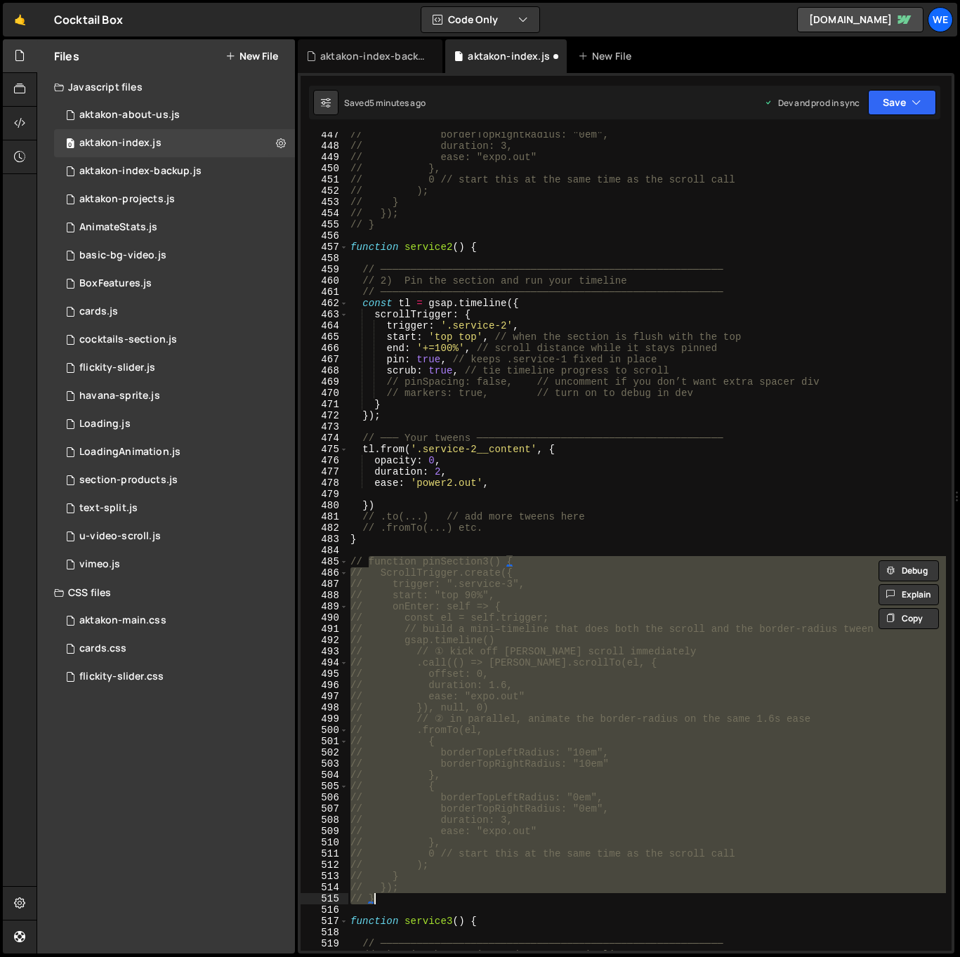
click at [451, 813] on div "// borderTopRightRadius: "0em", // duration: 3, // ease: "expo.out" // }, // 0 …" at bounding box center [647, 541] width 598 height 819
type textarea "// borderTopRightRadius: "0em","
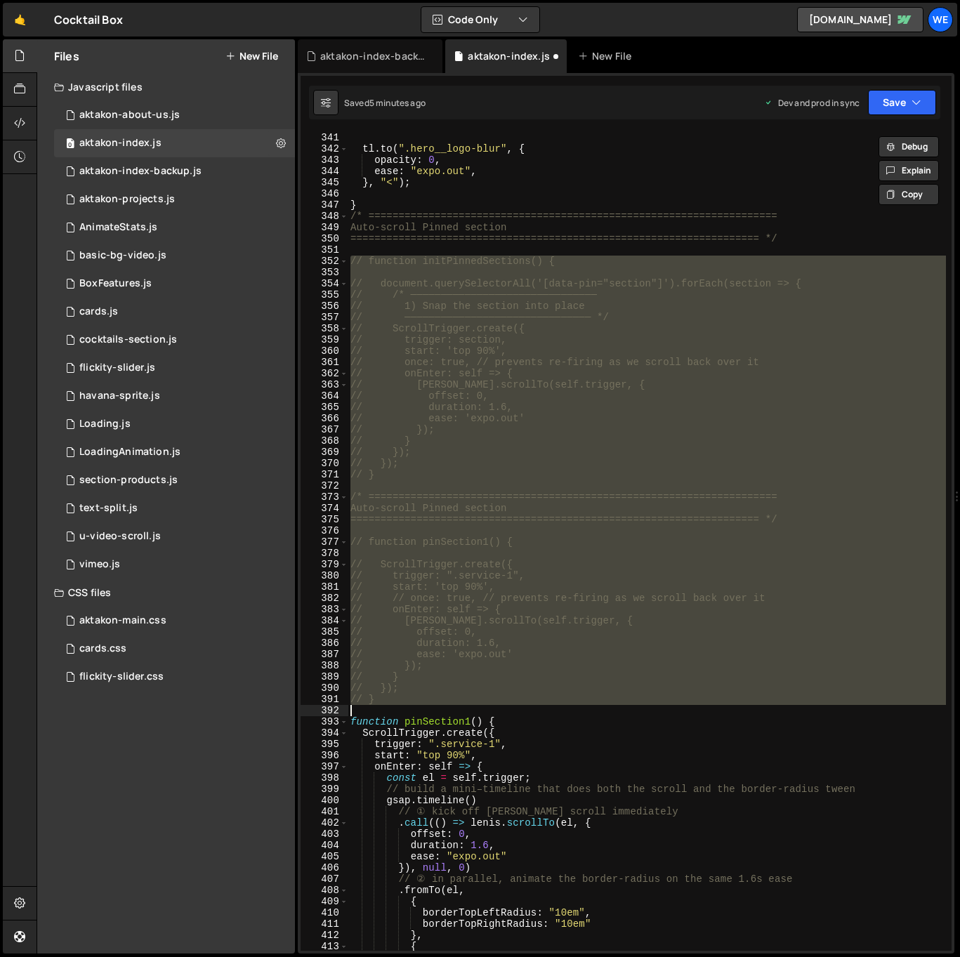
scroll to position [3832, 0]
type textarea "initScript();"
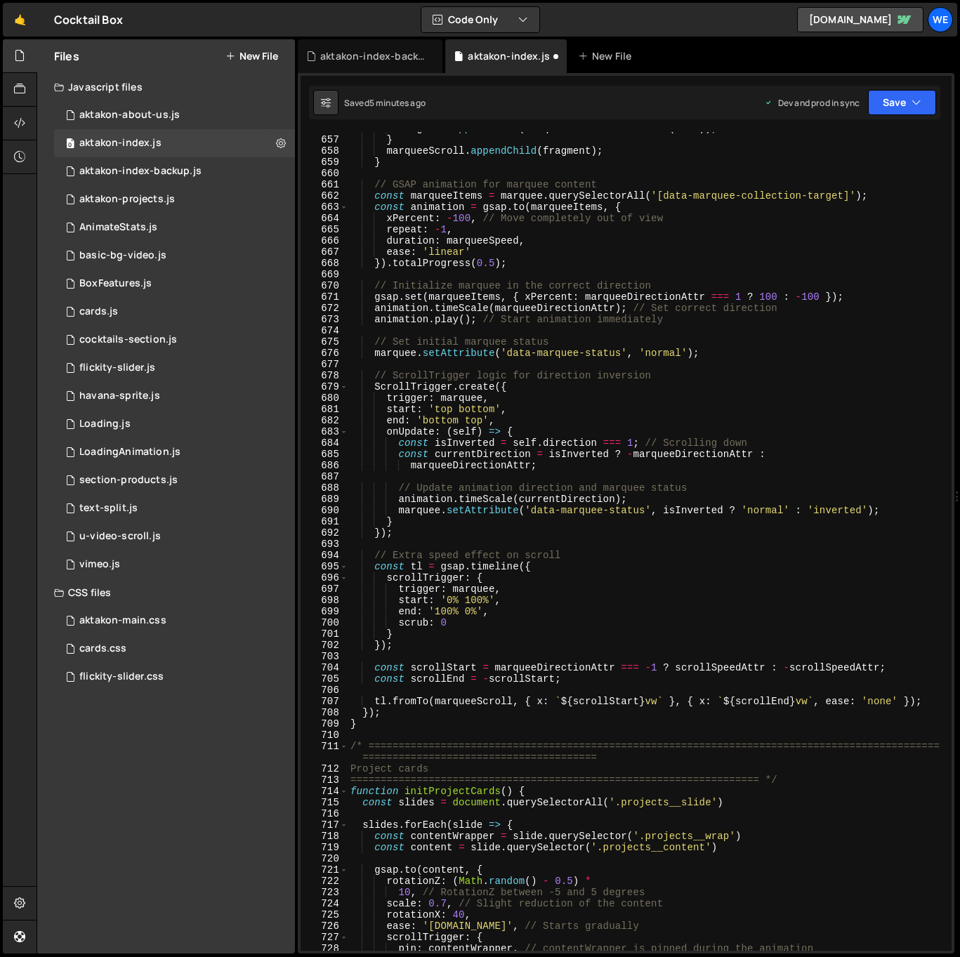
scroll to position [8290, 0]
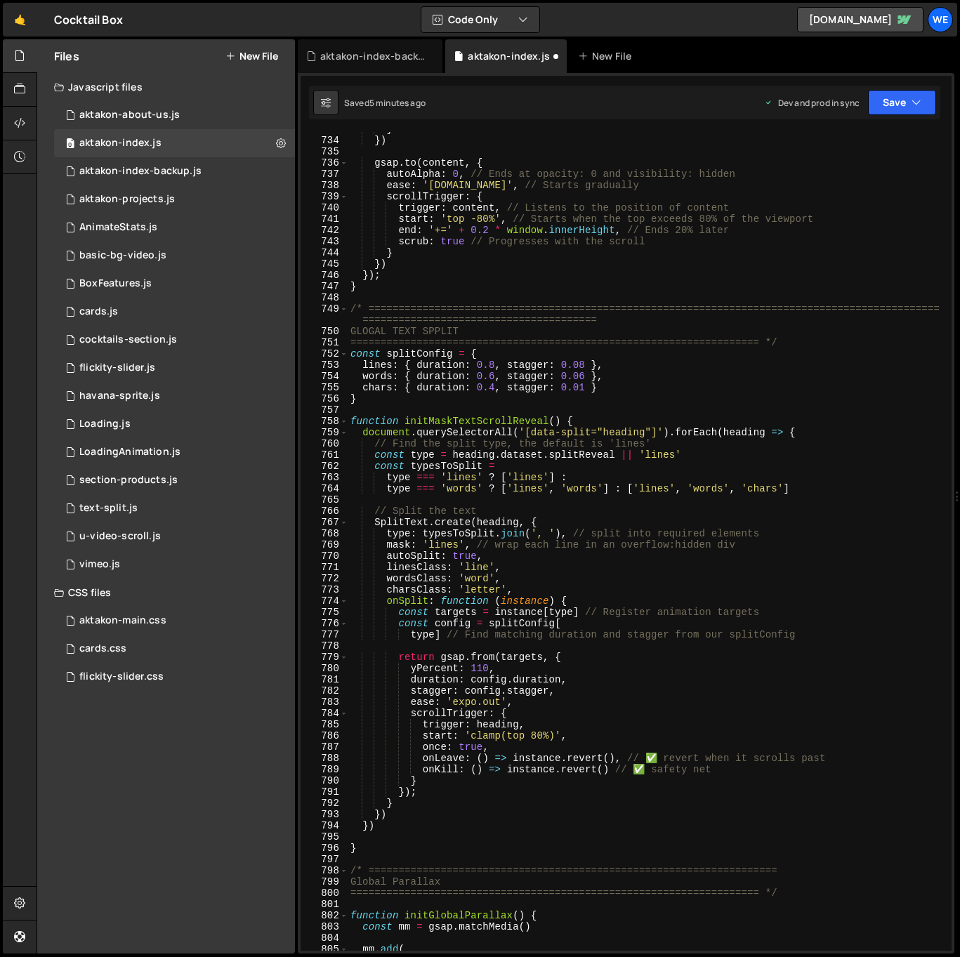
drag, startPoint x: 954, startPoint y: 747, endPoint x: 939, endPoint y: 836, distance: 91.2
click at [959, 957] on html "Projects [GEOGRAPHIC_DATA] Blog We Projects Your Teams Account Upgrade Logout" at bounding box center [480, 478] width 960 height 957
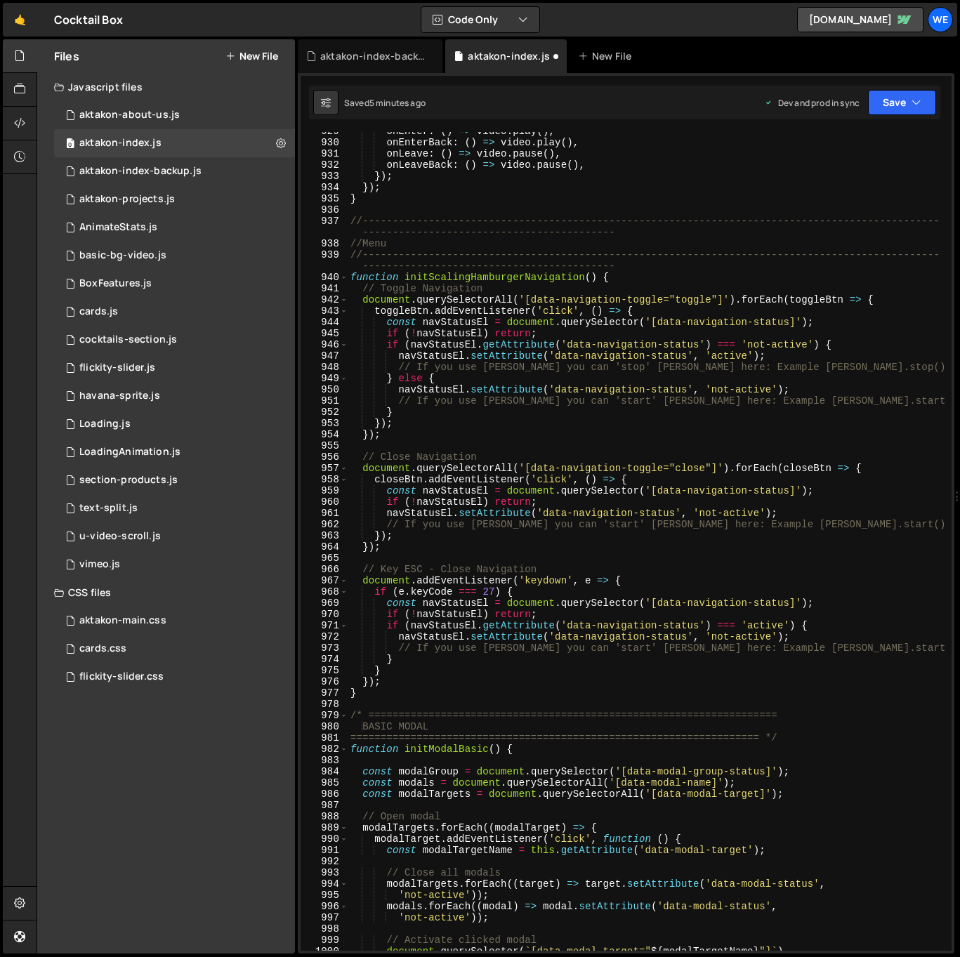
scroll to position [11328, 0]
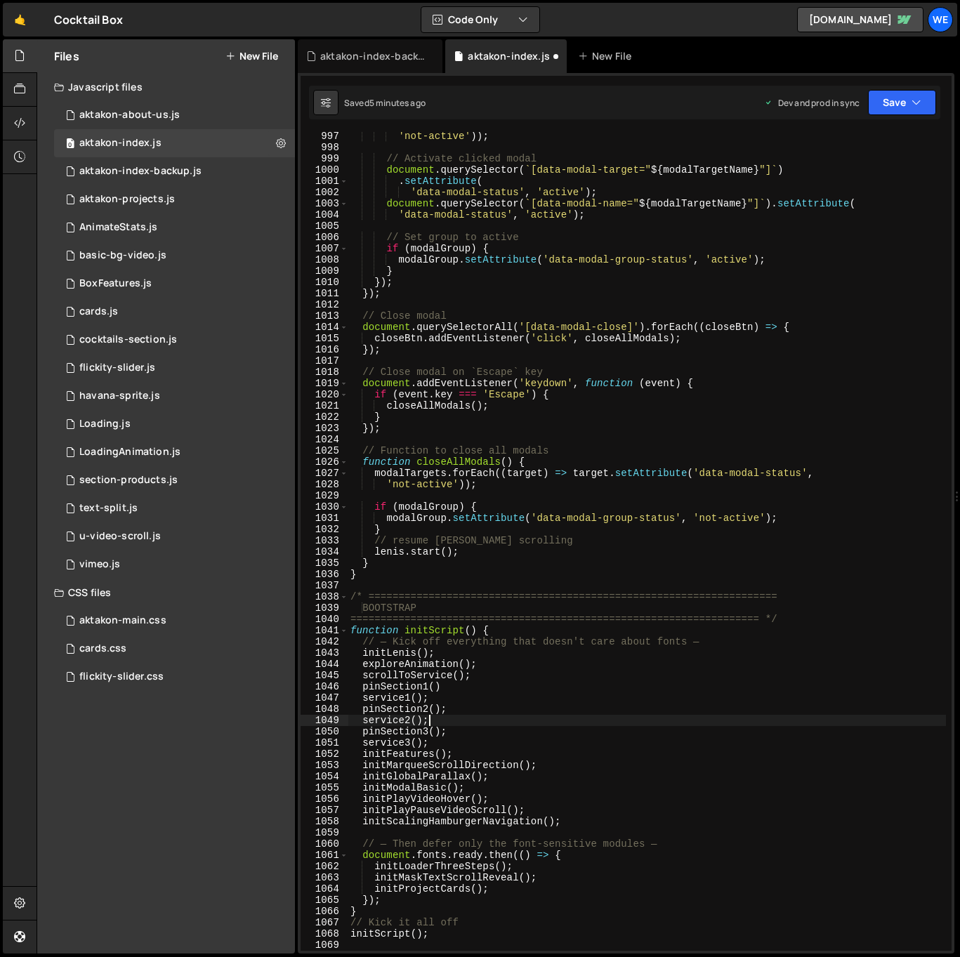
click at [468, 716] on div "'not-active' )) ; // Activate clicked modal document . querySelector ( ` [data-…" at bounding box center [647, 551] width 598 height 841
click at [461, 704] on div "'not-active' )) ; // Activate clicked modal document . querySelector ( ` [data-…" at bounding box center [647, 551] width 598 height 841
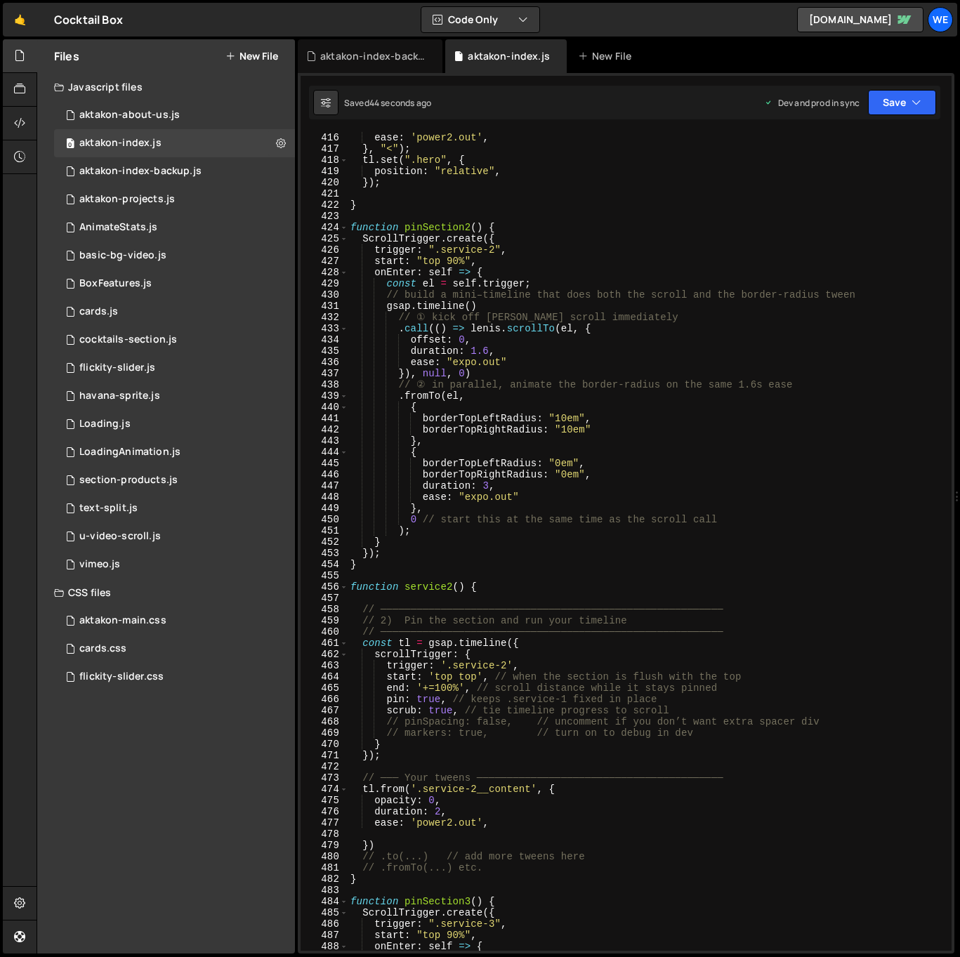
scroll to position [4706, 0]
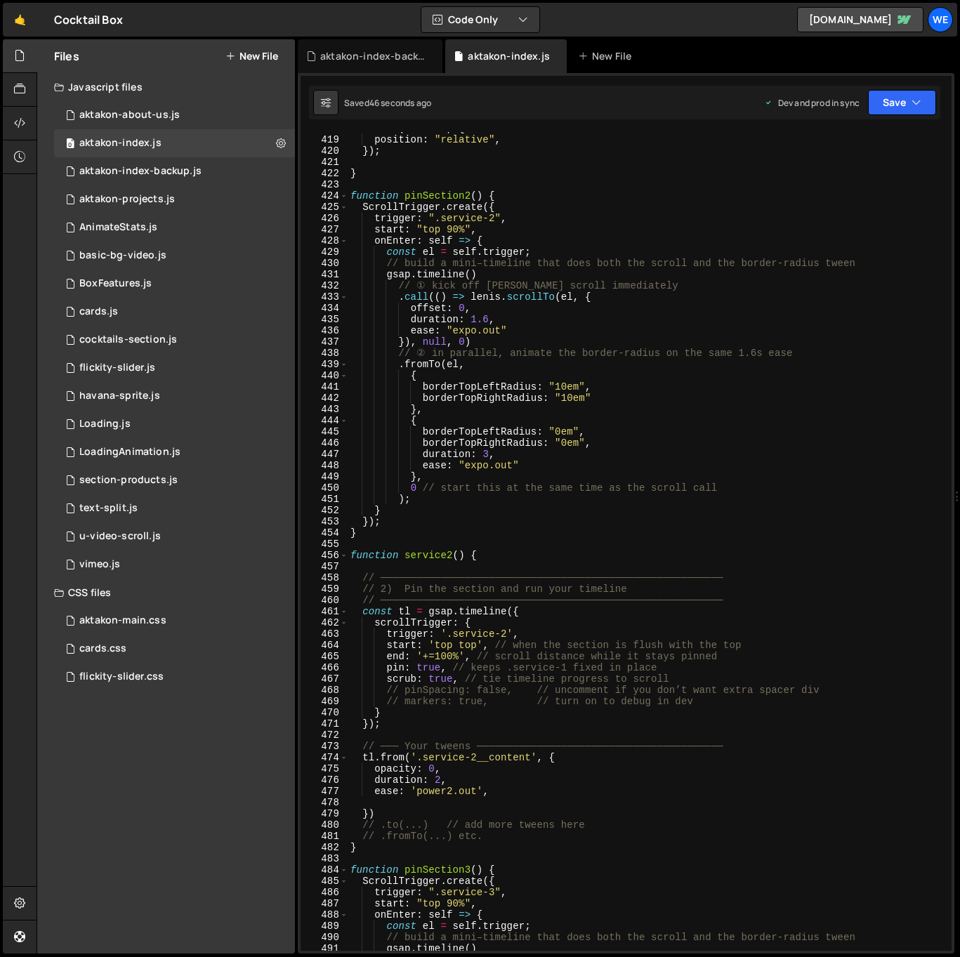
click at [682, 669] on div "tl . set ( ".hero" , { position : "relative" , }) ; } function pinSection2 ( ) …" at bounding box center [647, 543] width 598 height 841
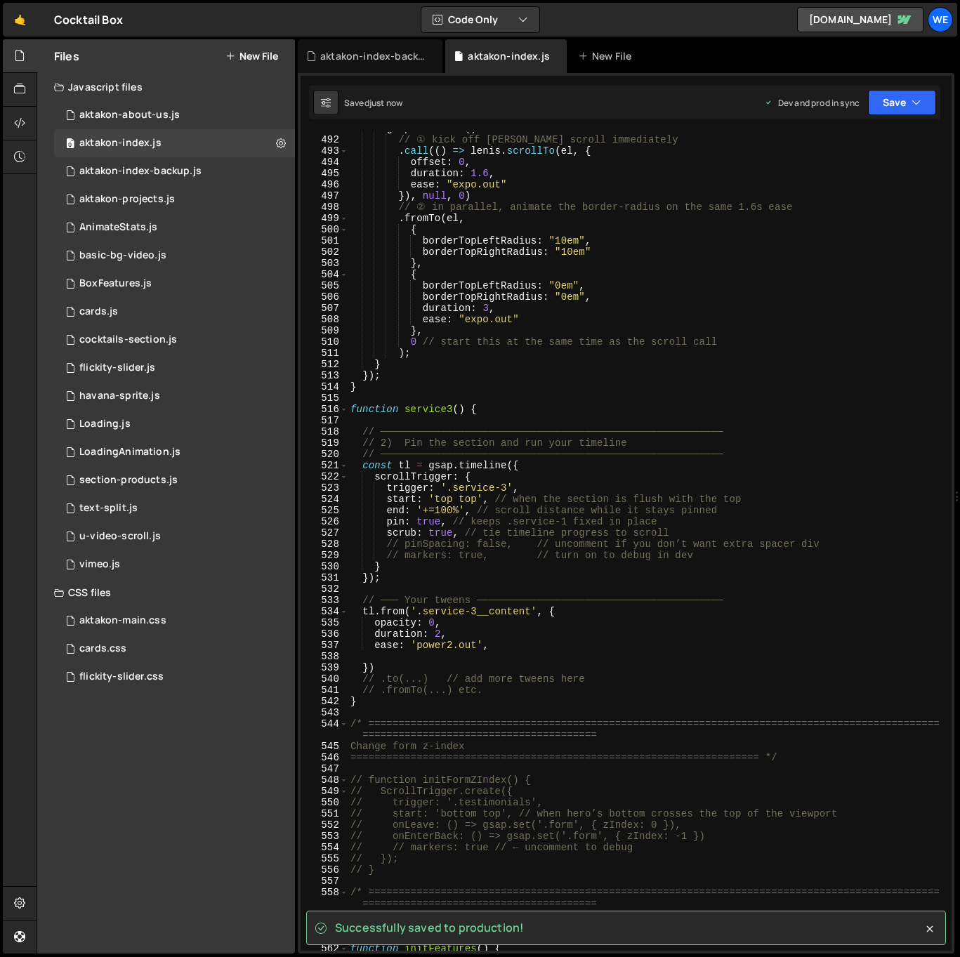
scroll to position [5527, 0]
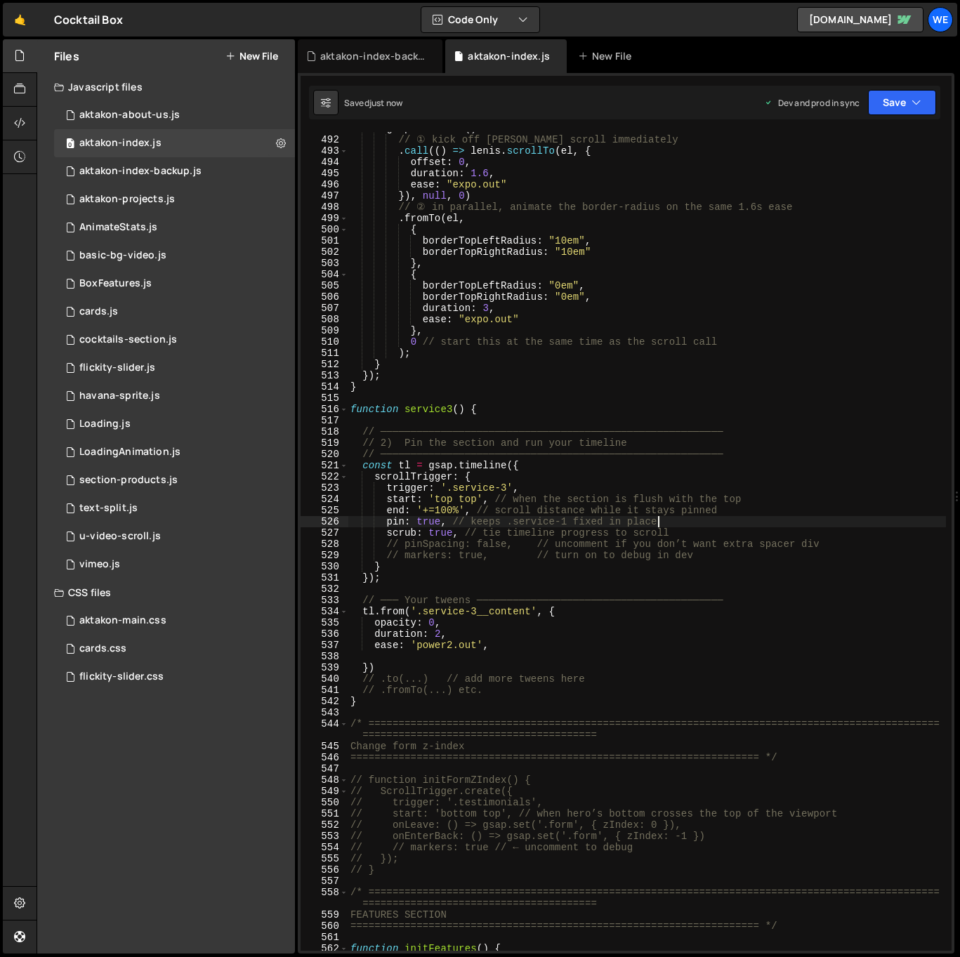
click at [723, 527] on div "gsap . timeline ( ) // ① kick off [PERSON_NAME] scroll immediately . call (( ) …" at bounding box center [647, 543] width 598 height 841
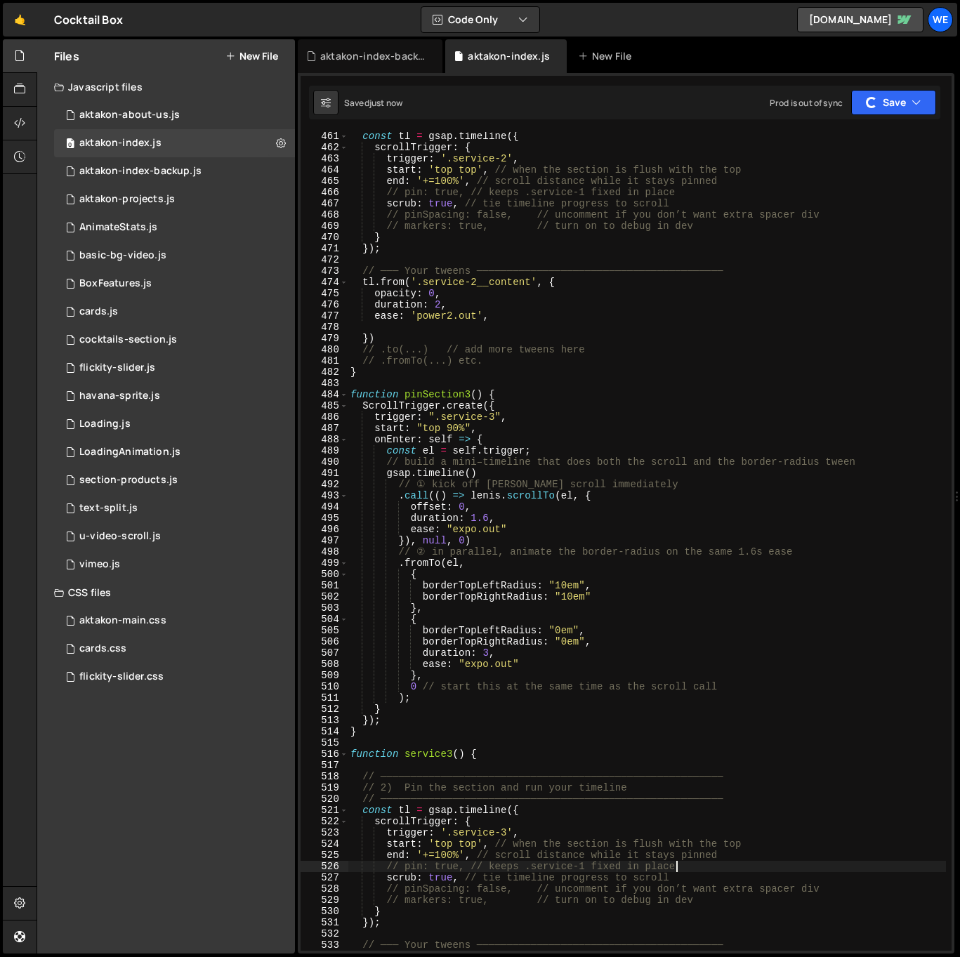
scroll to position [5182, 0]
click at [556, 402] on div "const tl = gsap . timeline ({ scrollTrigger : { trigger : '.service-2' , start …" at bounding box center [647, 551] width 598 height 841
type textarea "ScrollTrigger.create({"
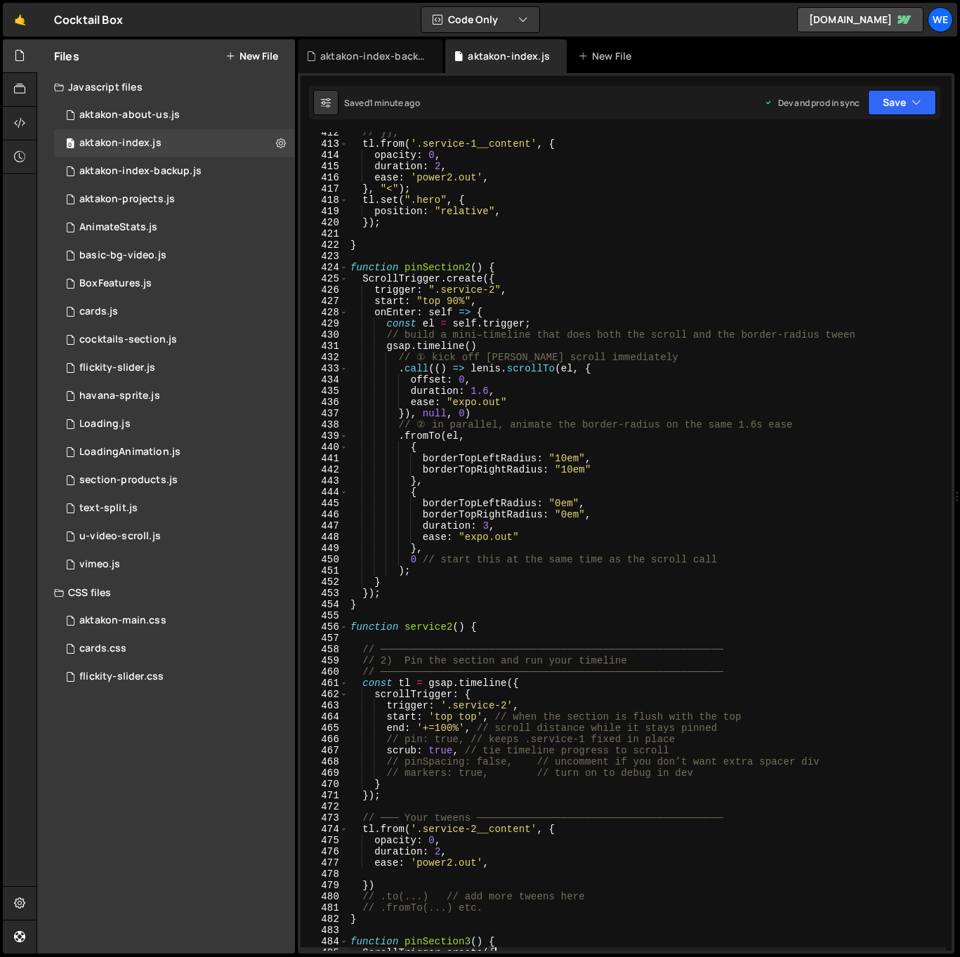
scroll to position [4088, 0]
